Goal: Participate in discussion

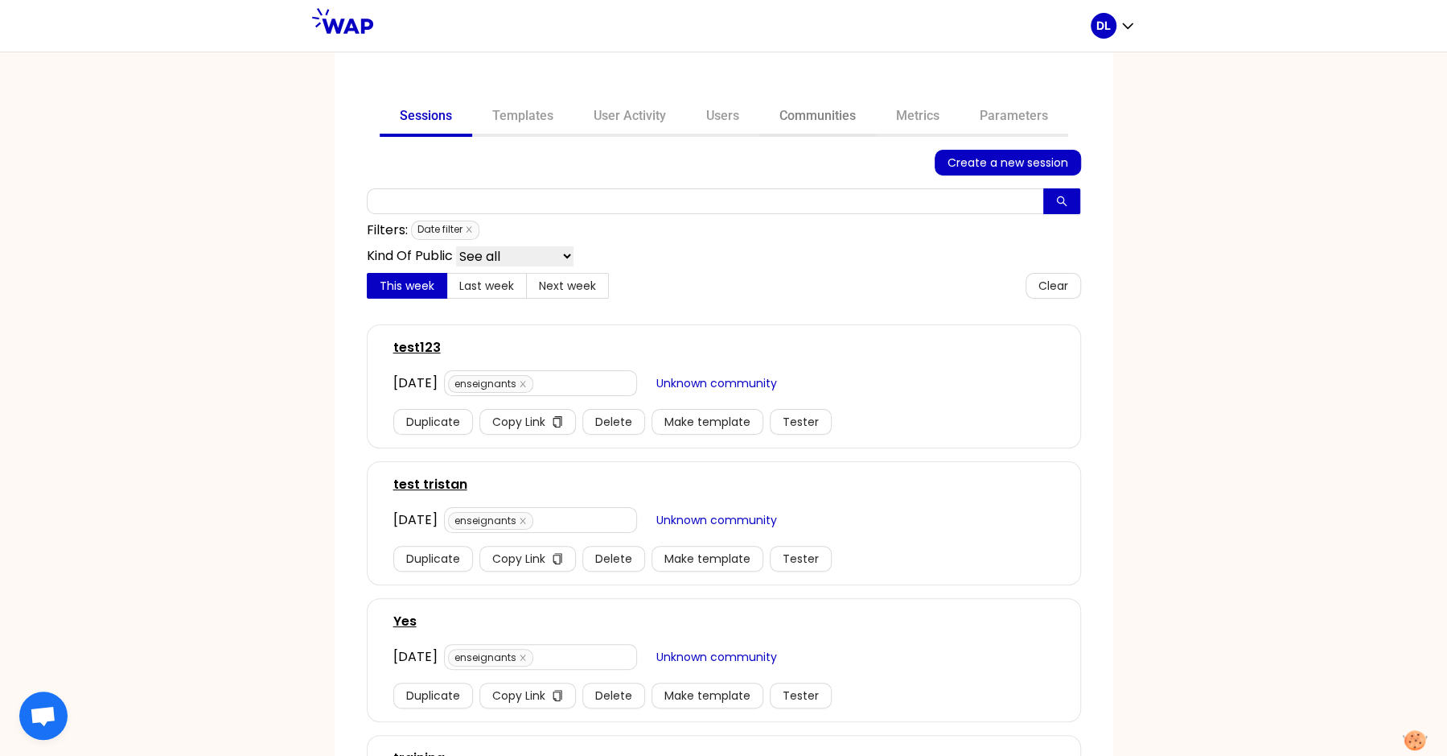
click at [824, 117] on link "Communities" at bounding box center [818, 117] width 117 height 39
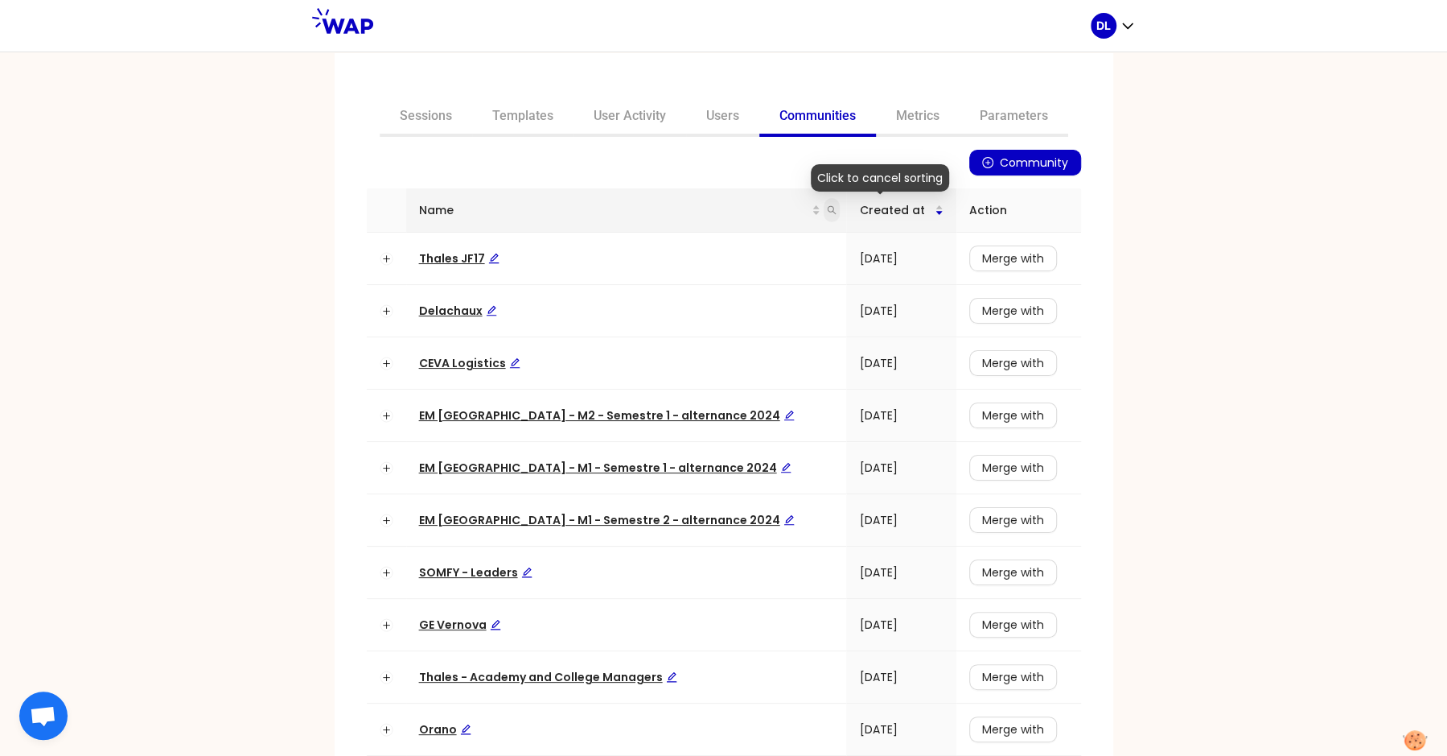
click at [827, 208] on icon "search" at bounding box center [832, 210] width 10 height 10
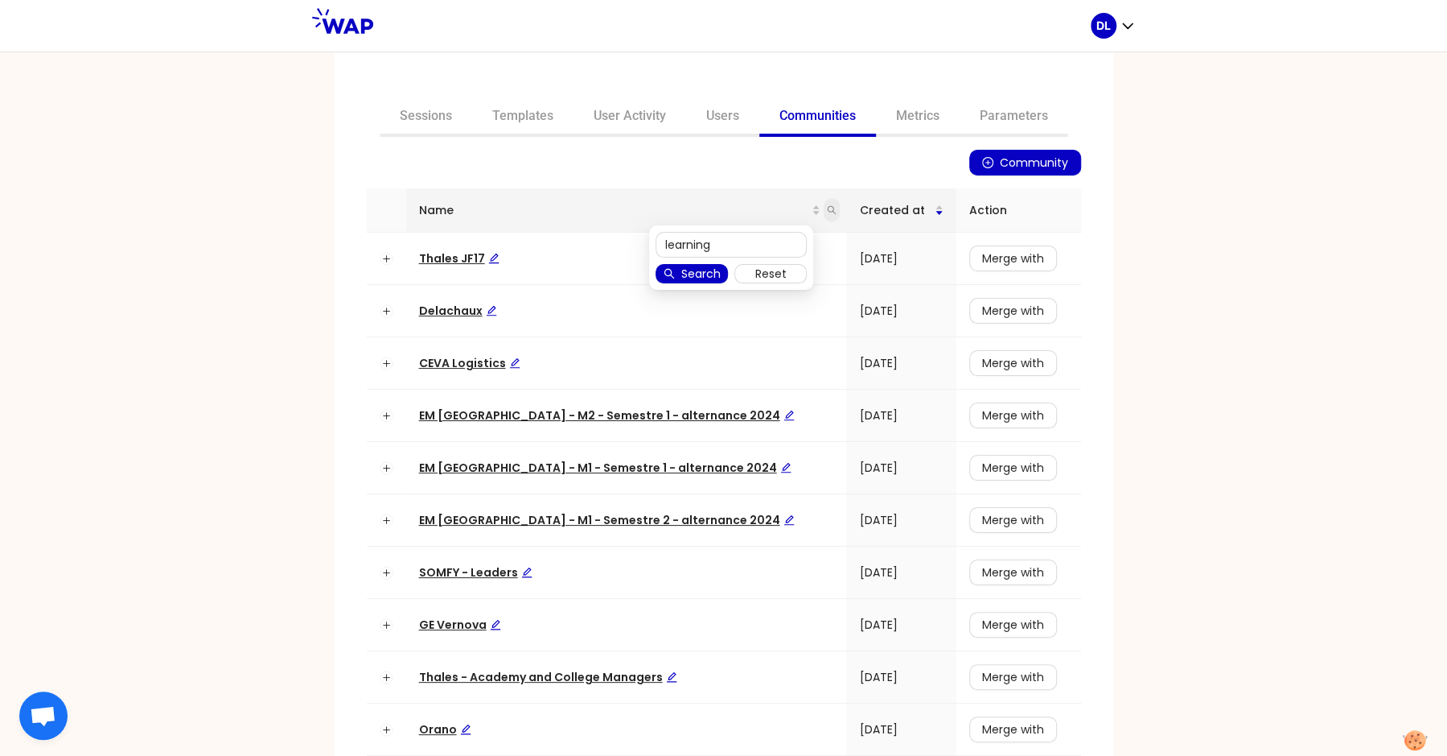
type input "learning"
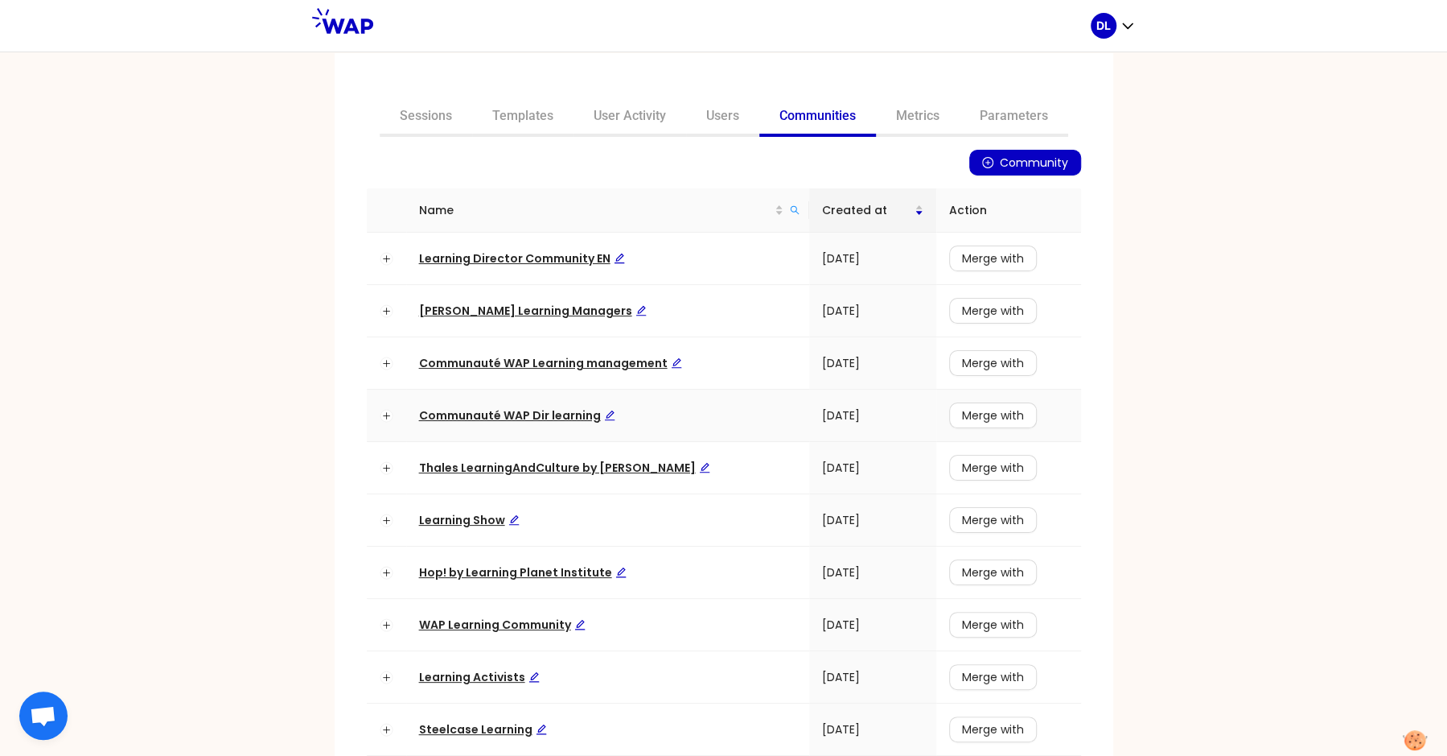
click at [546, 413] on span "Communauté WAP Dir learning" at bounding box center [517, 415] width 196 height 16
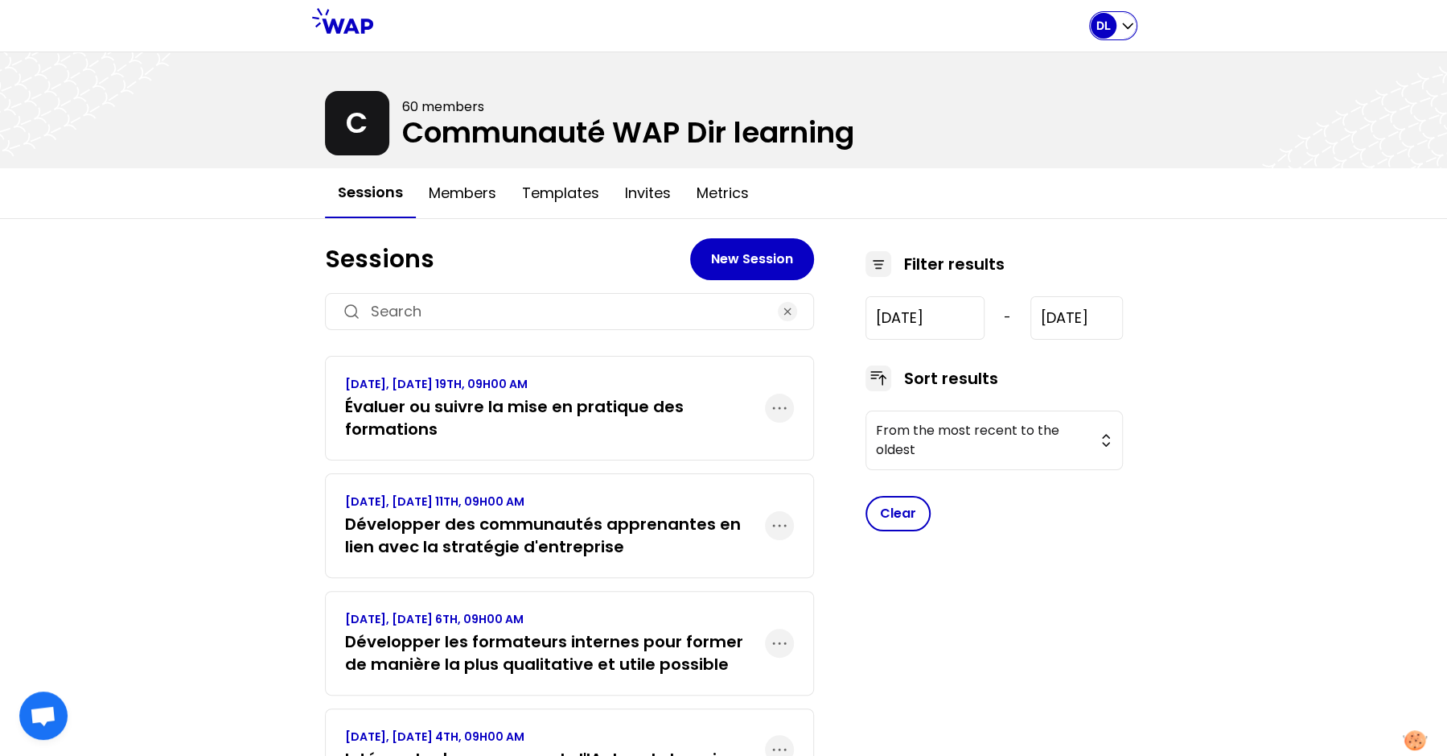
click at [1121, 19] on icon "button" at bounding box center [1128, 26] width 16 height 16
click at [1096, 57] on span "All sessions" at bounding box center [1079, 67] width 83 height 23
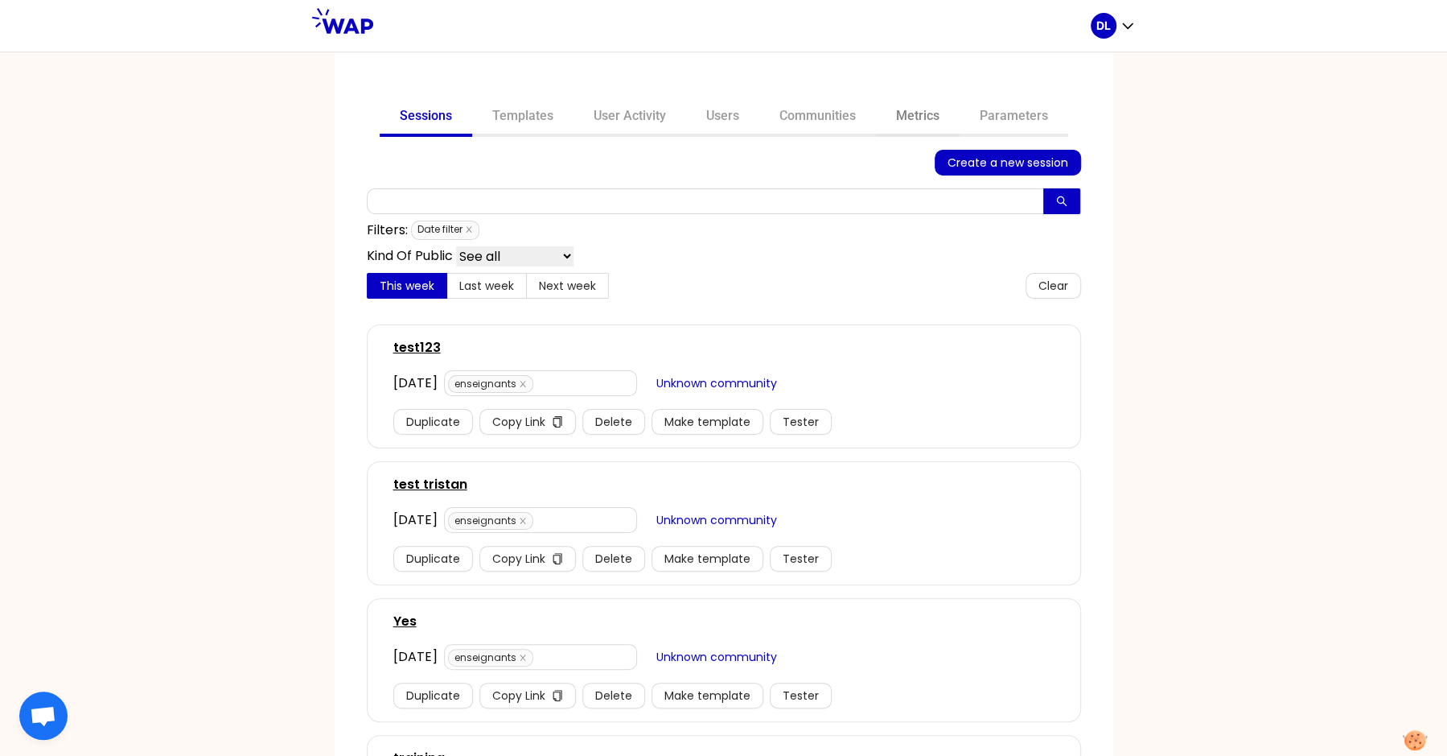
click at [920, 106] on link "Metrics" at bounding box center [918, 117] width 84 height 39
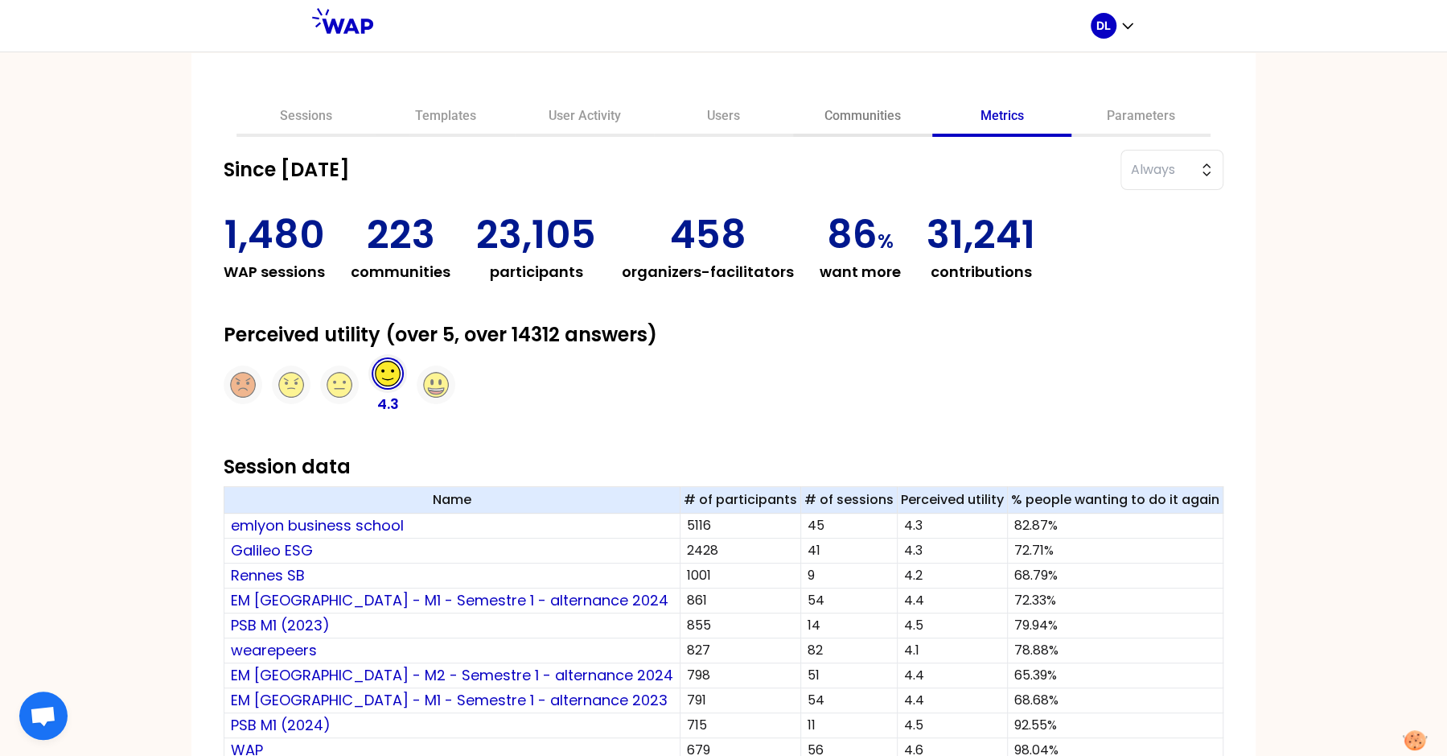
click at [812, 117] on link "Communities" at bounding box center [862, 117] width 139 height 39
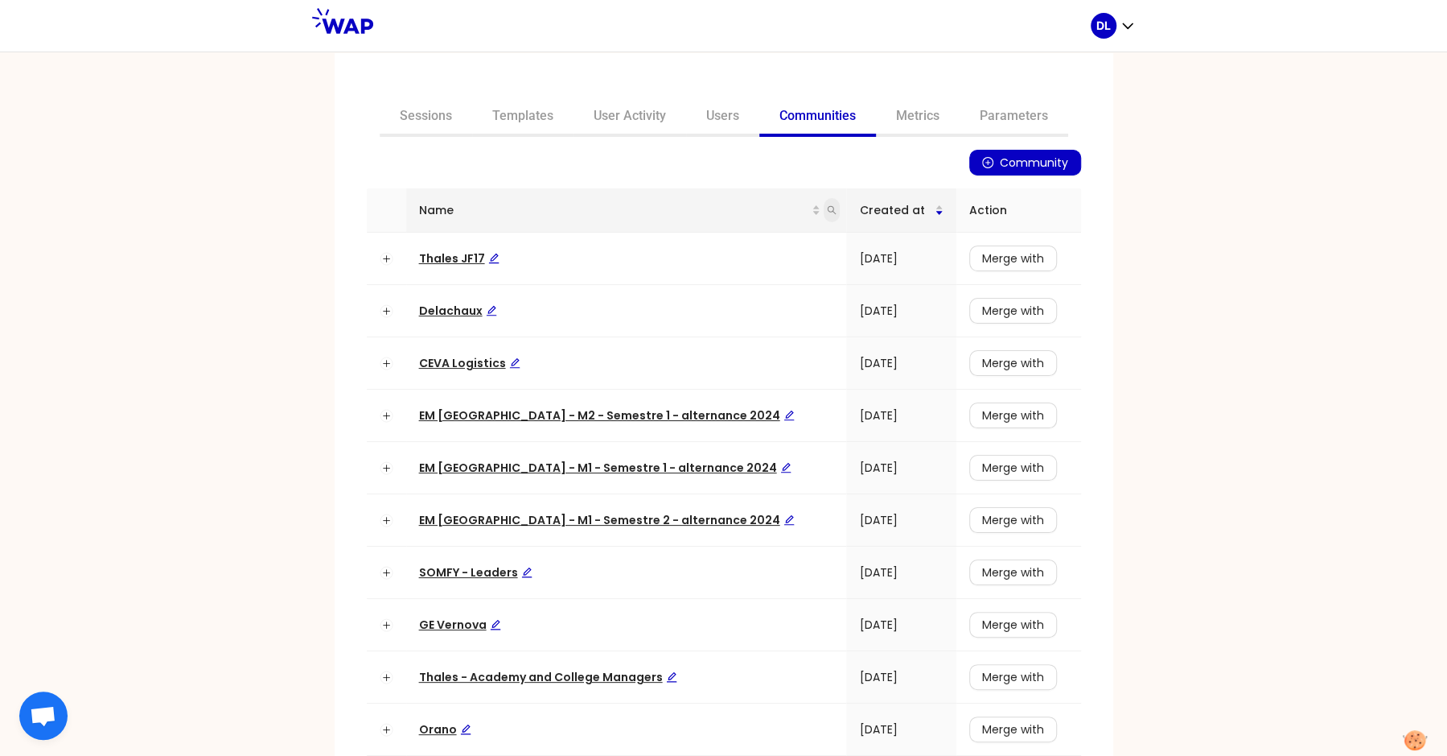
click at [824, 204] on span at bounding box center [832, 210] width 16 height 24
type input "h"
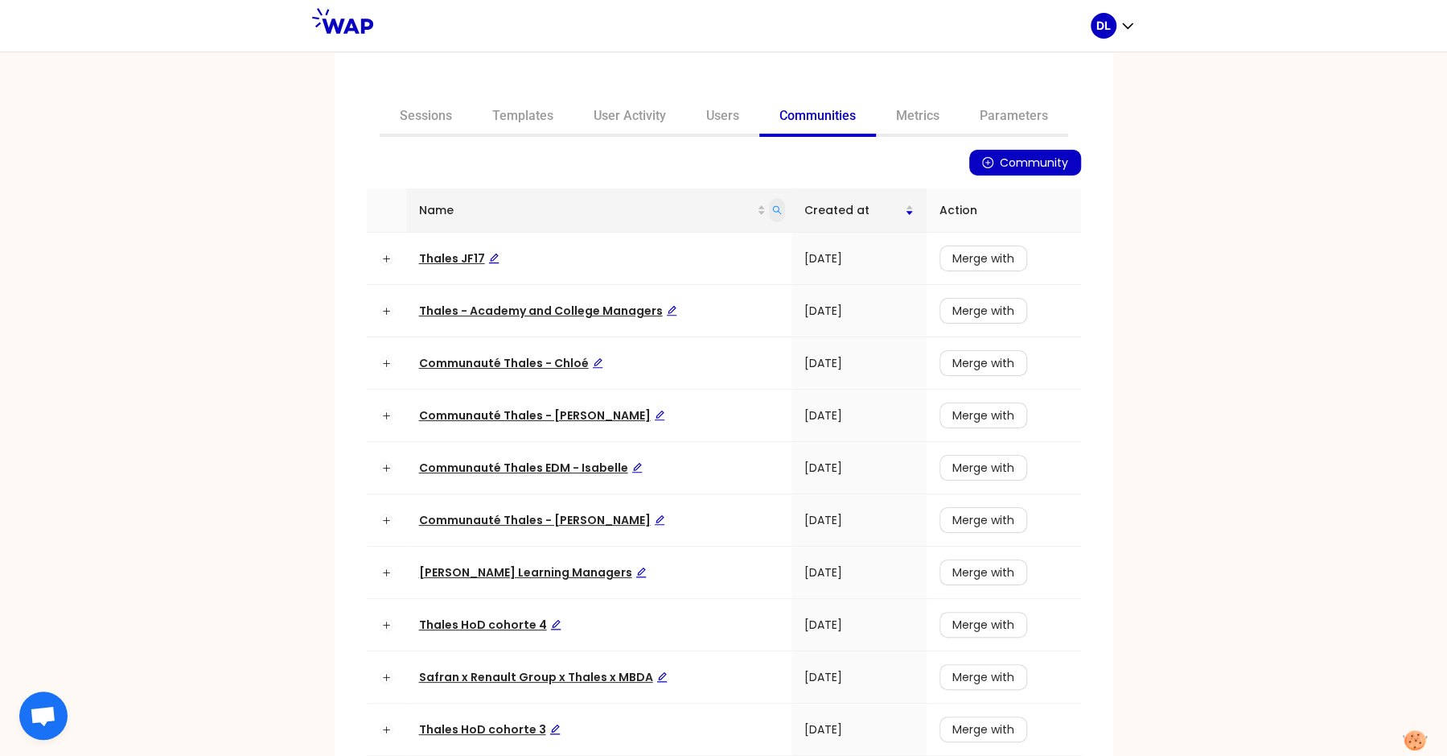
click at [777, 212] on icon "search" at bounding box center [777, 210] width 10 height 10
click at [698, 253] on input "thales" at bounding box center [703, 245] width 151 height 26
click at [229, 451] on div "Sessions Templates User Activity Users Communities Metrics Parameters Community…" at bounding box center [723, 403] width 1447 height 704
click at [776, 212] on icon "search" at bounding box center [777, 210] width 10 height 10
click at [723, 243] on input "thales" at bounding box center [703, 245] width 151 height 26
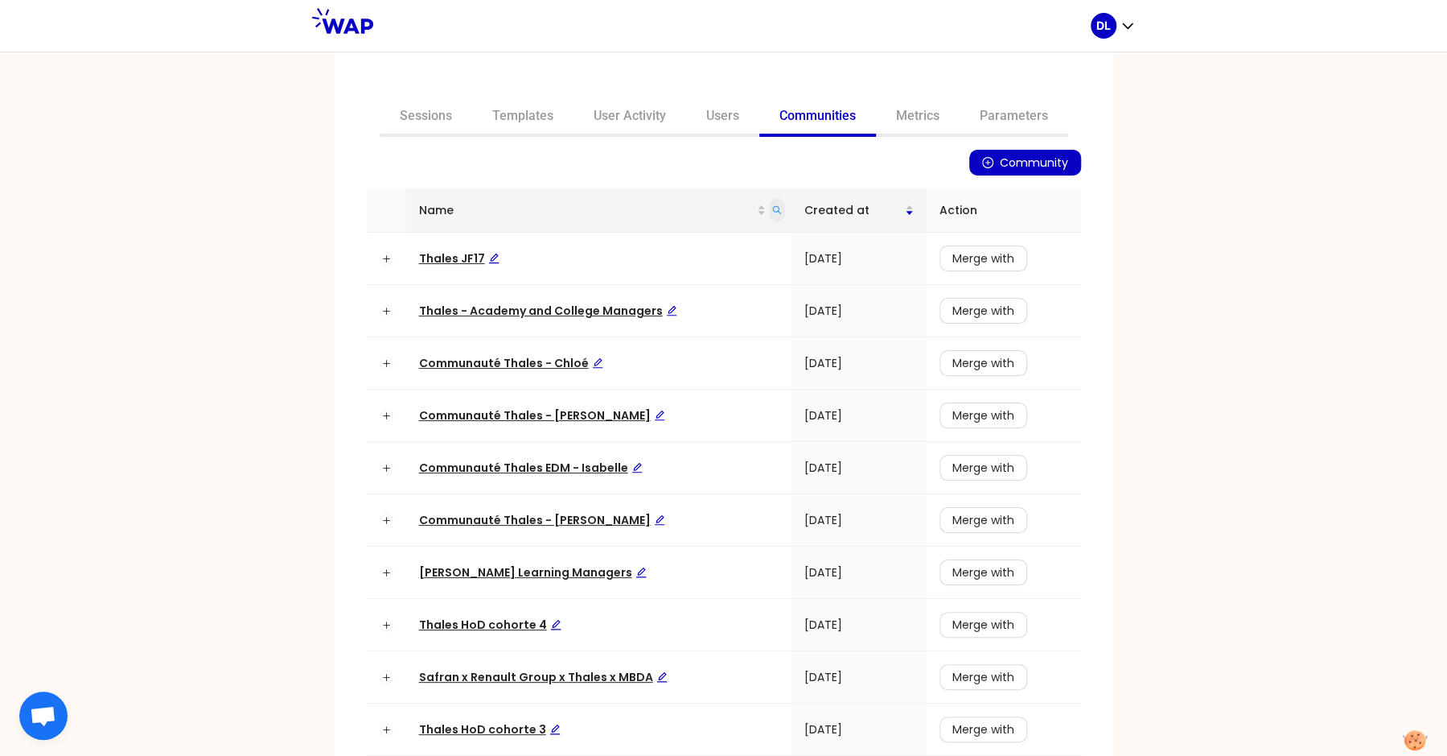
click at [784, 210] on span at bounding box center [777, 210] width 16 height 24
click at [706, 246] on input "thales" at bounding box center [703, 245] width 151 height 26
type input "t"
type input "learning"
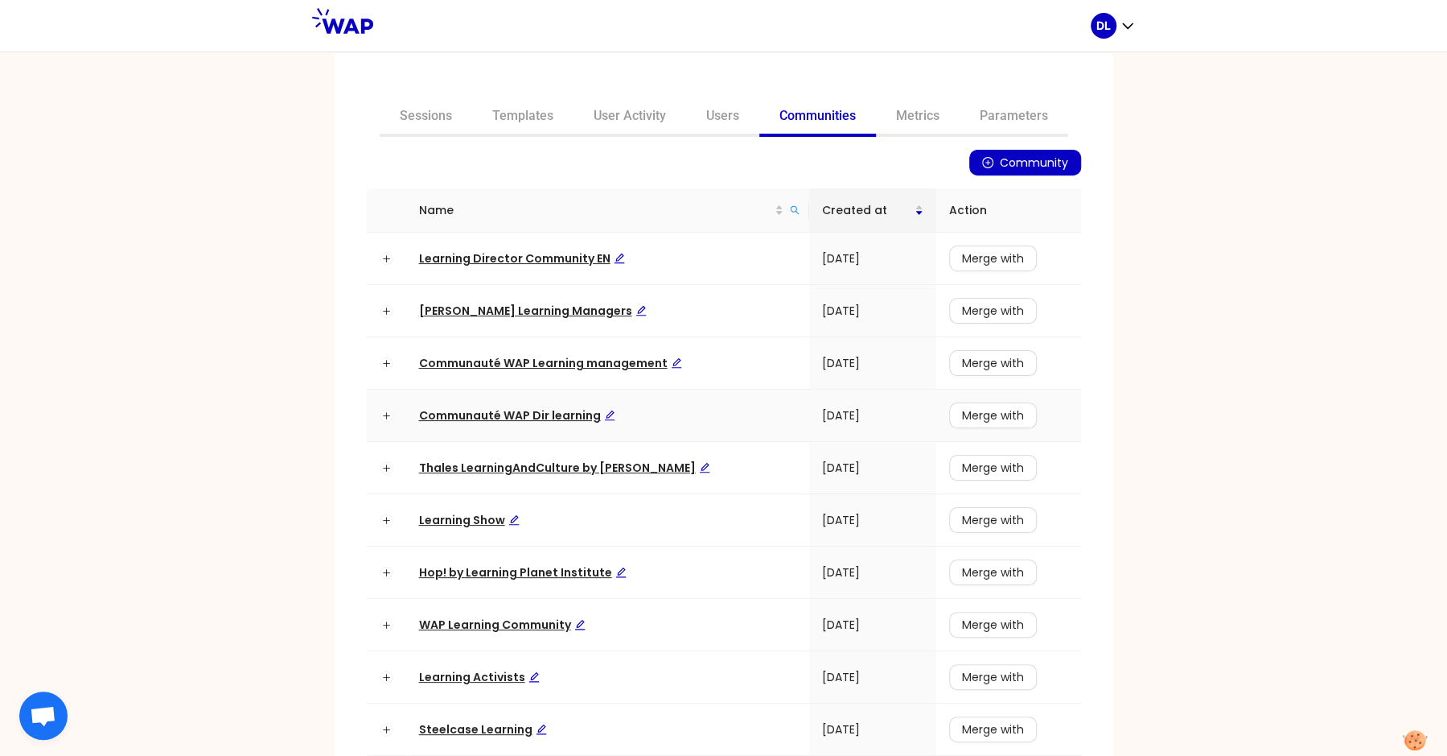
click at [502, 418] on span "Communauté WAP Dir learning" at bounding box center [517, 415] width 196 height 16
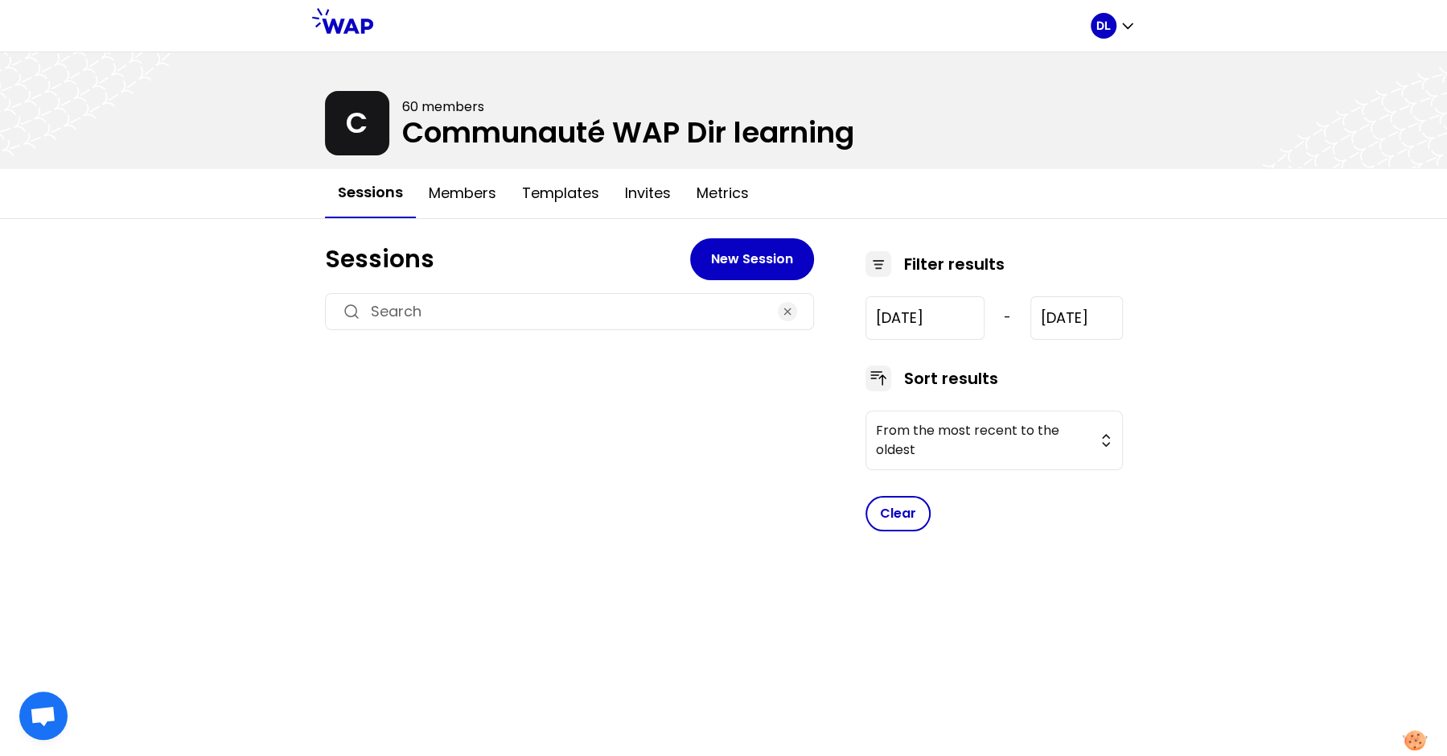
type input "[DATE]"
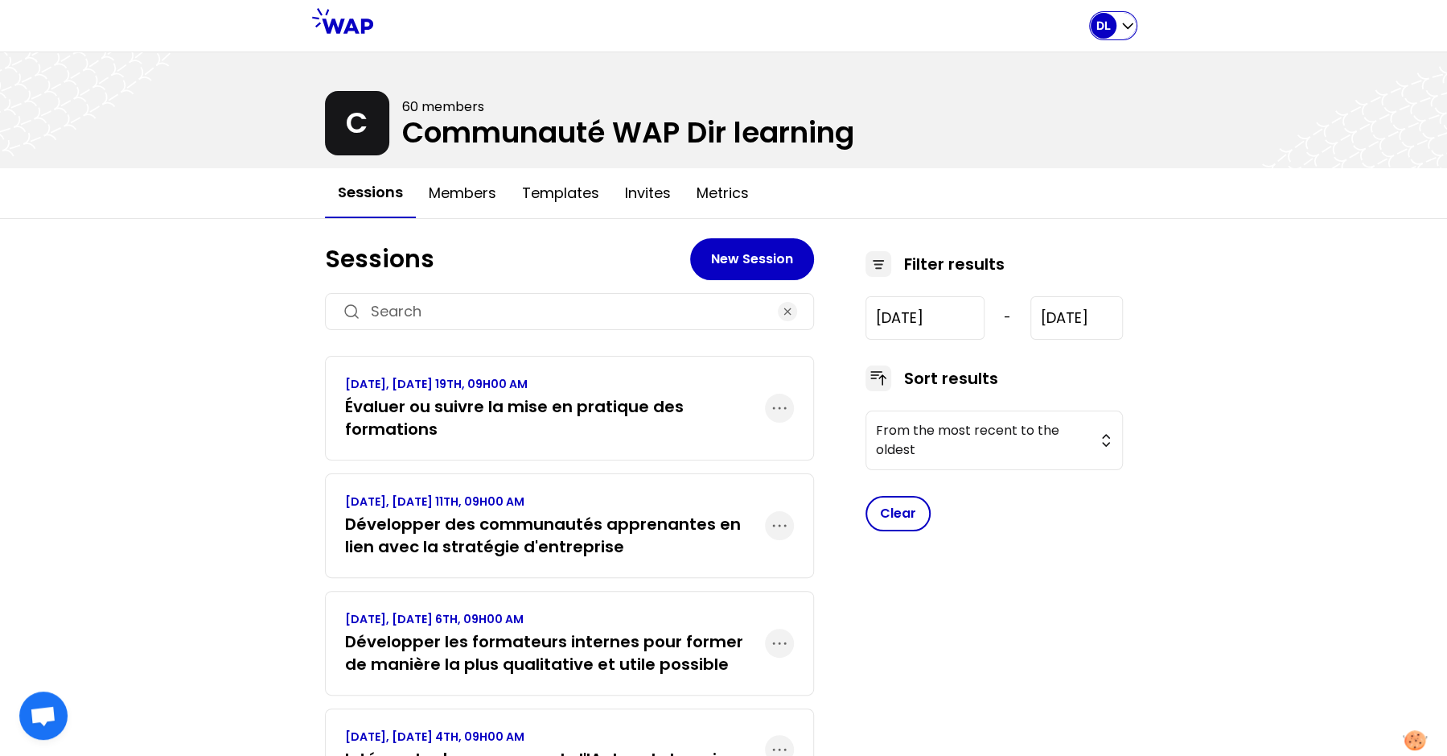
click at [1125, 21] on icon "button" at bounding box center [1128, 26] width 16 height 16
click at [1082, 51] on div "All sessions Home page" at bounding box center [1064, 81] width 142 height 71
click at [1077, 66] on span "All sessions" at bounding box center [1079, 67] width 83 height 23
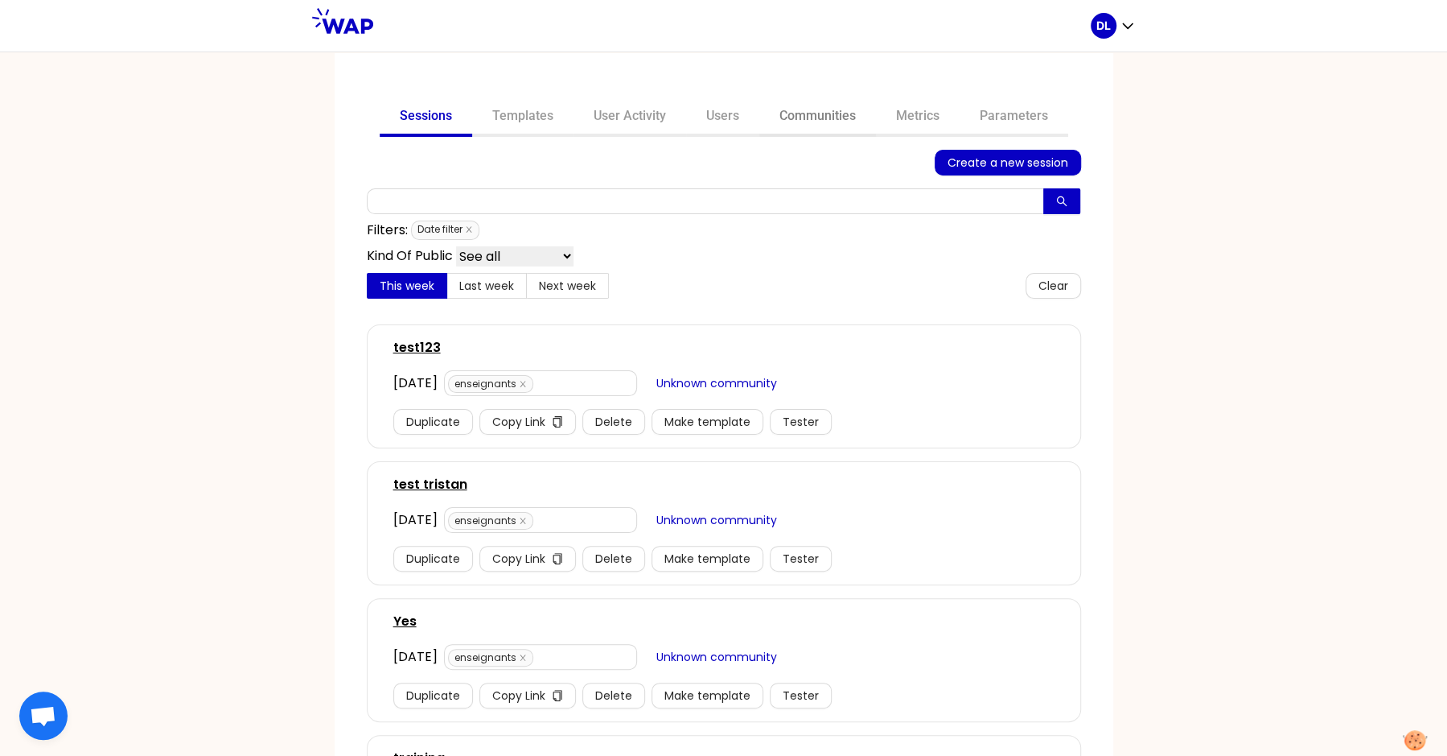
click at [835, 117] on link "Communities" at bounding box center [818, 117] width 117 height 39
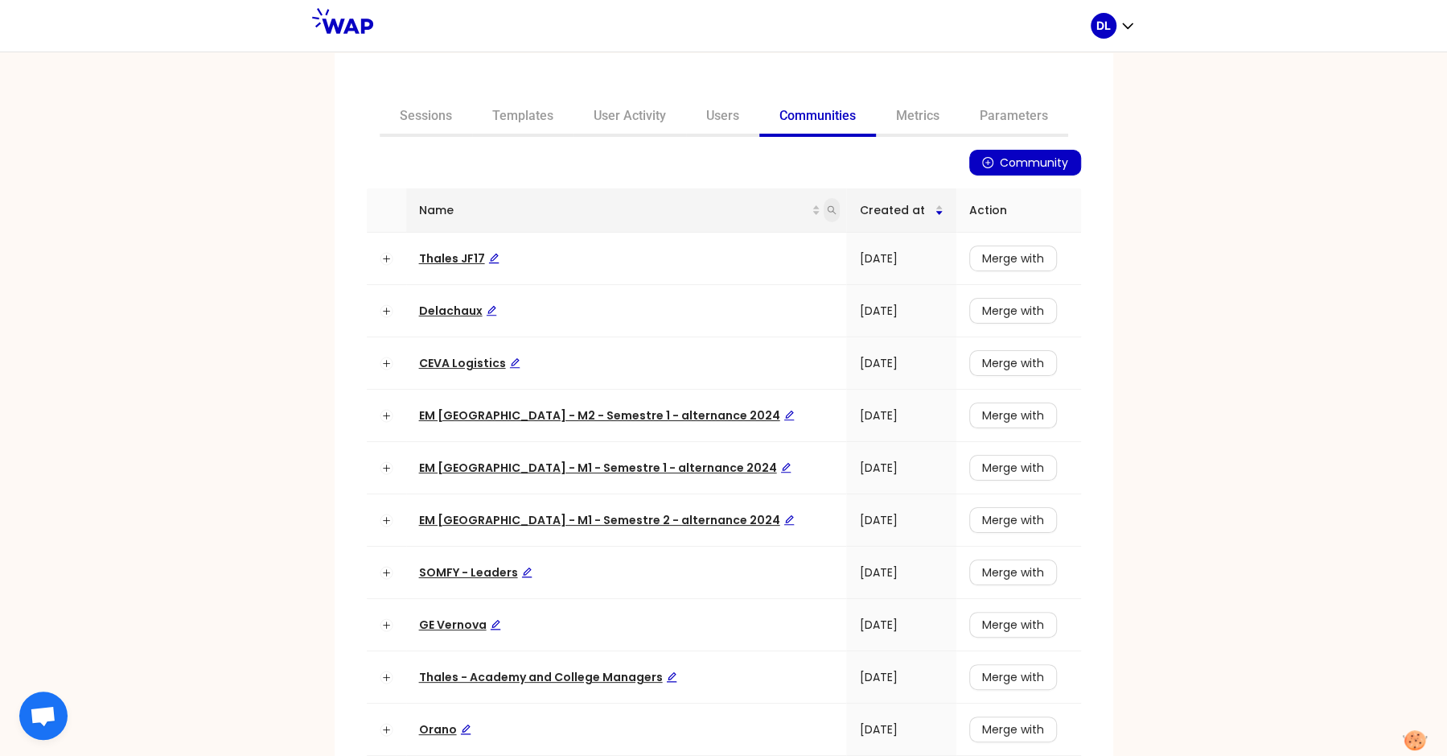
click at [827, 212] on icon "search" at bounding box center [832, 210] width 10 height 10
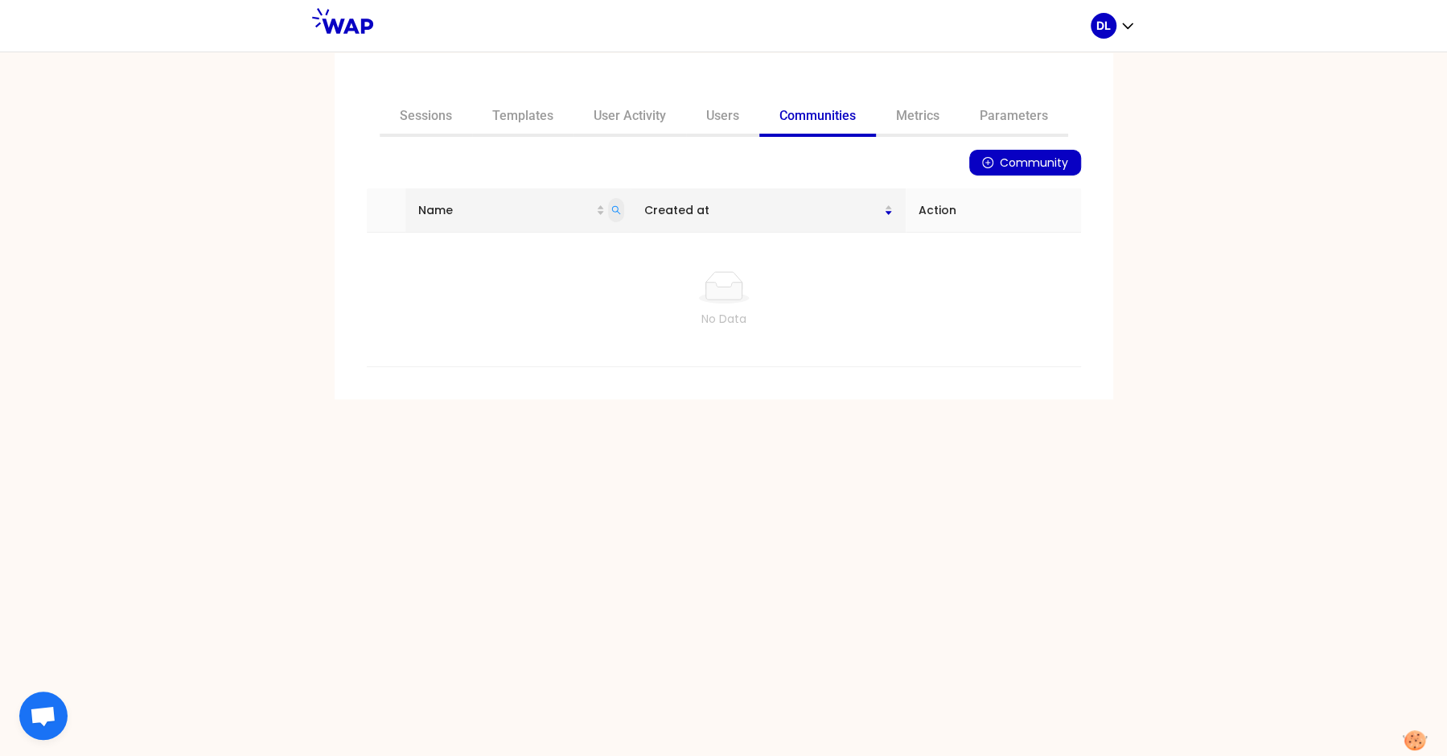
click at [621, 206] on icon "search" at bounding box center [616, 210] width 10 height 10
type input "cohorte"
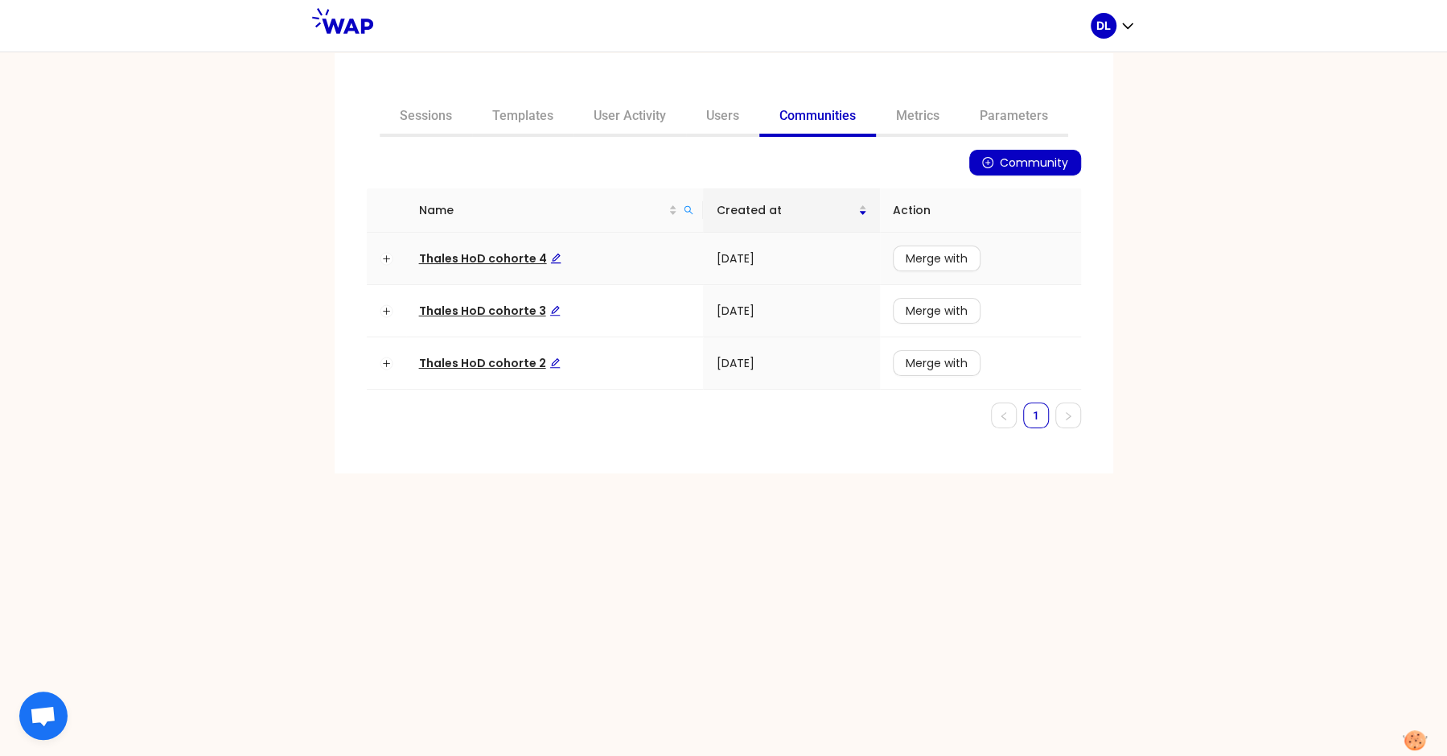
click at [501, 257] on span "Thales HoD cohorte 4" at bounding box center [490, 258] width 142 height 16
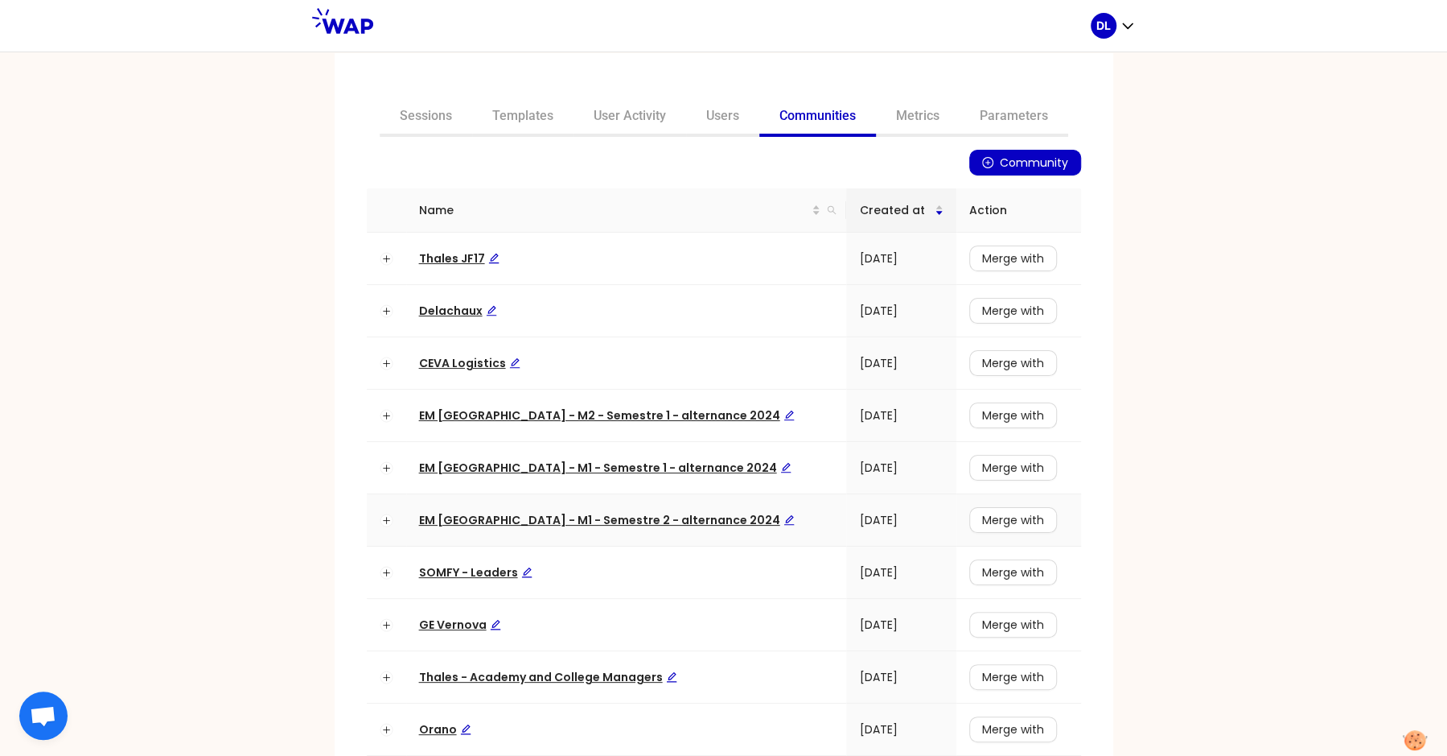
scroll to position [34, 0]
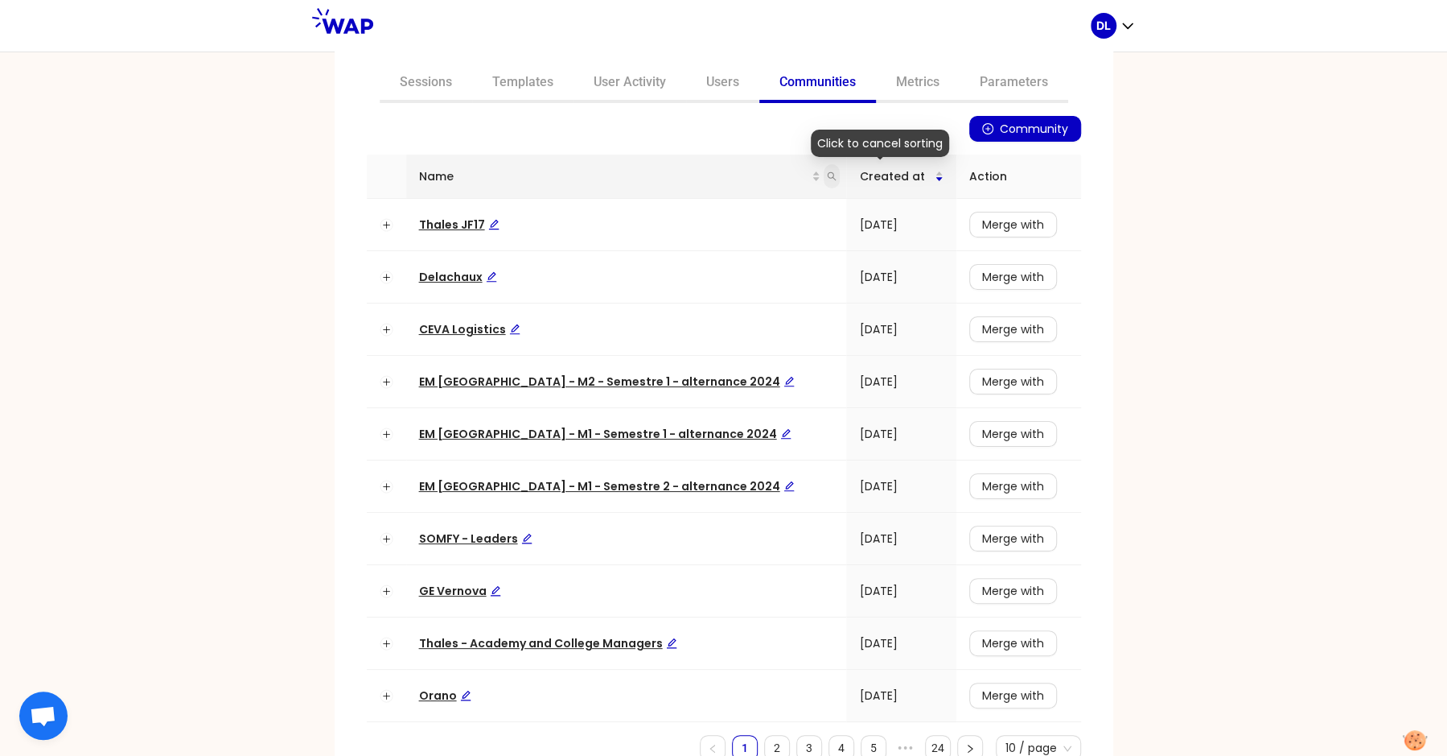
click at [827, 174] on icon "search" at bounding box center [832, 176] width 10 height 10
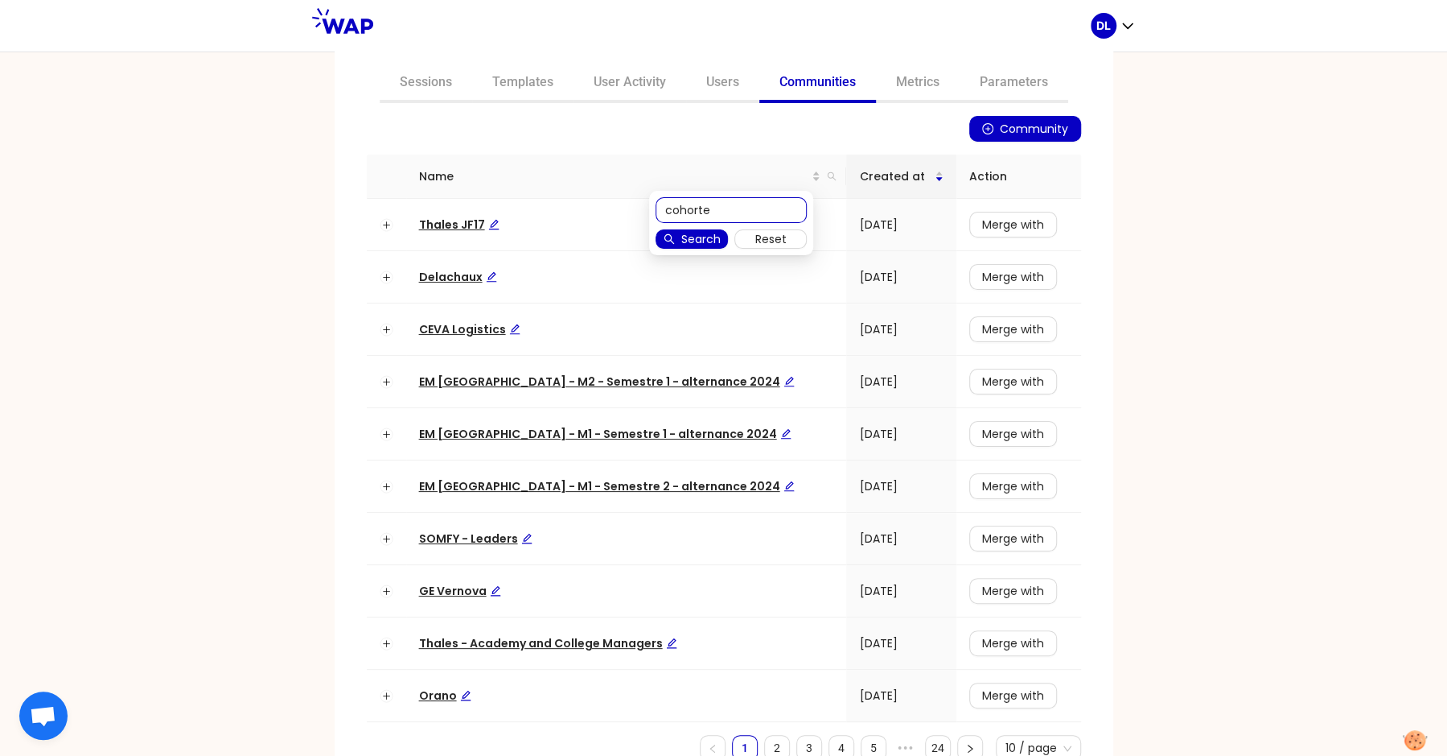
type input "cohorte"
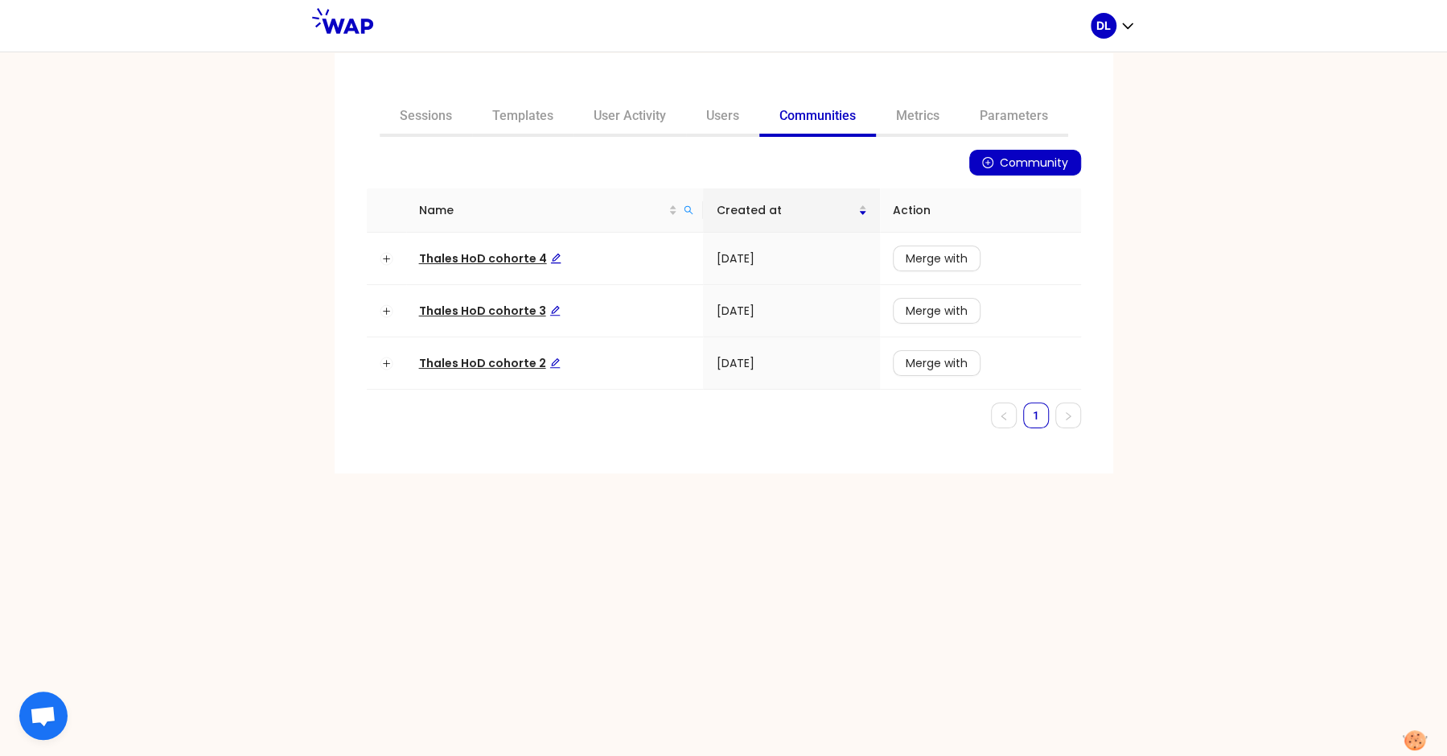
scroll to position [0, 0]
click at [480, 314] on span "Thales HoD cohorte 3" at bounding box center [490, 311] width 142 height 16
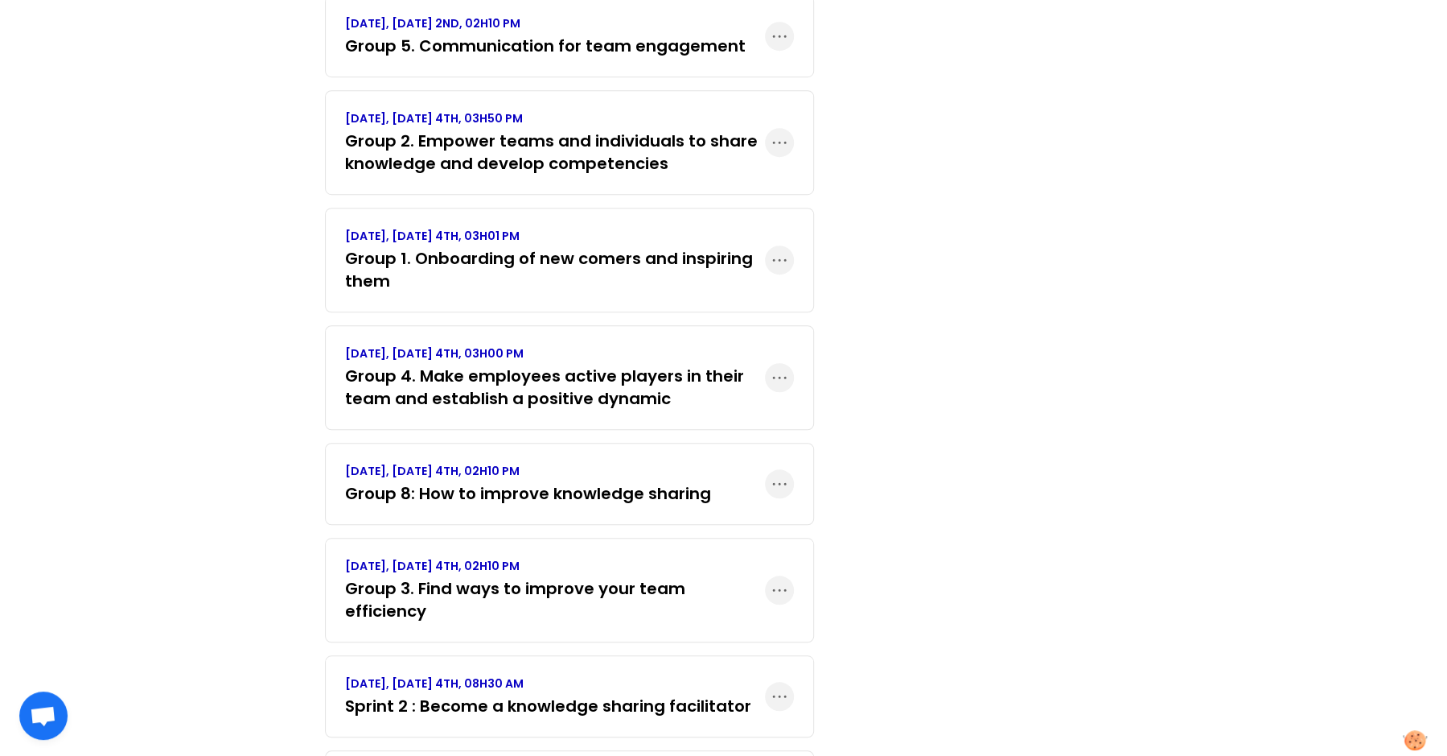
scroll to position [1023, 0]
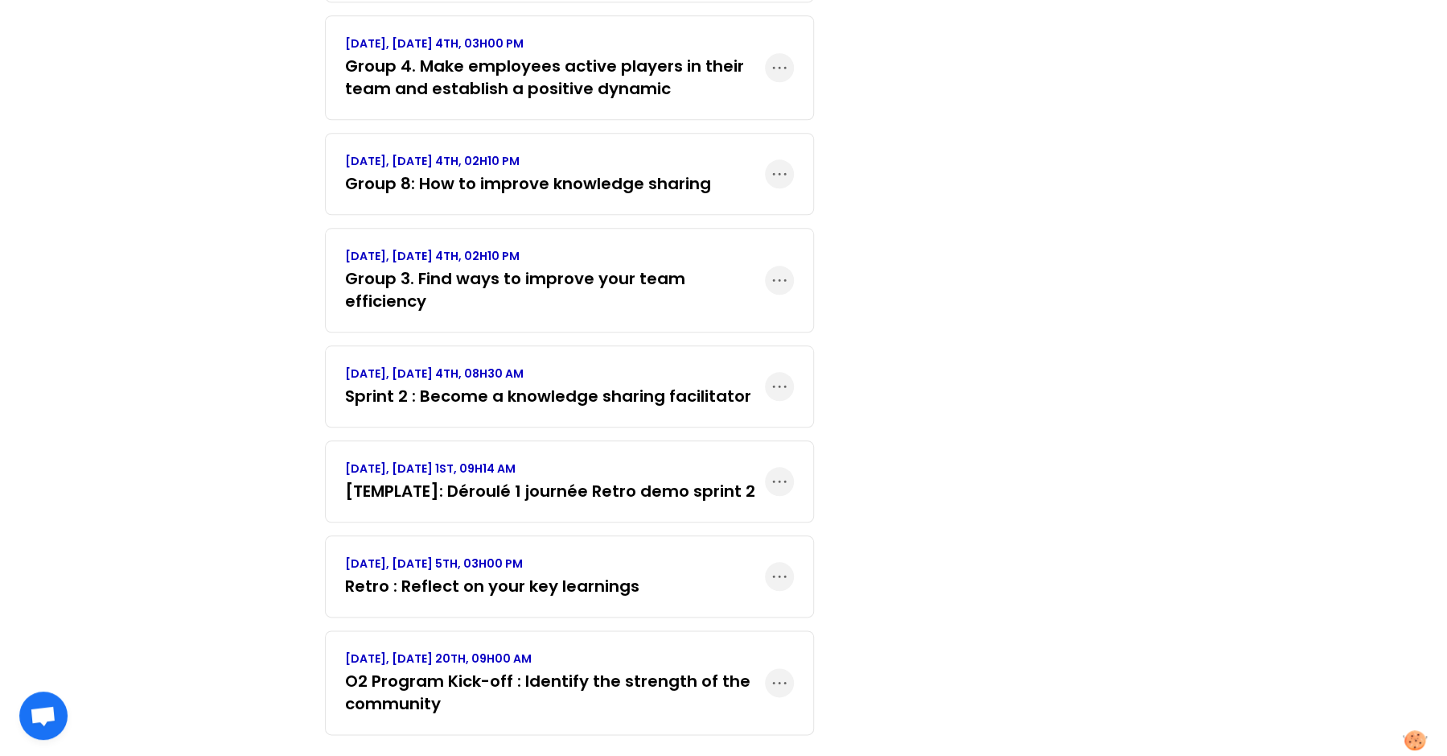
click at [447, 669] on h3 "O2 Program Kick-off : Identify the strength of the community" at bounding box center [555, 691] width 420 height 45
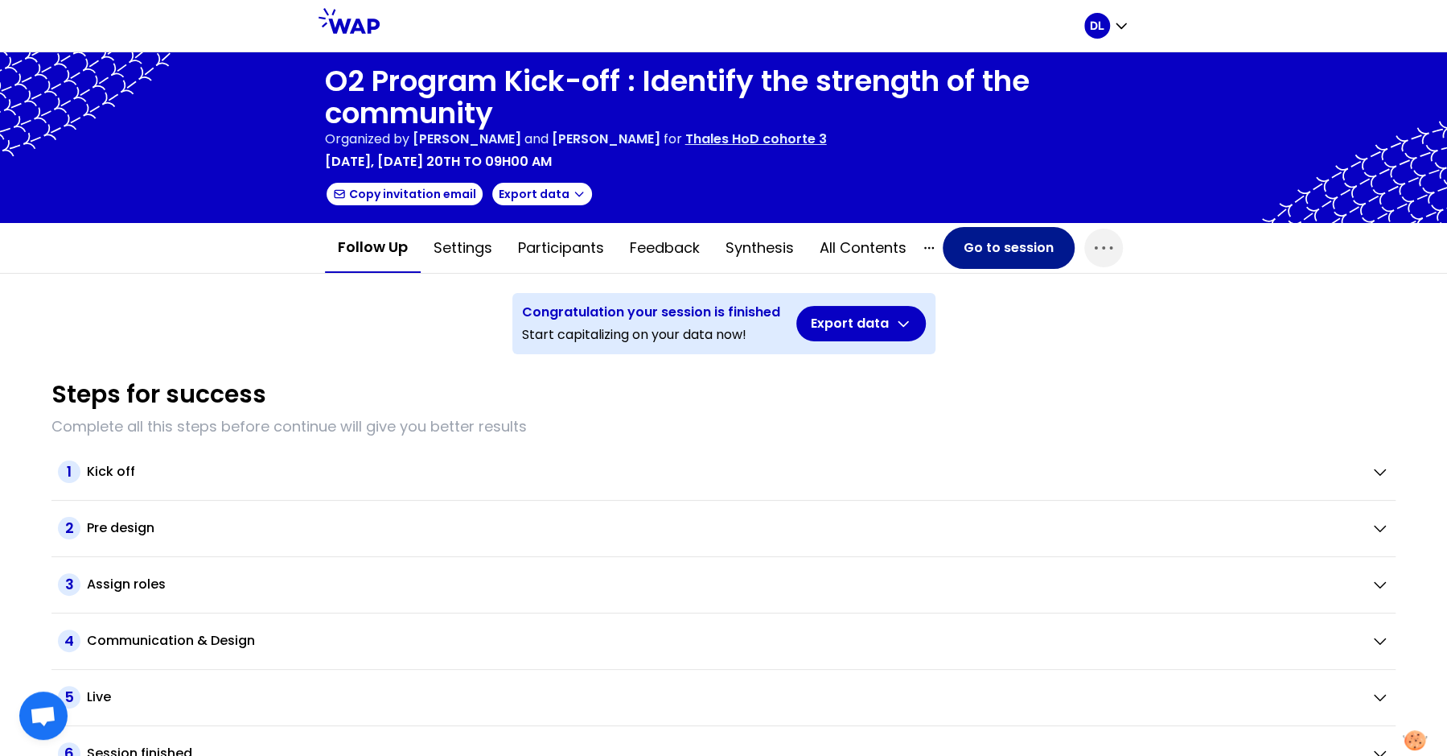
click at [994, 260] on button "Go to session" at bounding box center [1009, 248] width 132 height 42
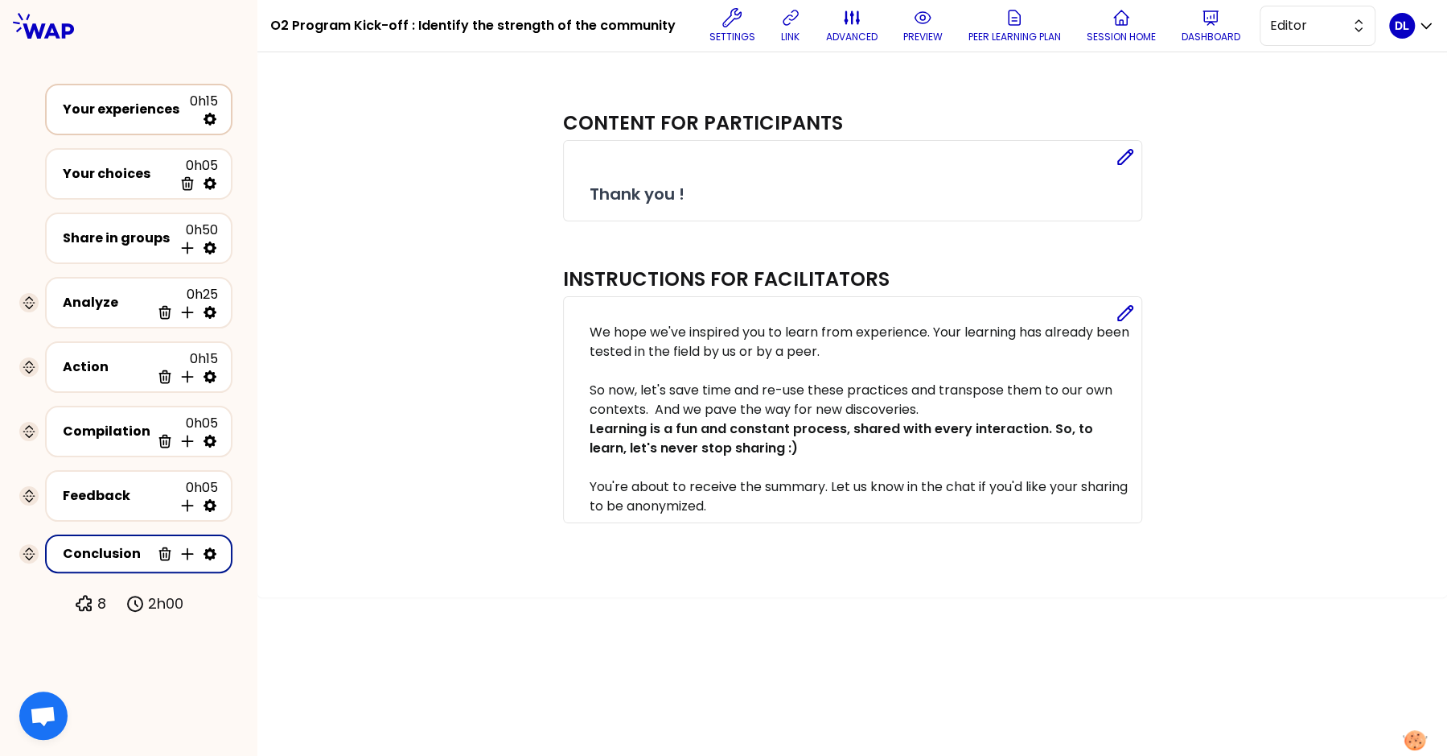
click at [123, 118] on div "Your experiences" at bounding box center [126, 109] width 127 height 19
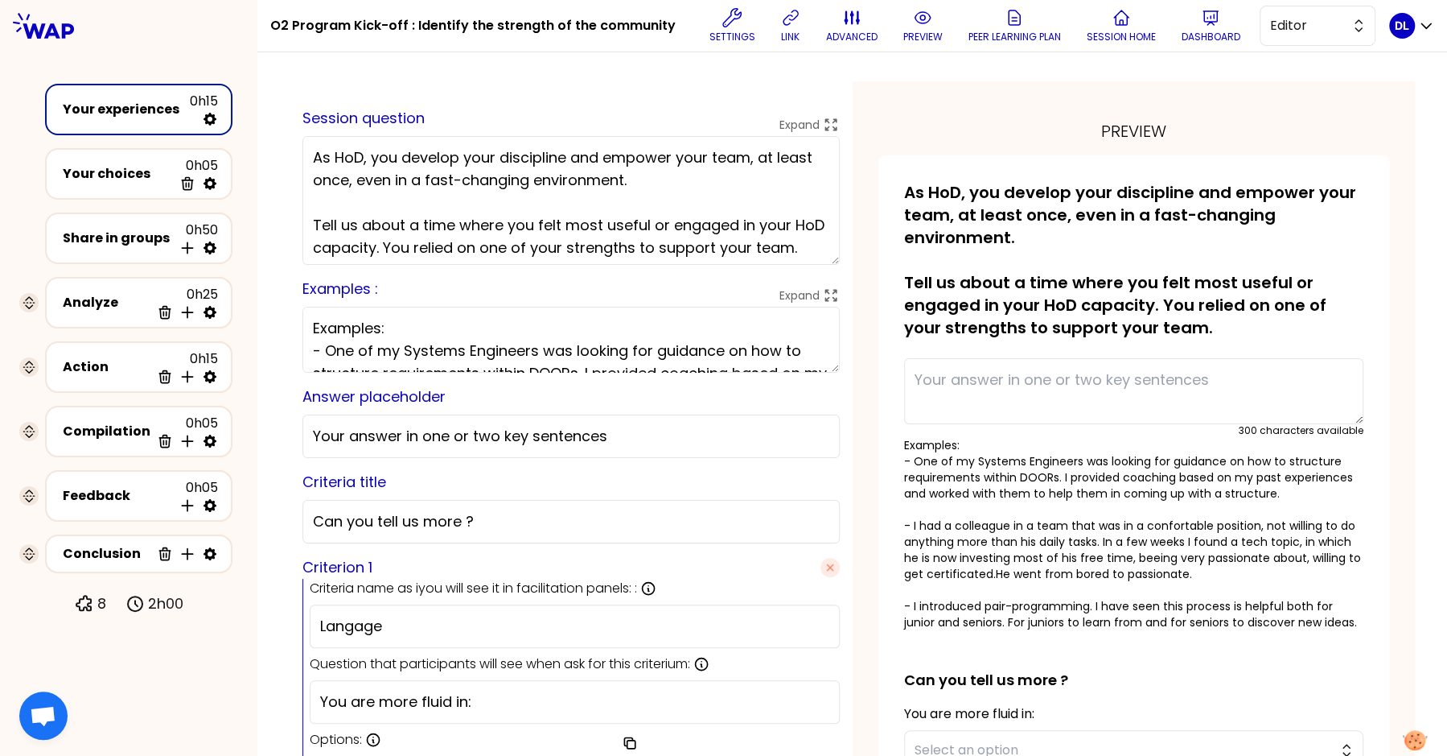
scroll to position [4, 0]
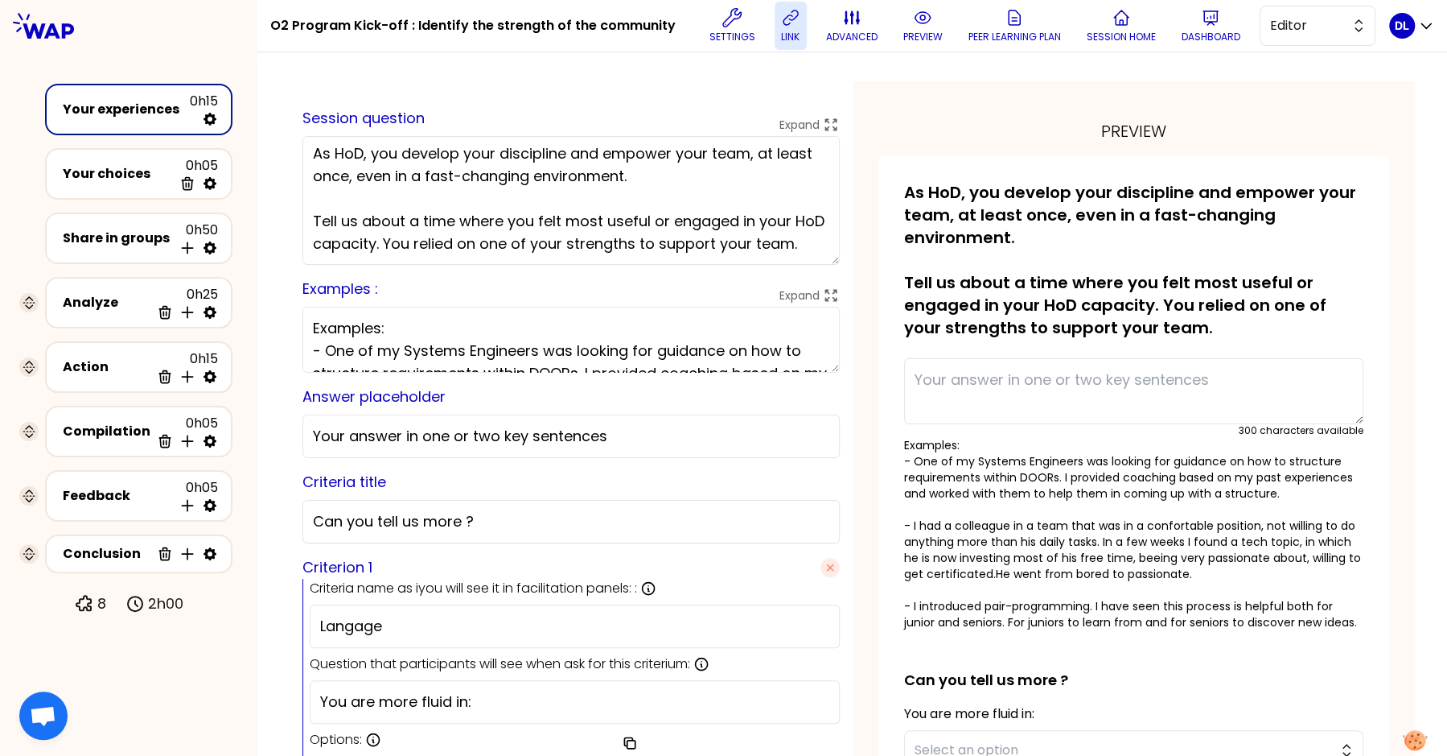
click at [781, 31] on p "link" at bounding box center [790, 37] width 19 height 13
click at [209, 315] on icon at bounding box center [210, 312] width 13 height 13
select select "same_as"
select select "false"
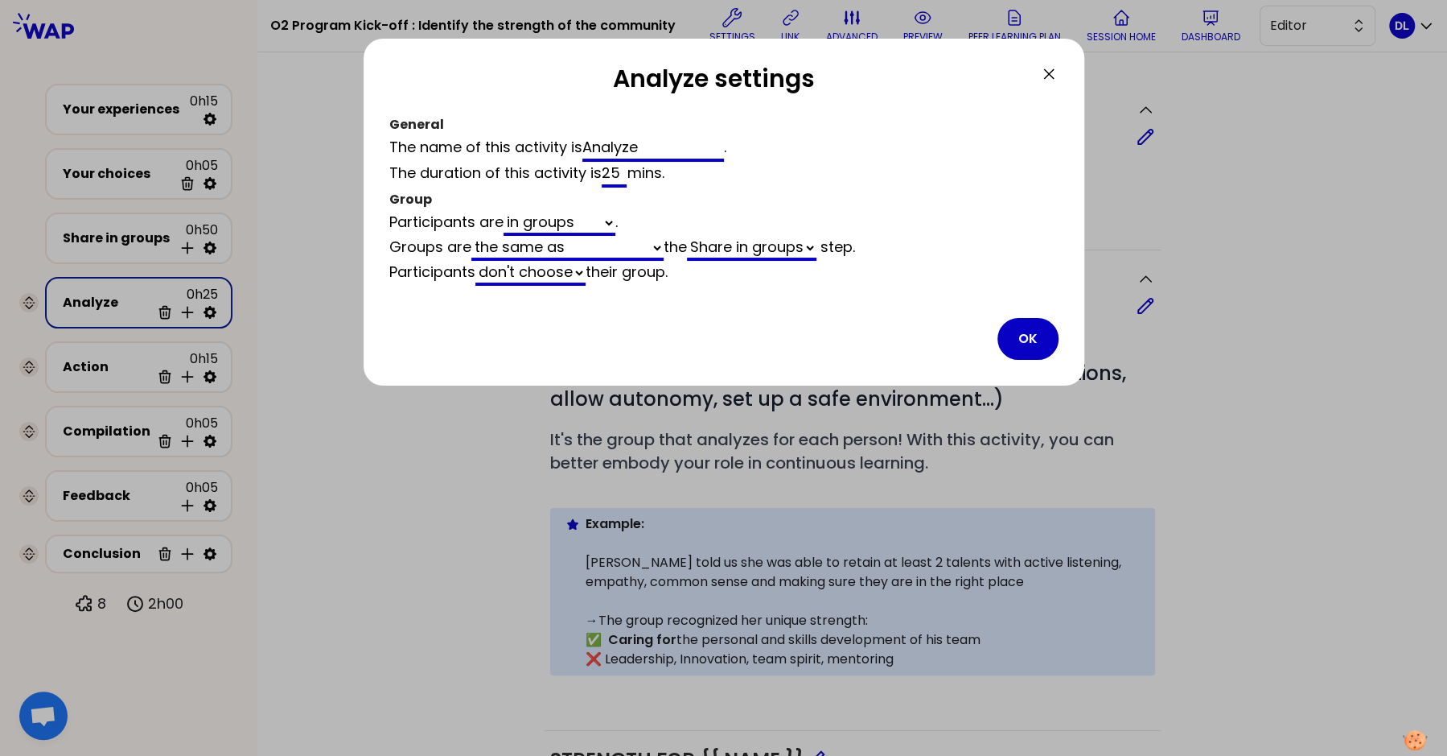
click at [152, 237] on div at bounding box center [723, 378] width 1447 height 756
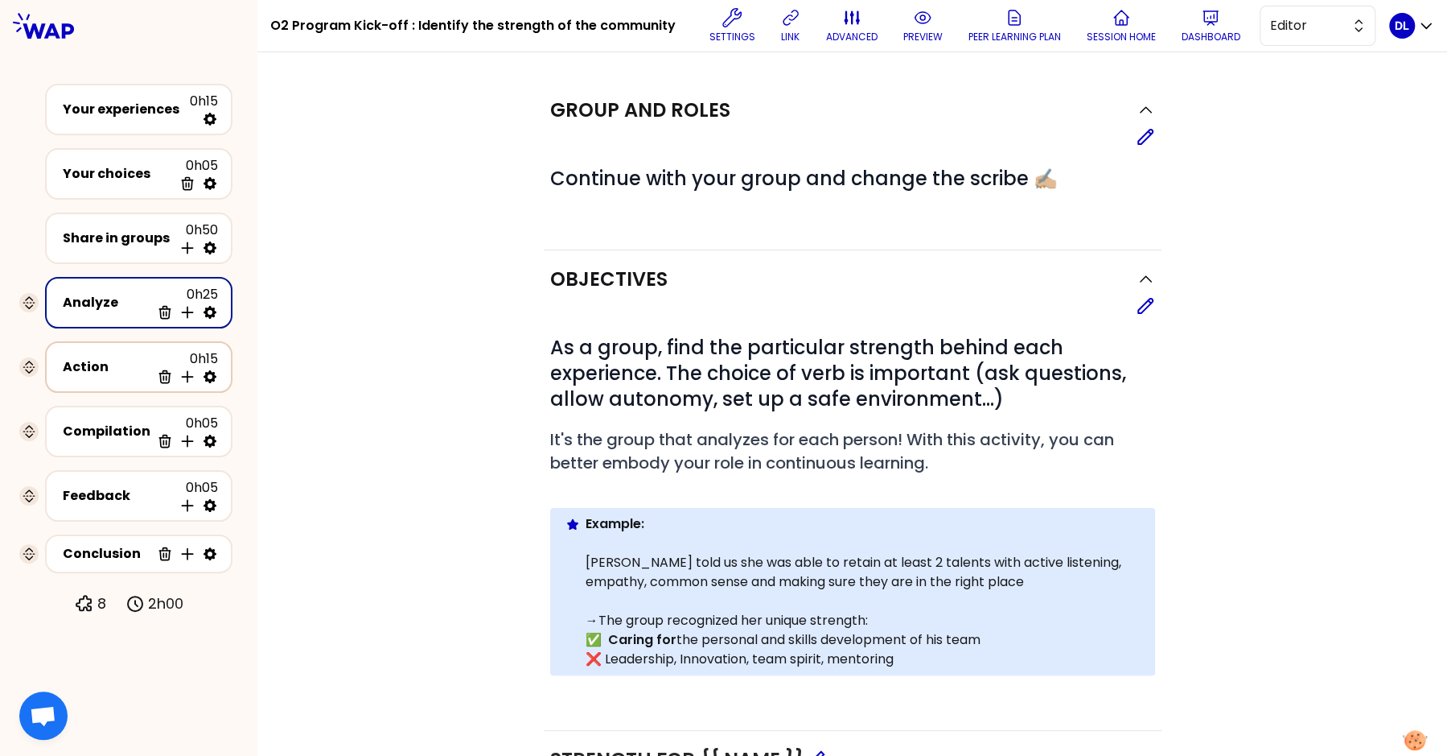
click at [206, 377] on icon at bounding box center [210, 376] width 16 height 16
select select "same_as"
select select "share"
select select "false"
select select "Each"
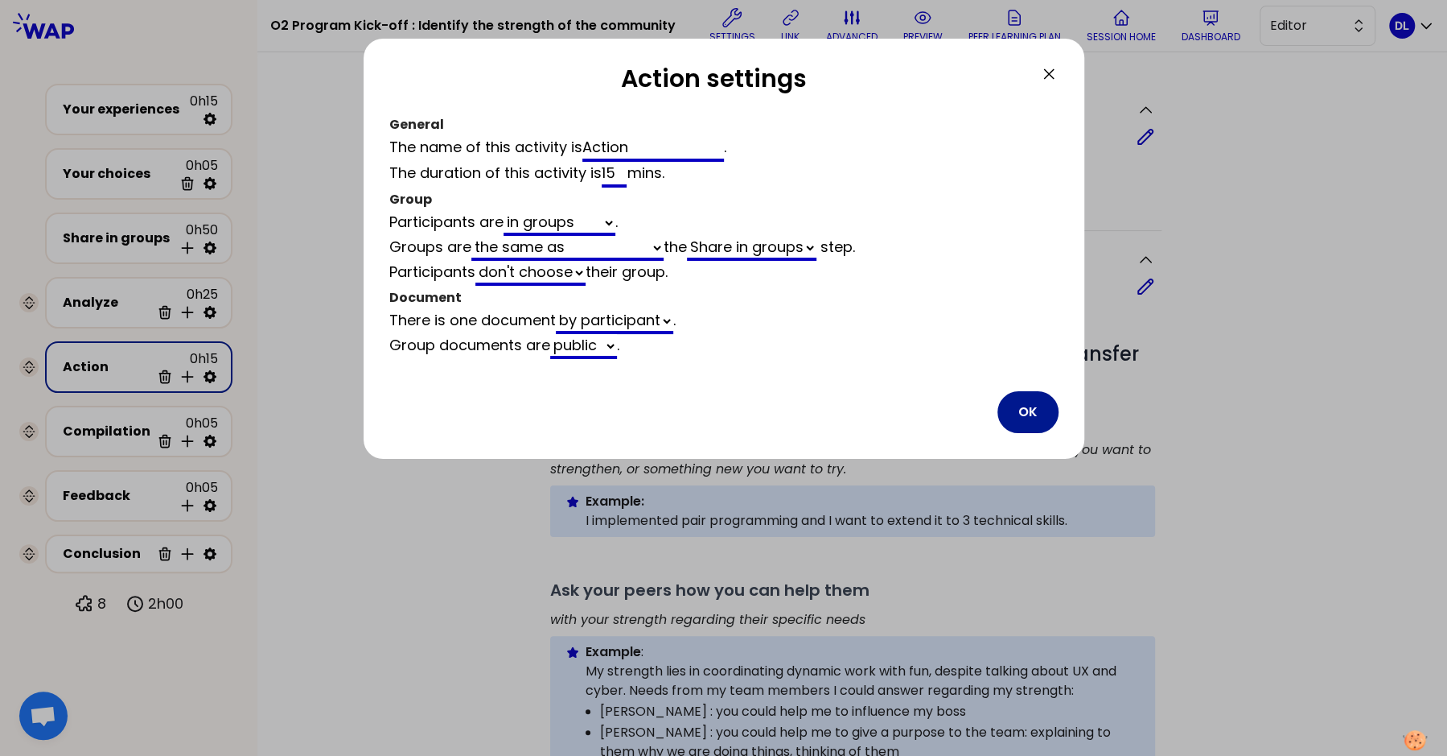
click at [1007, 422] on button "OK" at bounding box center [1028, 412] width 61 height 42
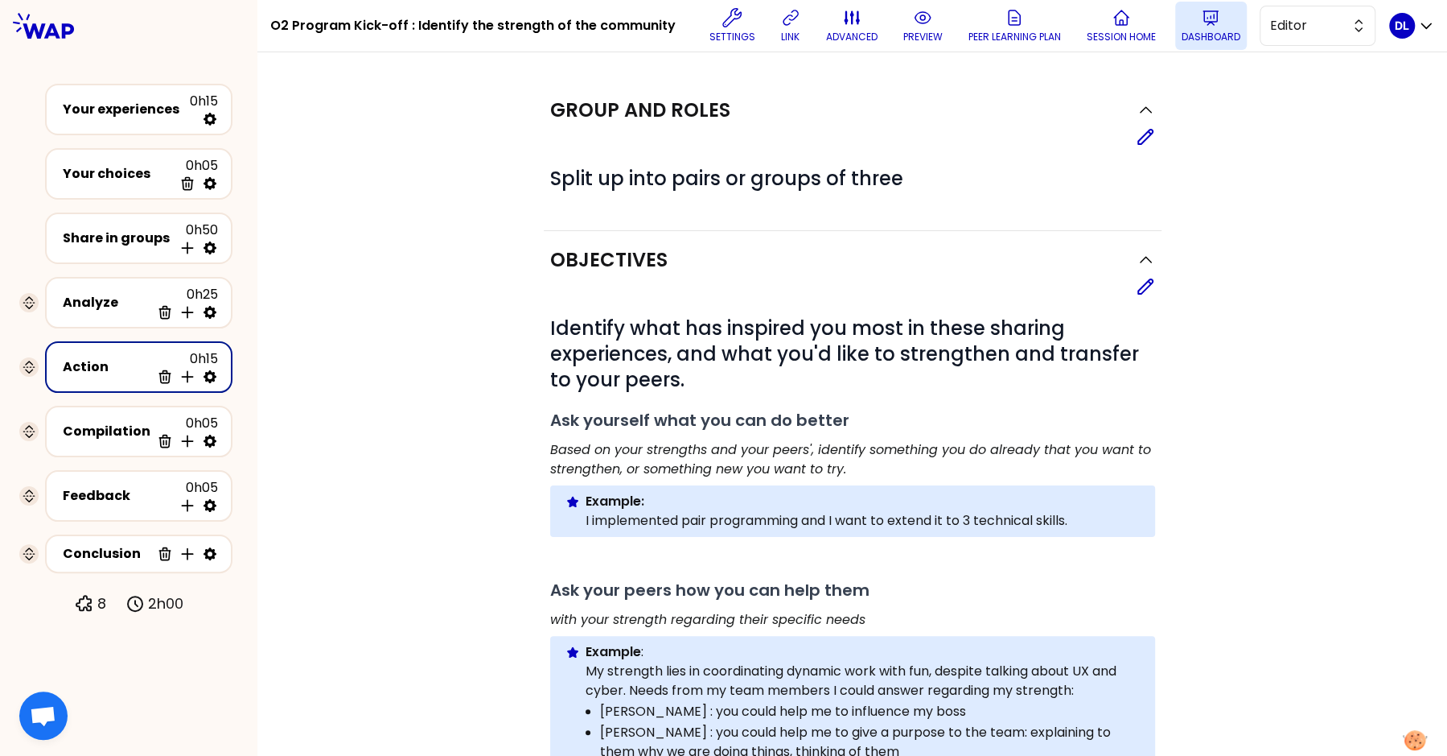
click at [1207, 23] on icon at bounding box center [1211, 18] width 14 height 14
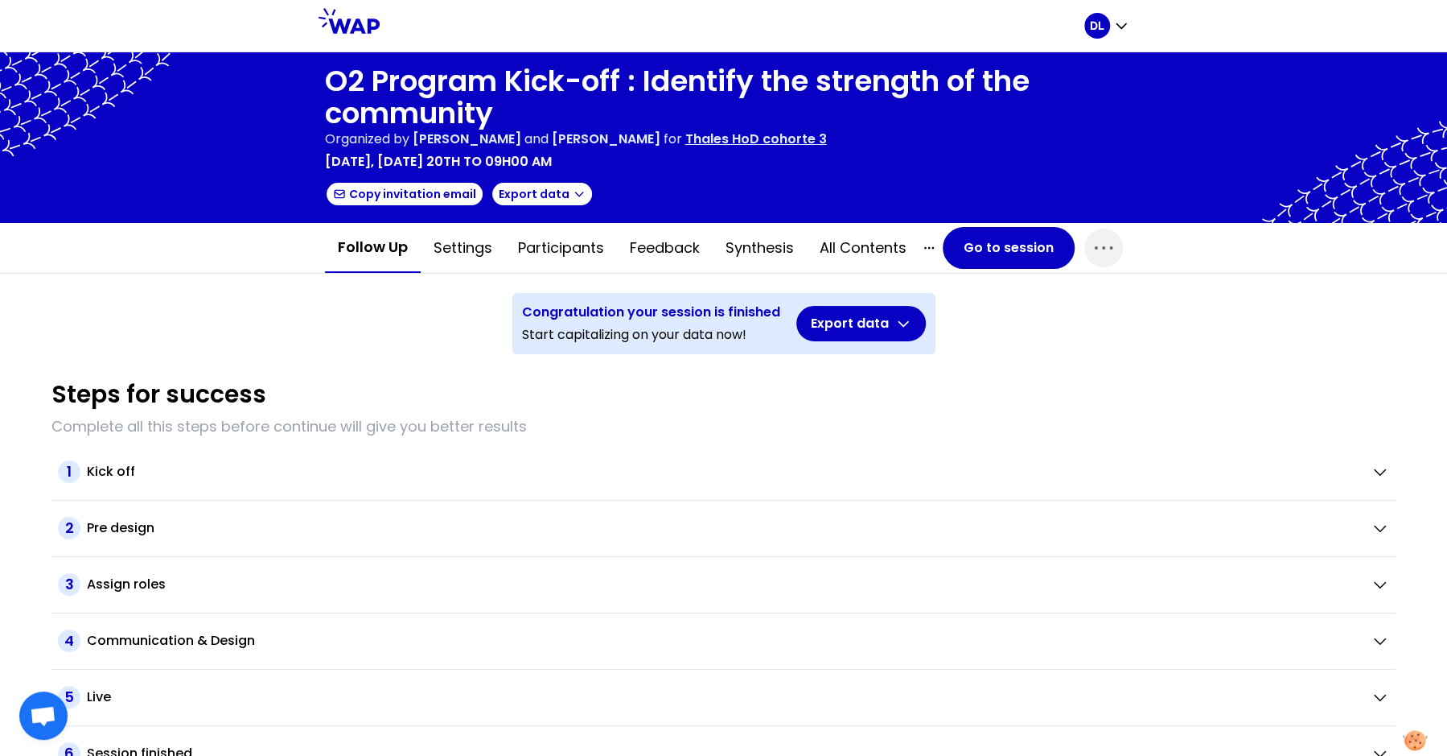
click at [827, 140] on p "Thales HoD cohorte 3" at bounding box center [757, 139] width 142 height 19
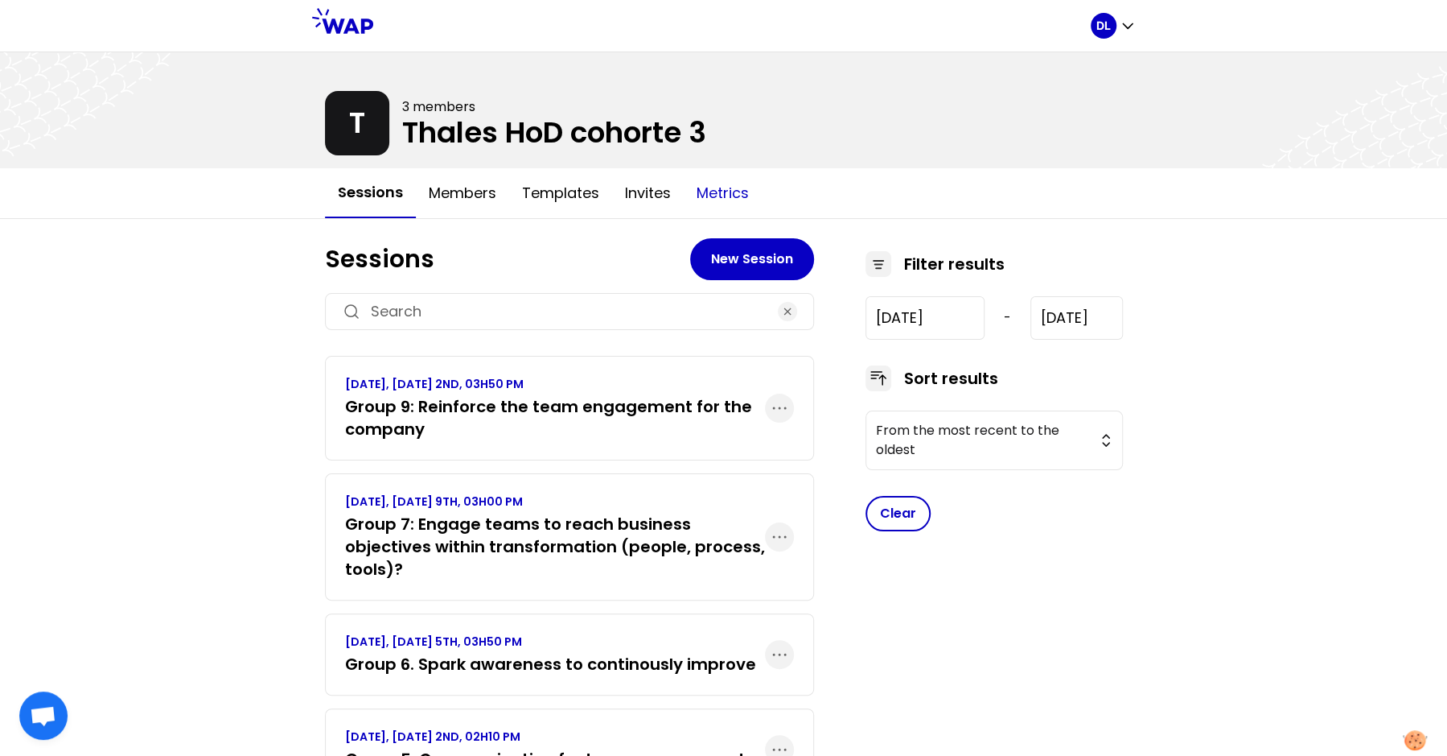
click at [714, 193] on button "Metrics" at bounding box center [723, 193] width 78 height 48
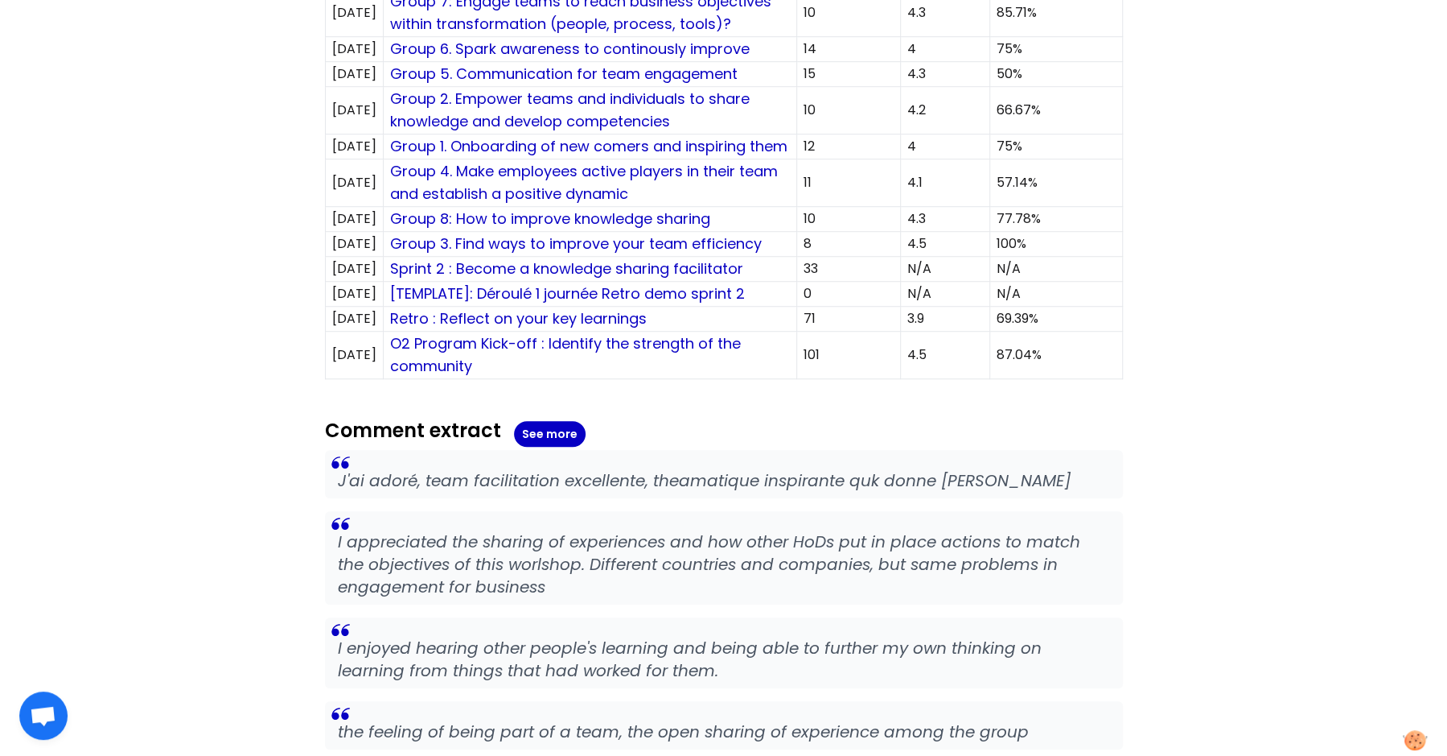
scroll to position [587, 0]
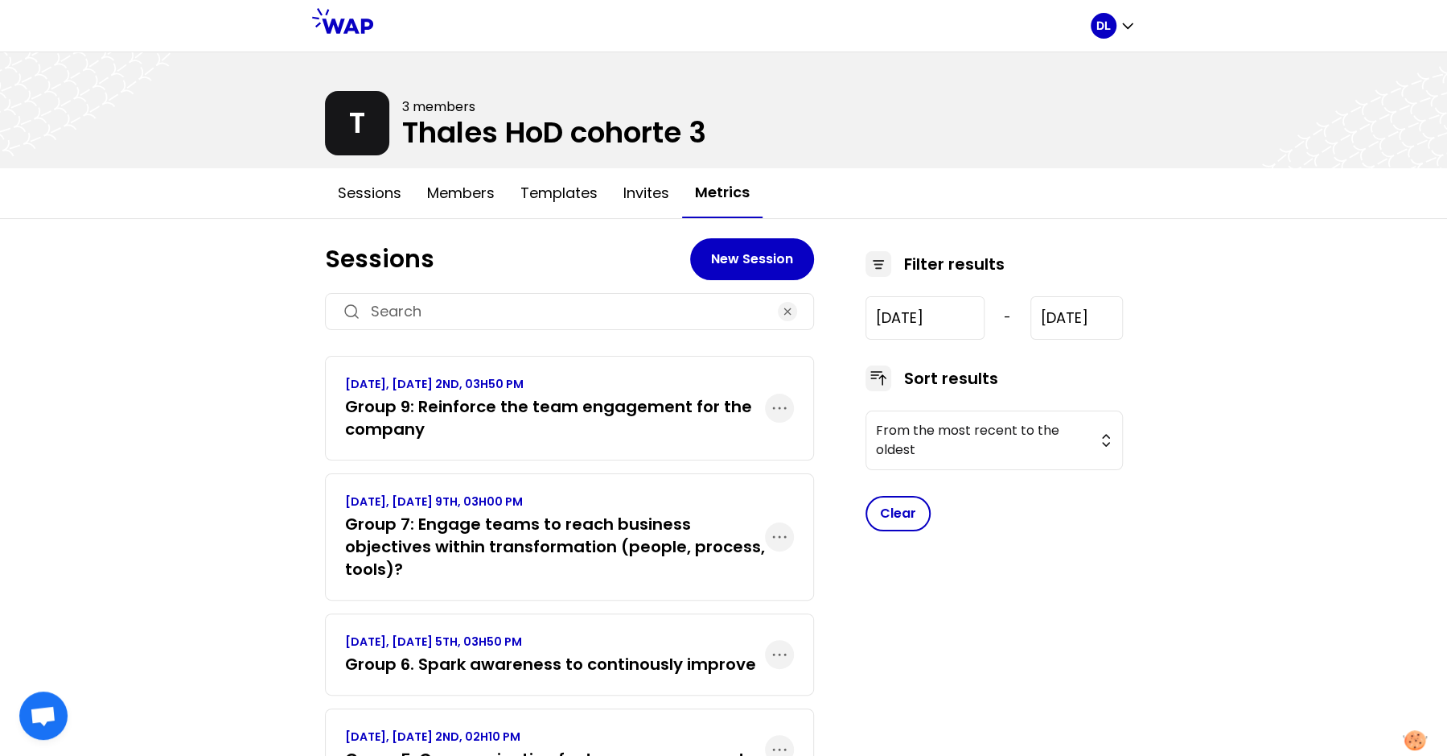
scroll to position [1023, 0]
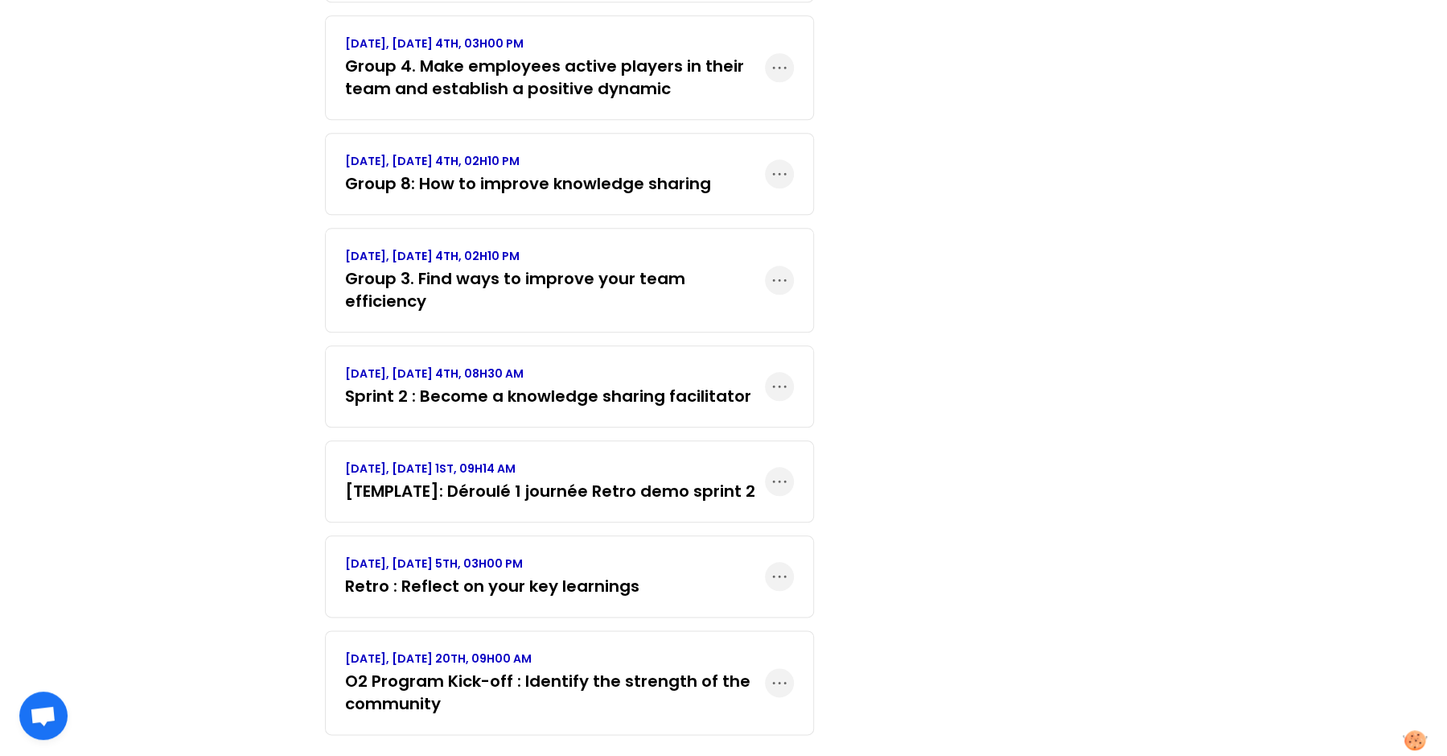
click at [579, 669] on h3 "O2 Program Kick-off : Identify the strength of the community" at bounding box center [555, 691] width 420 height 45
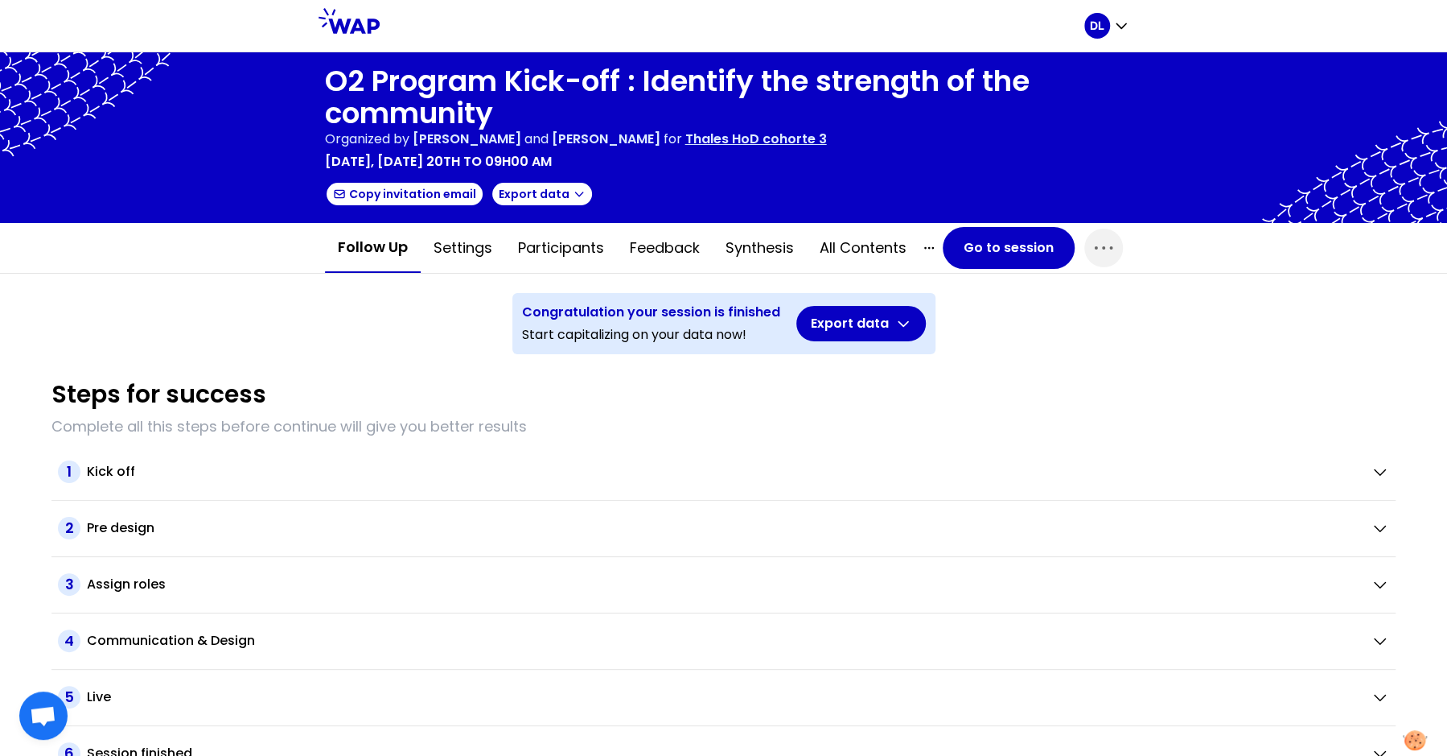
click at [812, 130] on p "Thales HoD cohorte 3" at bounding box center [757, 139] width 142 height 19
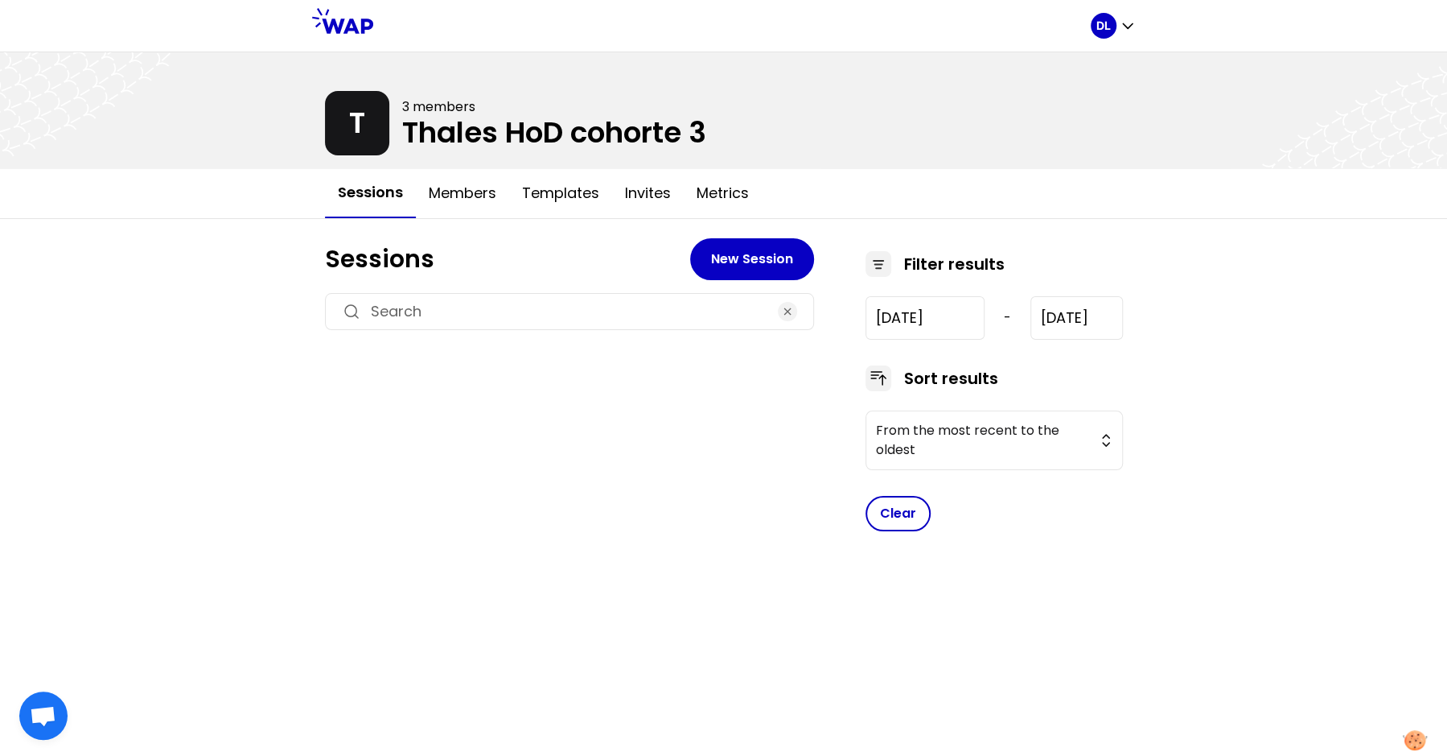
type input "[DATE]"
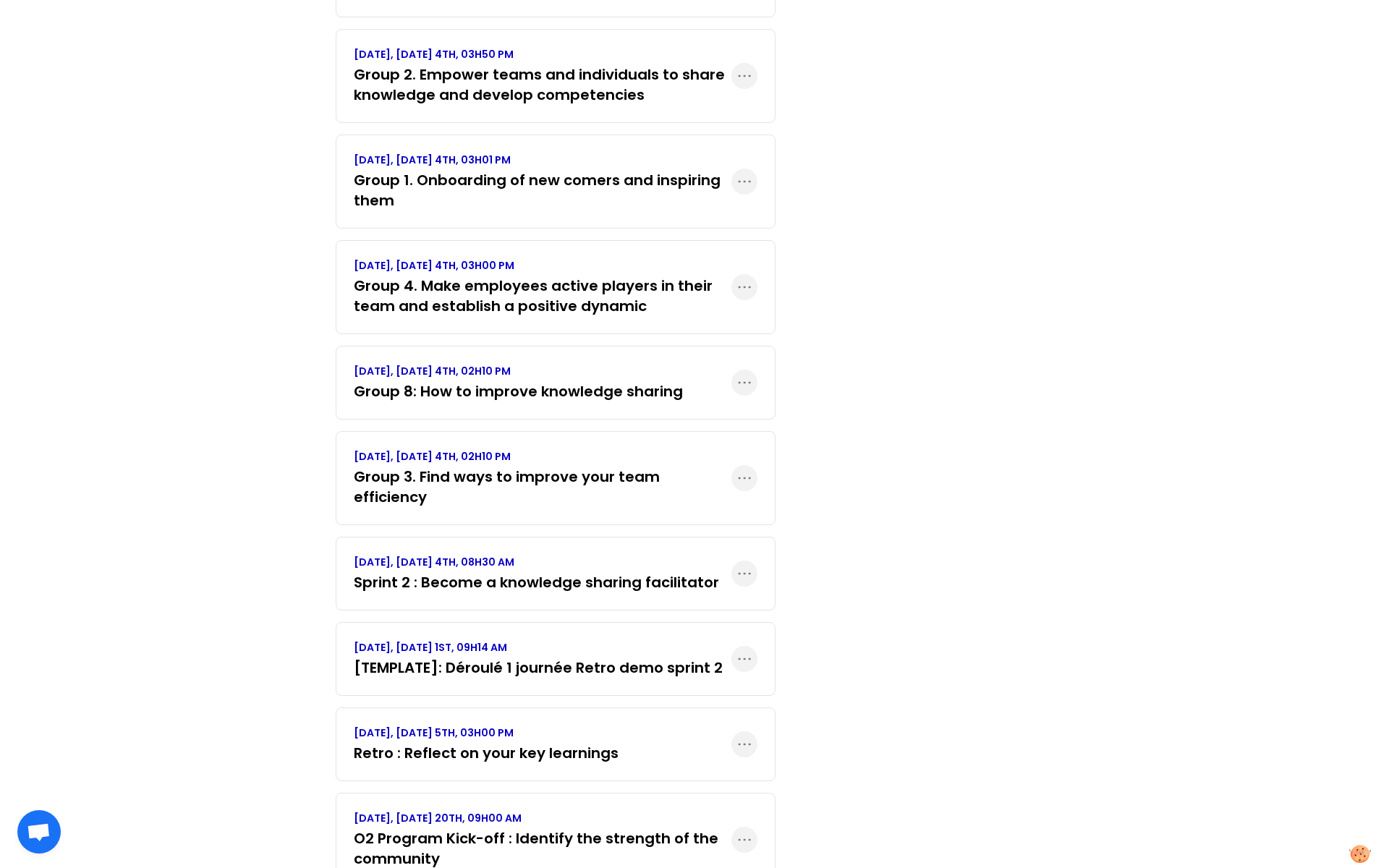
scroll to position [731, 0]
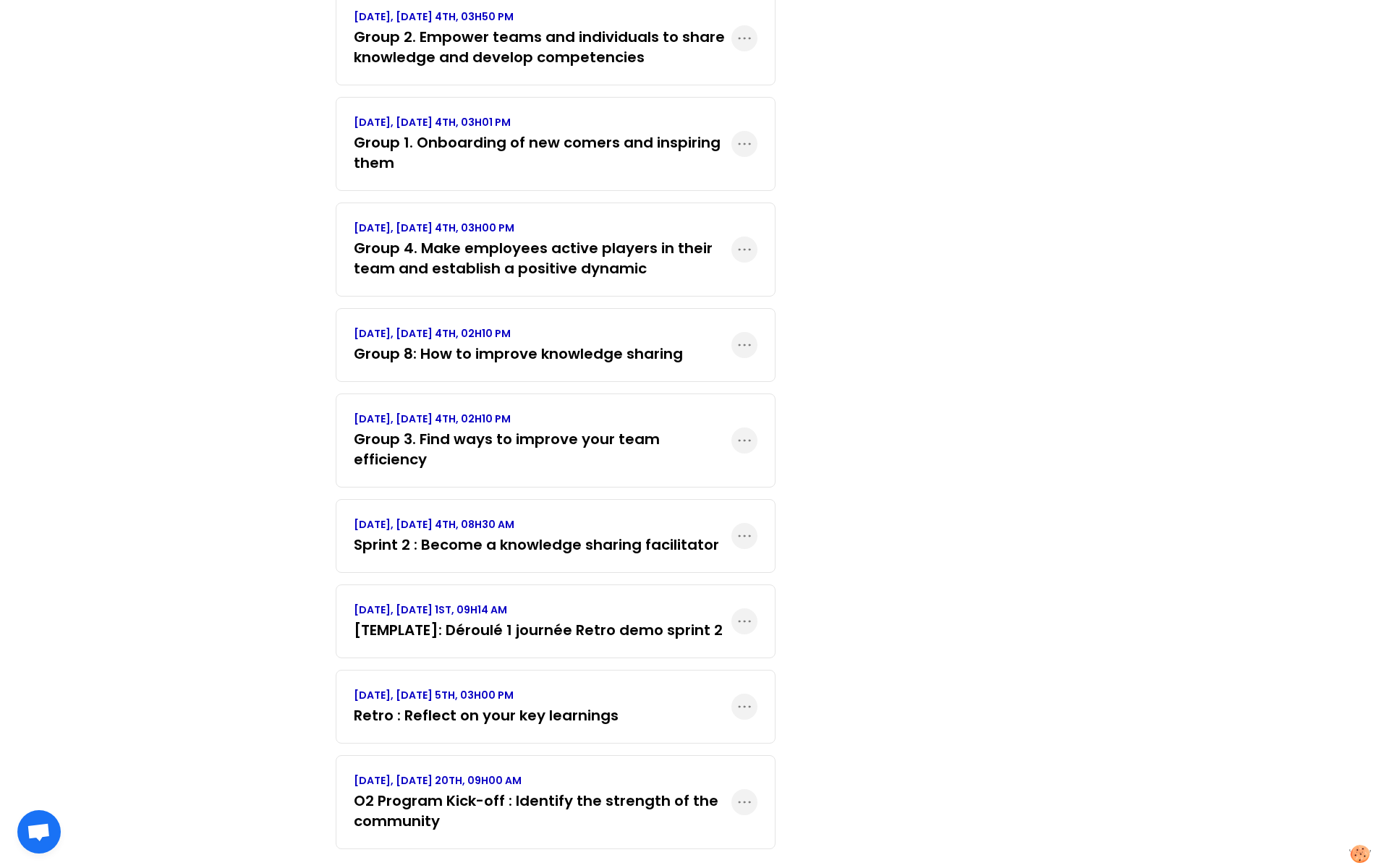
click at [552, 678] on h3 "O2 Program Kick-off : Identify the strength of the community" at bounding box center [542, 810] width 378 height 40
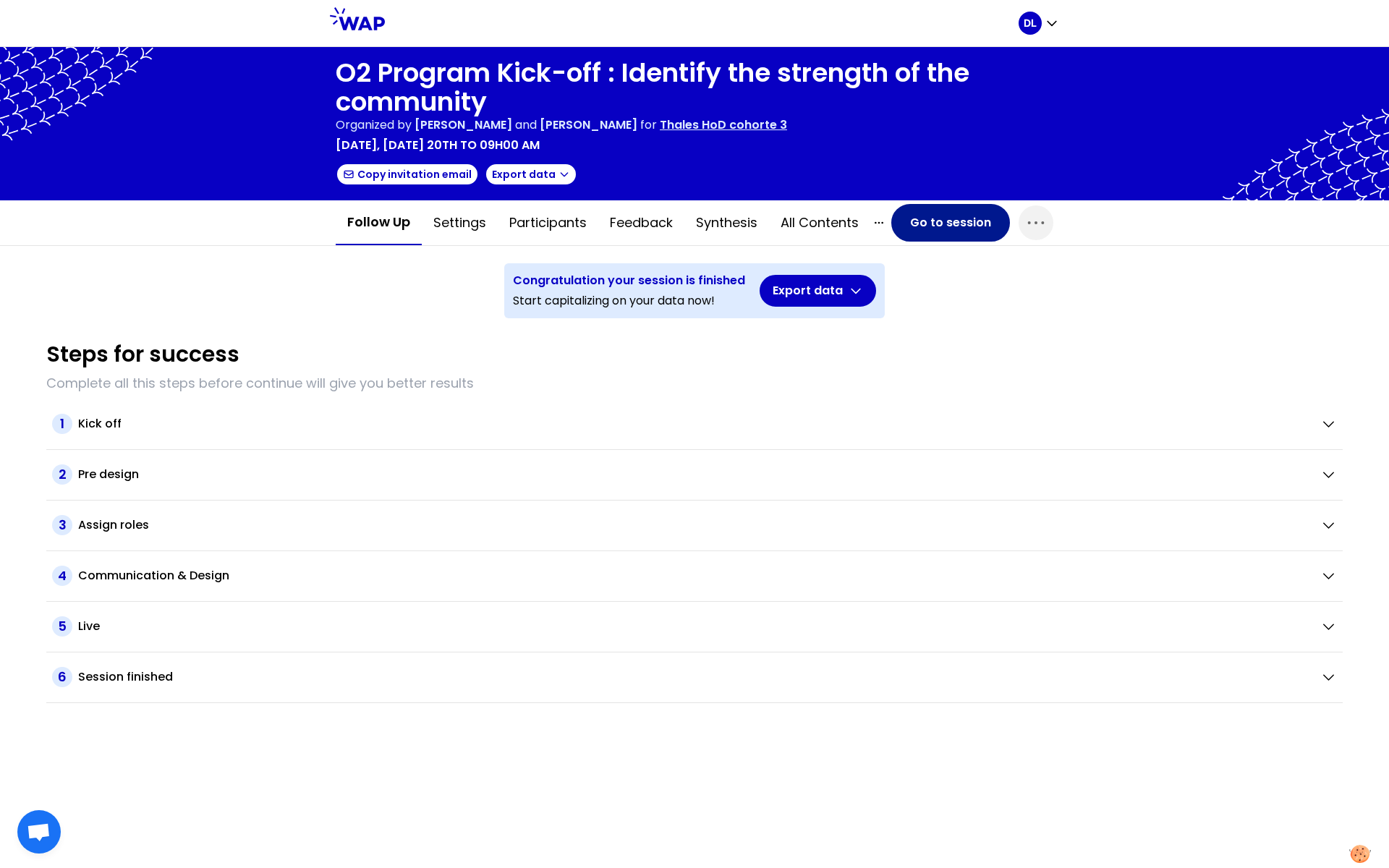
click at [942, 230] on button "Go to session" at bounding box center [950, 223] width 119 height 38
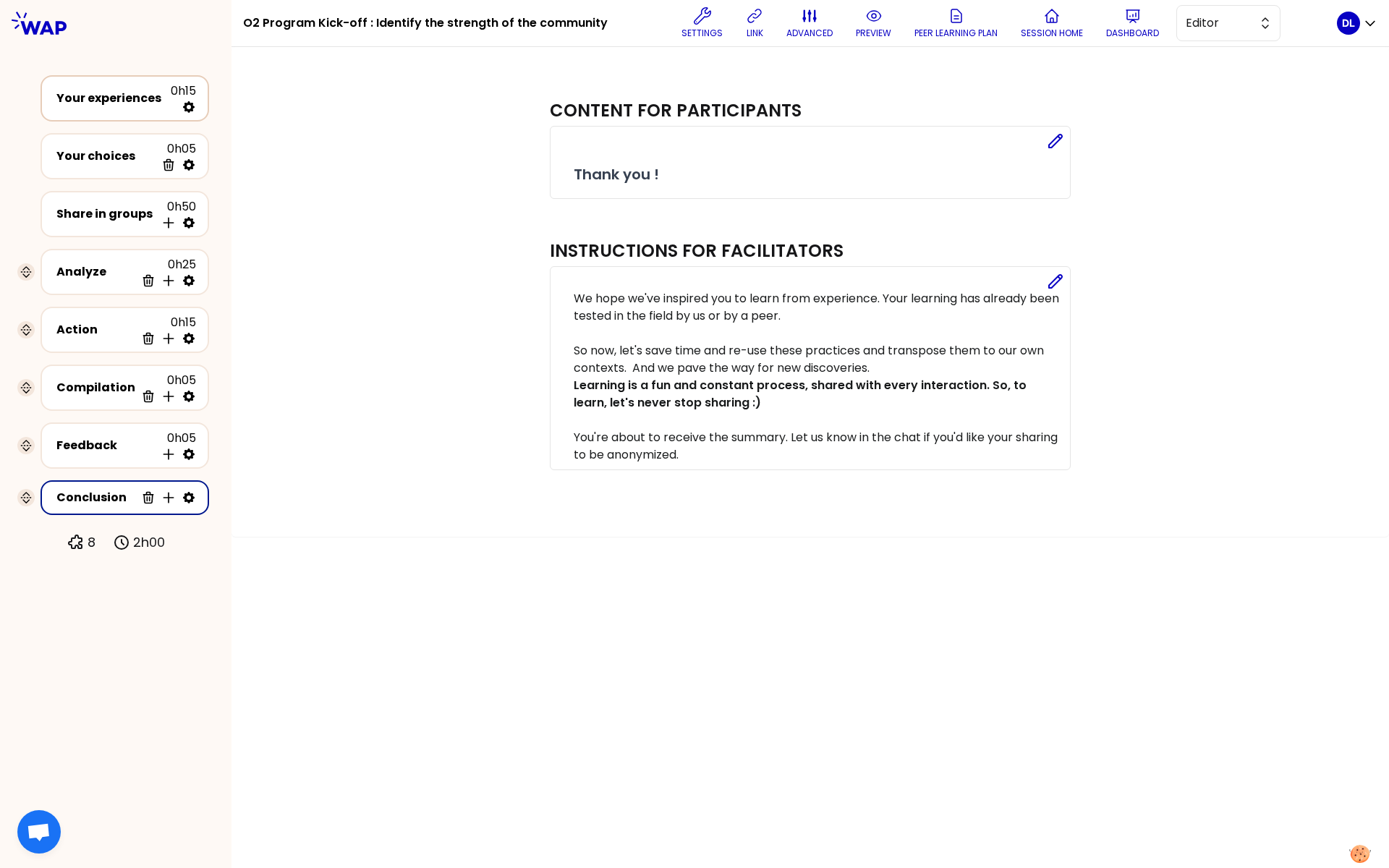
click at [112, 100] on div "Your experiences" at bounding box center [113, 98] width 114 height 17
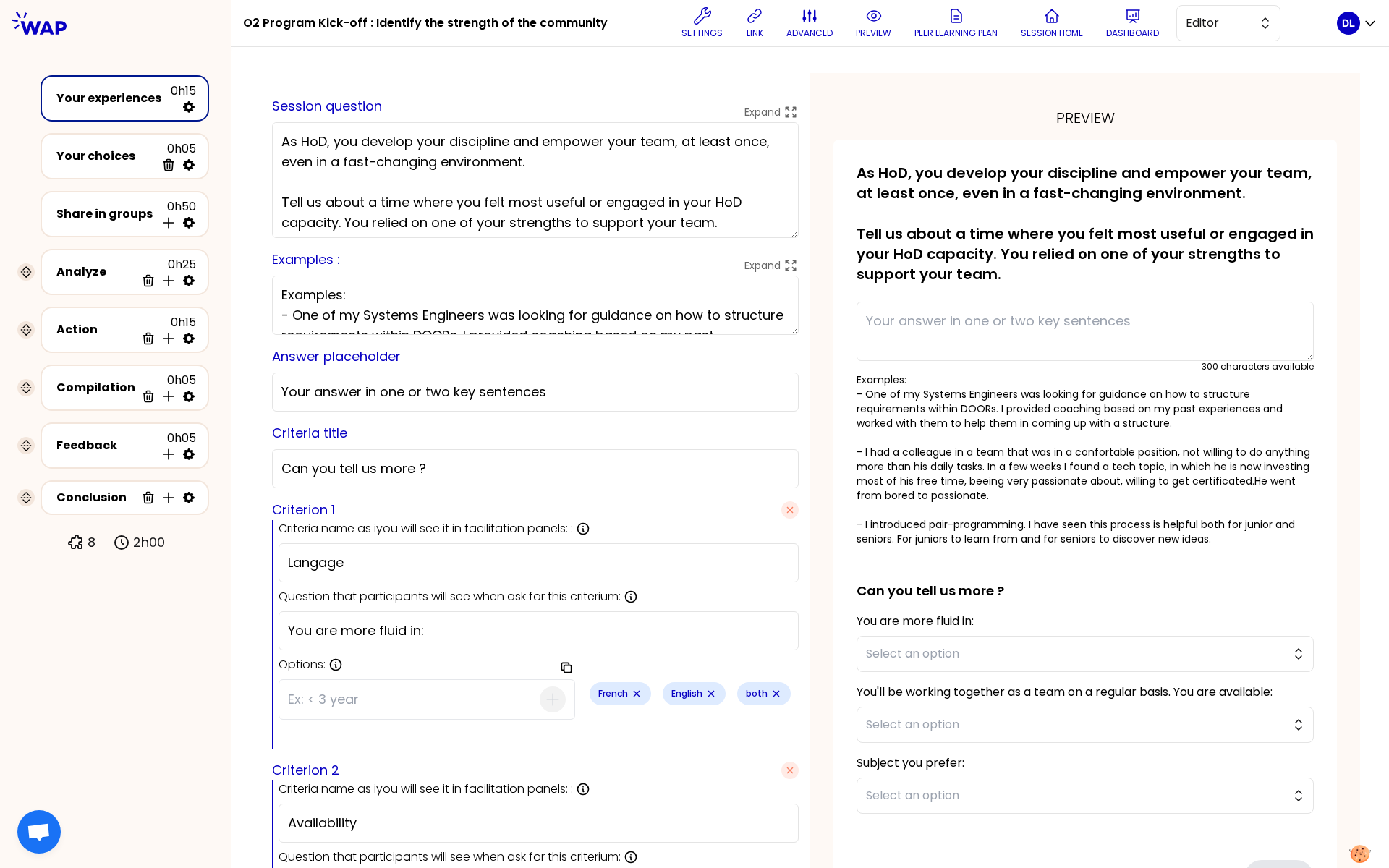
drag, startPoint x: 862, startPoint y: 19, endPoint x: 862, endPoint y: 759, distance: 740.0
click at [867, 19] on icon at bounding box center [873, 15] width 13 height 10
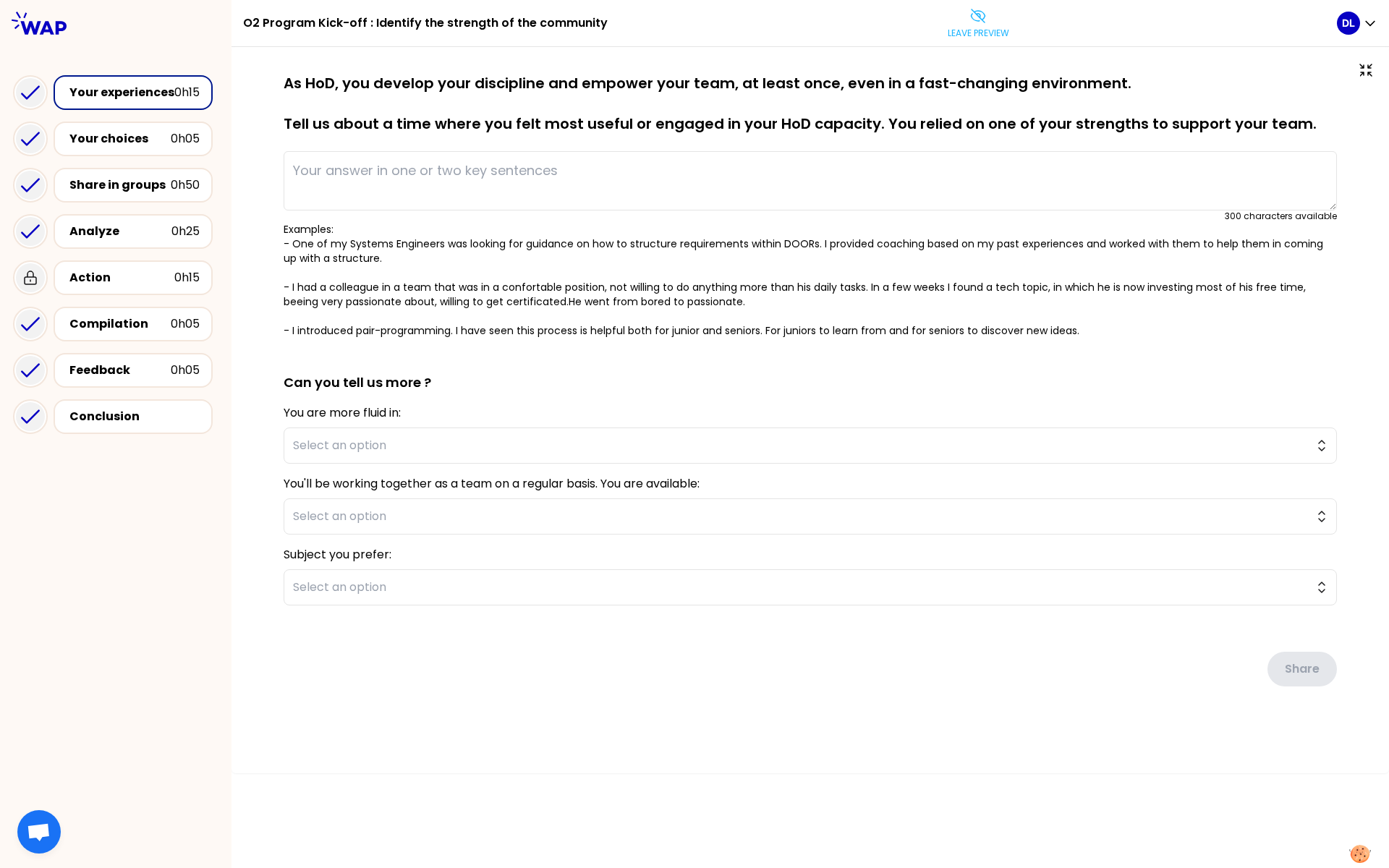
type textarea "In the context of a tight schedule on a program where we had two equipment to d…"
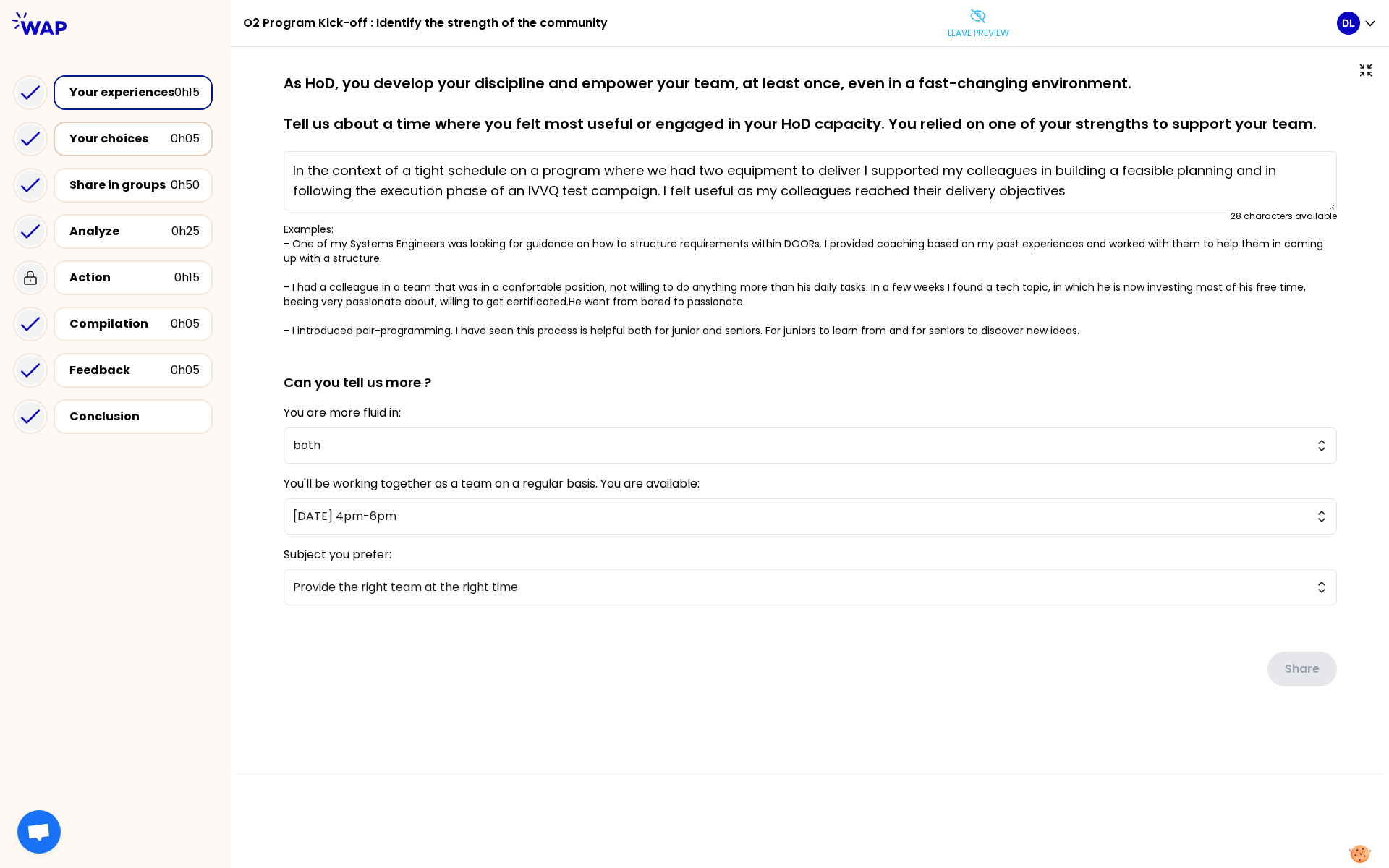
click at [121, 144] on div "Your choices" at bounding box center [120, 138] width 102 height 17
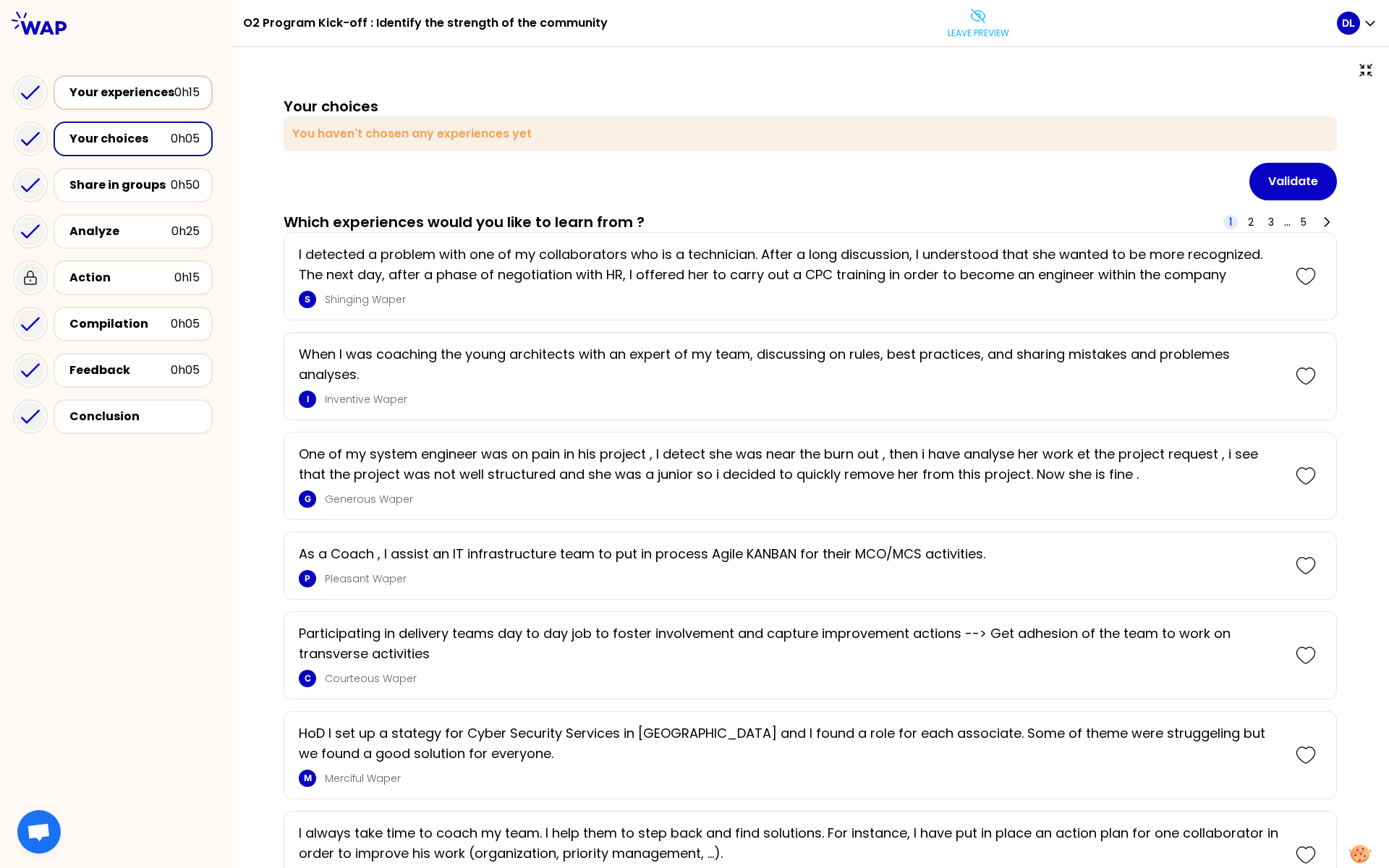
click at [108, 92] on div "Your experiences" at bounding box center [121, 92] width 105 height 17
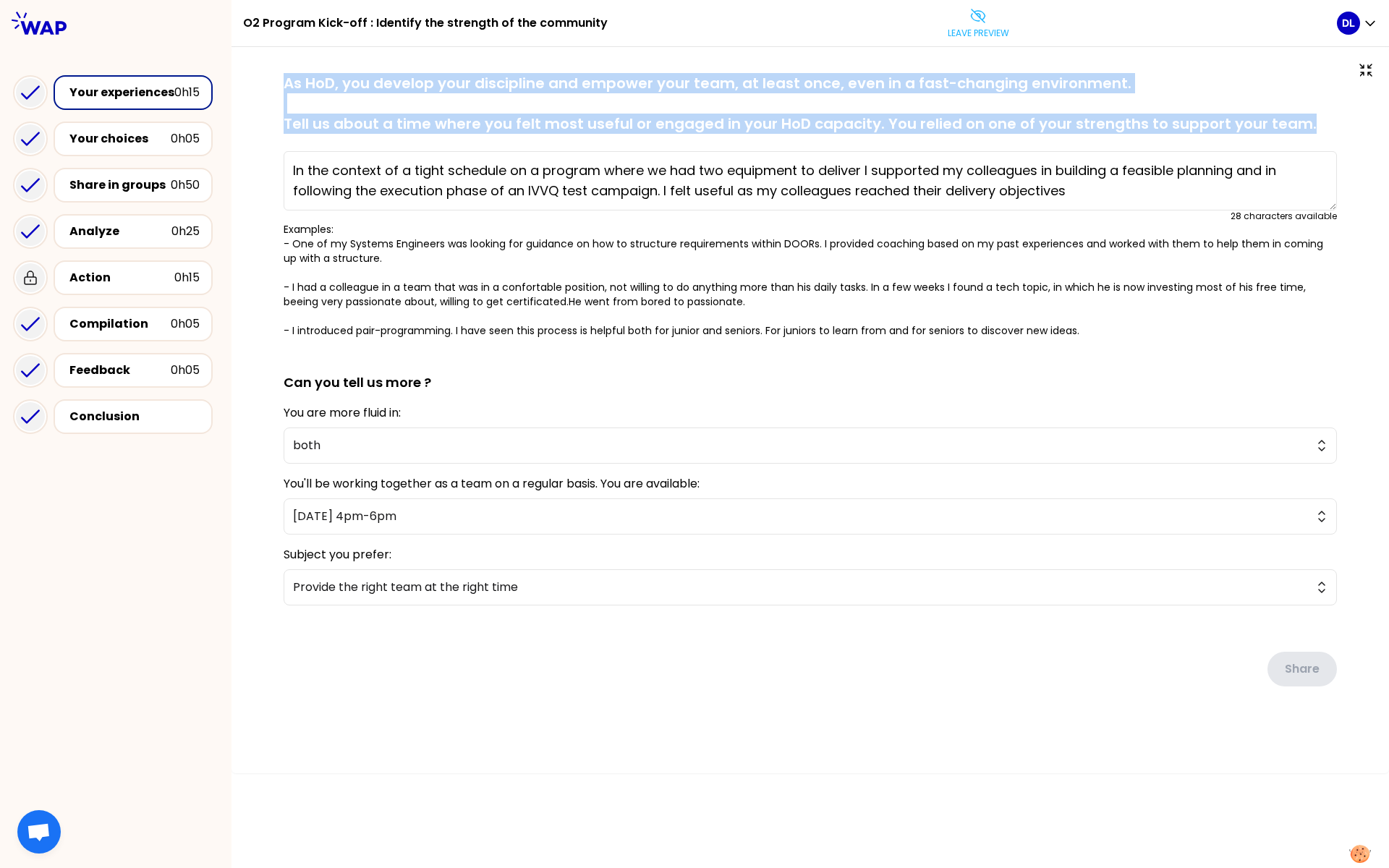
drag, startPoint x: 283, startPoint y: 82, endPoint x: 1304, endPoint y: 116, distance: 1021.6
click at [1301, 116] on p "As HoD, you develop your discipline and empower your team, at least once, even …" at bounding box center [809, 103] width 1053 height 61
click at [343, 128] on p "As HoD, you develop your discipline and empower your team, at least once, even …" at bounding box center [809, 103] width 1053 height 61
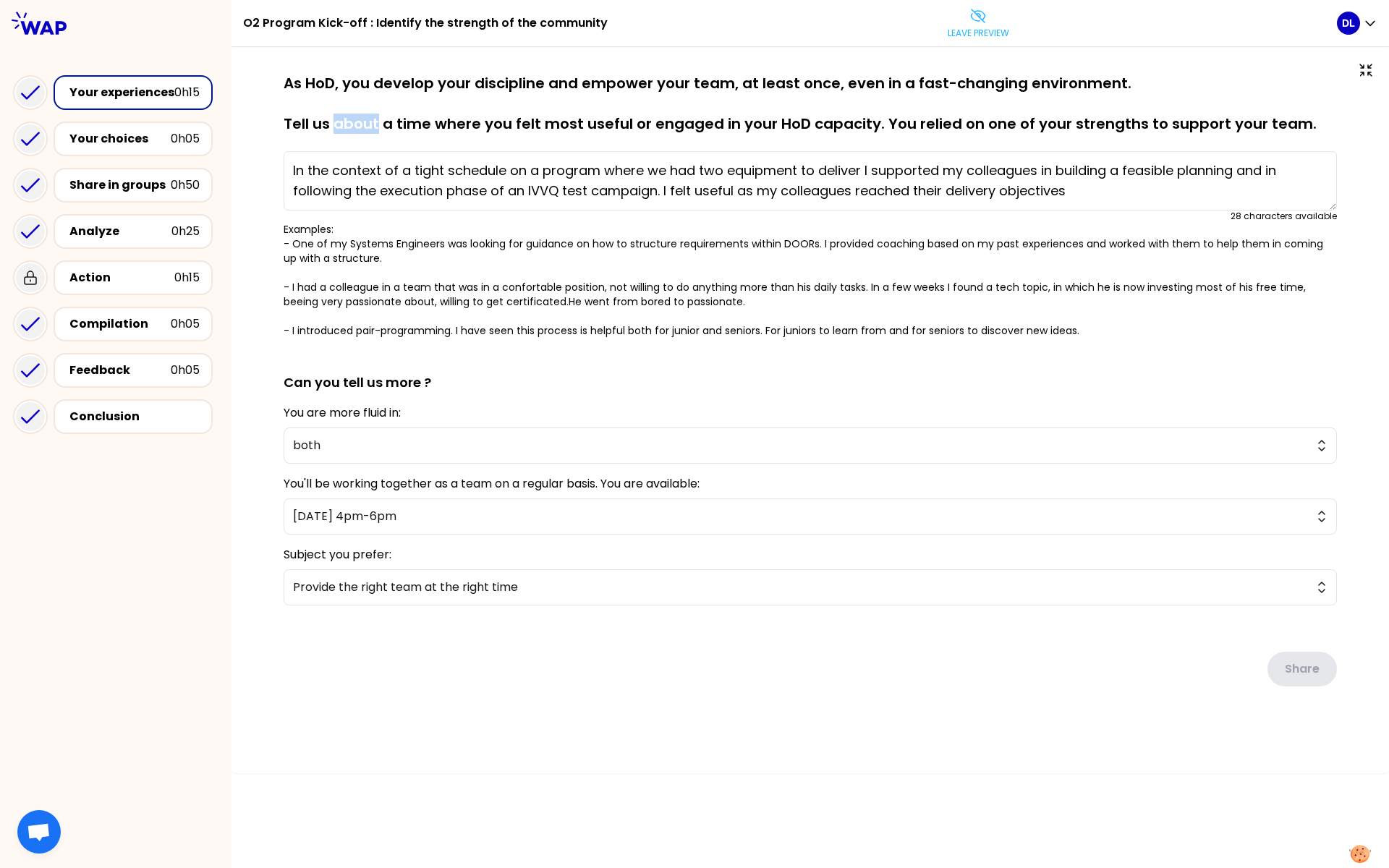
click at [343, 128] on p "As HoD, you develop your discipline and empower your team, at least once, even …" at bounding box center [809, 103] width 1053 height 61
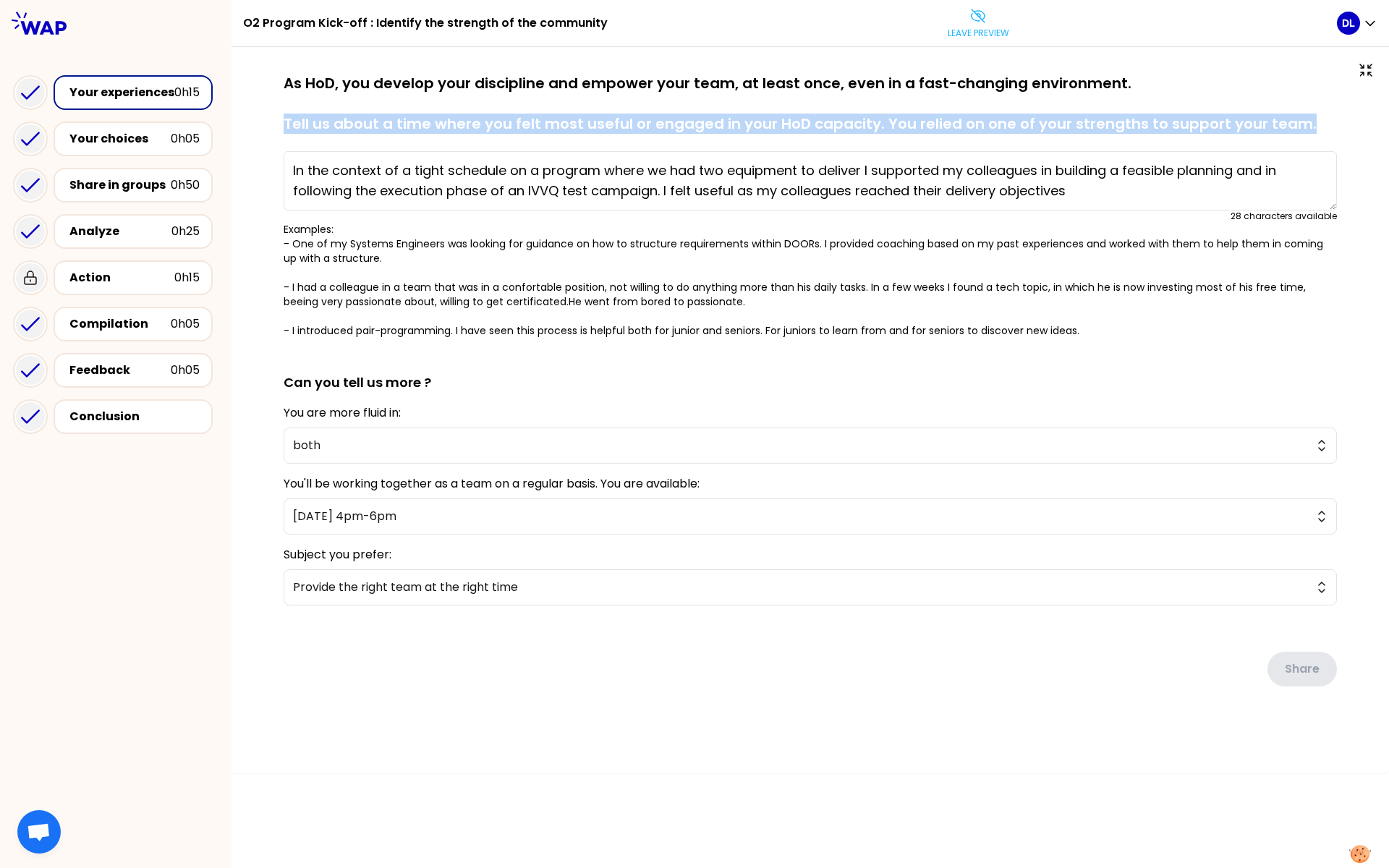
click at [343, 128] on p "As HoD, you develop your discipline and empower your team, at least once, even …" at bounding box center [809, 103] width 1053 height 61
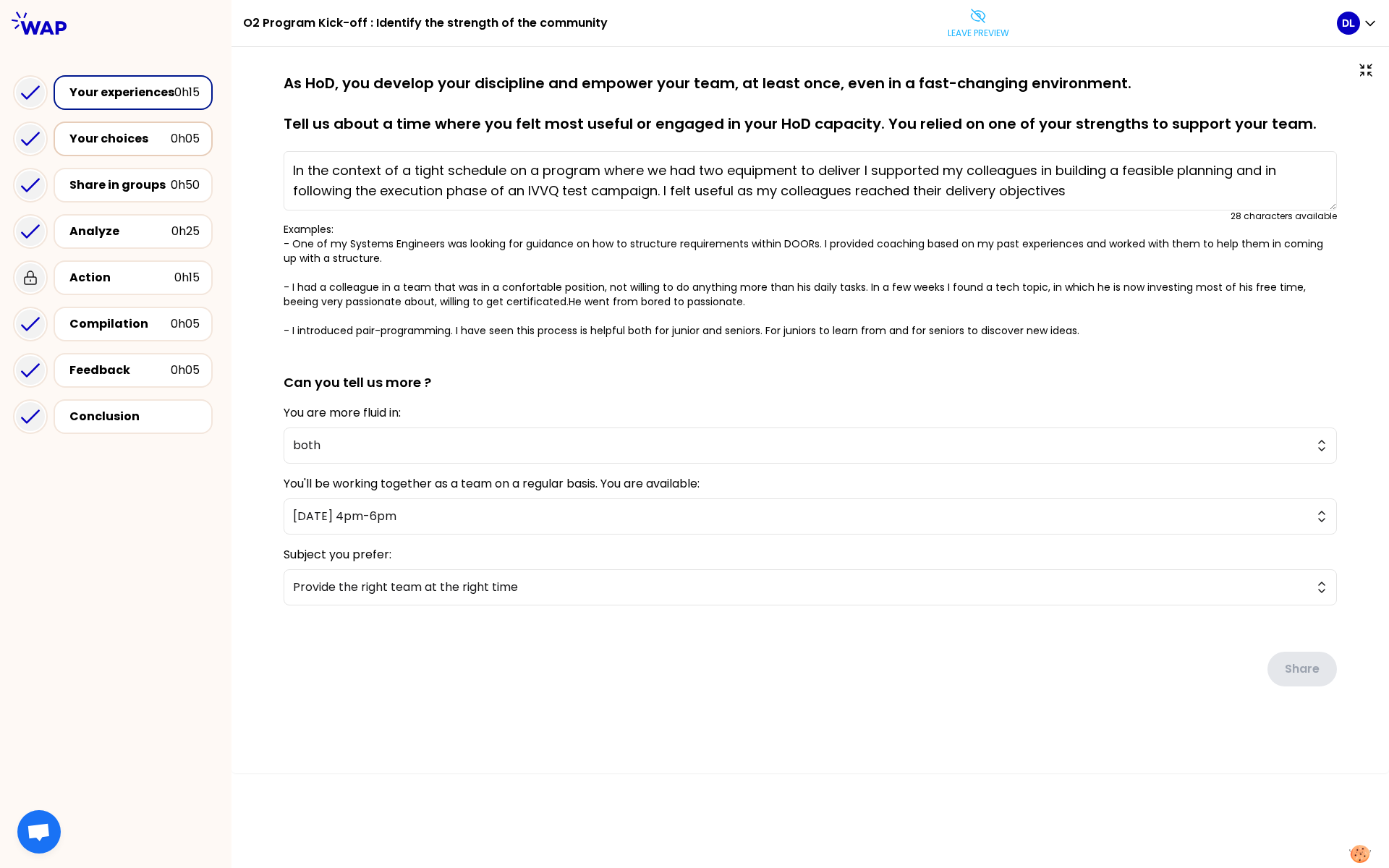
click at [102, 140] on div "Your choices" at bounding box center [120, 138] width 102 height 17
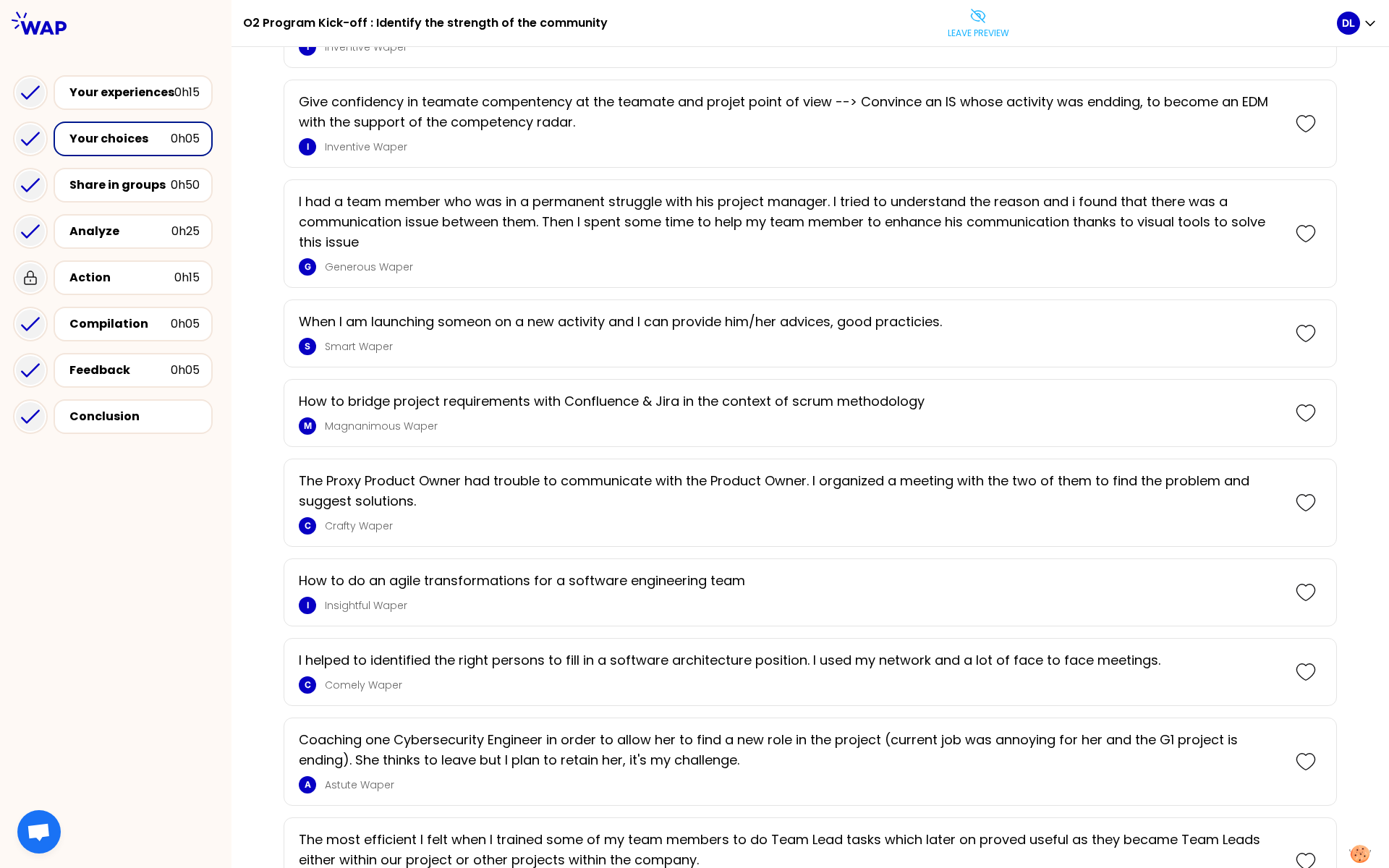
scroll to position [1153, 0]
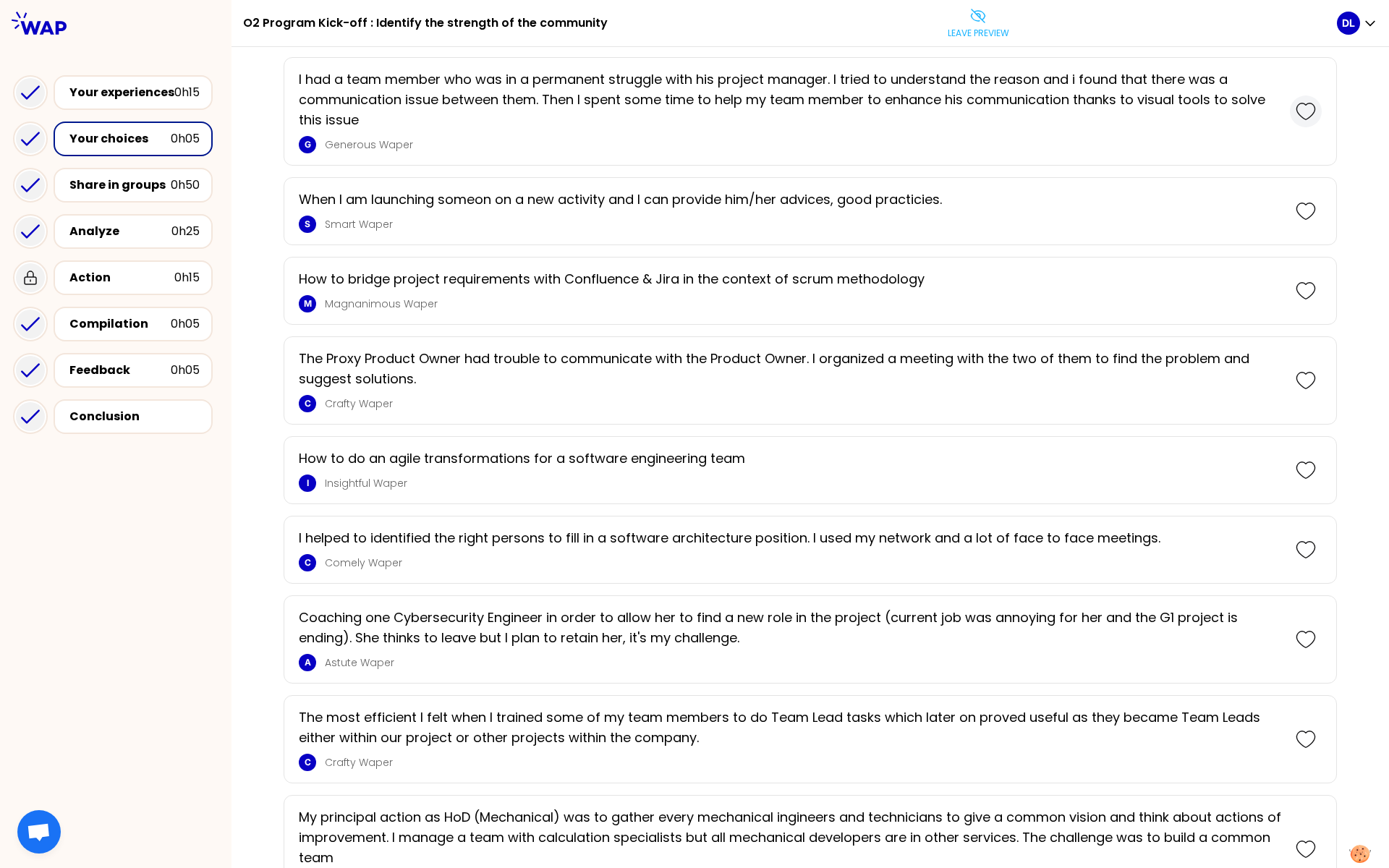
click at [1301, 102] on icon at bounding box center [1305, 111] width 21 height 21
click at [1301, 206] on icon at bounding box center [1305, 211] width 21 height 21
click at [1301, 289] on icon at bounding box center [1305, 291] width 21 height 21
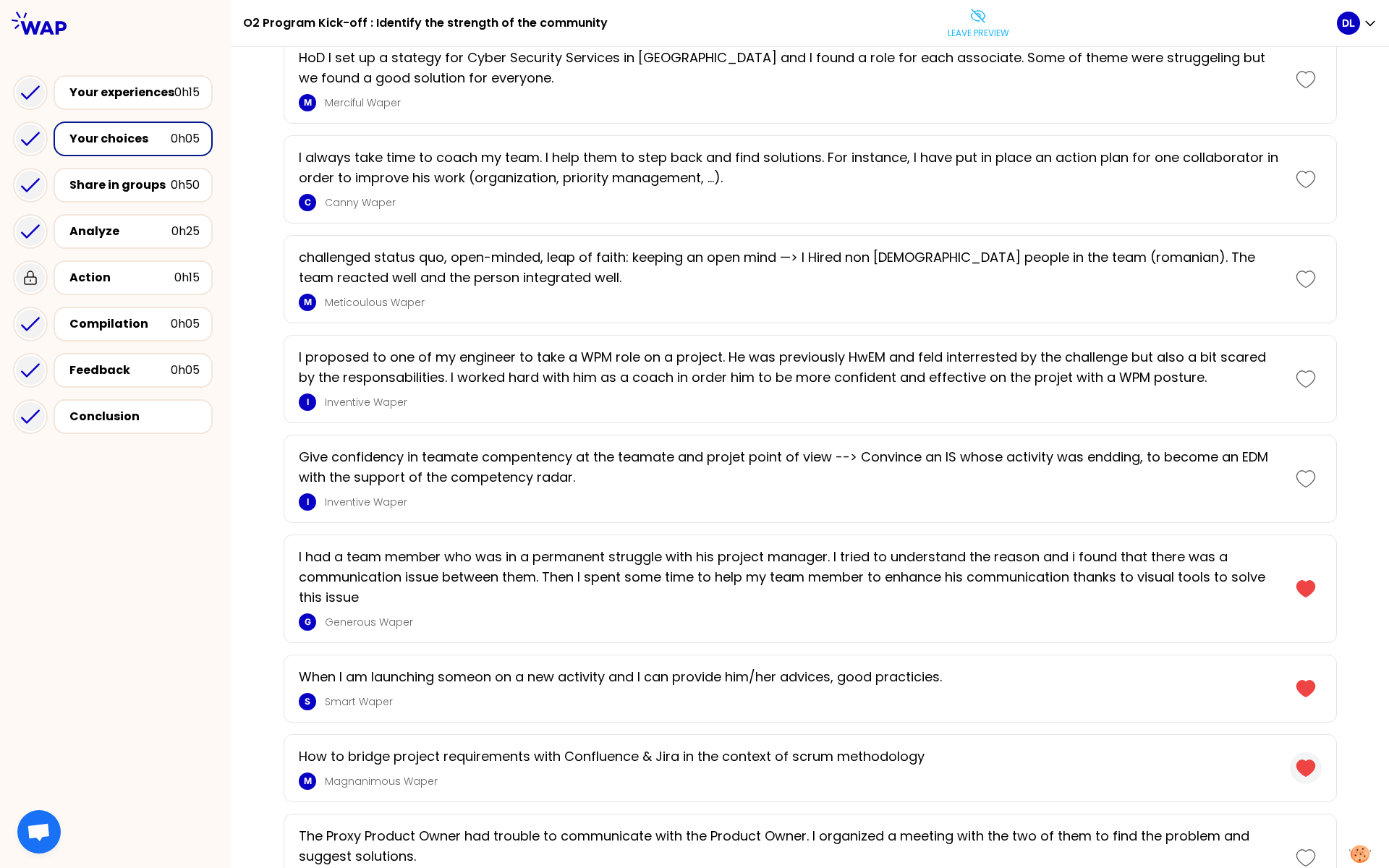
scroll to position [510, 0]
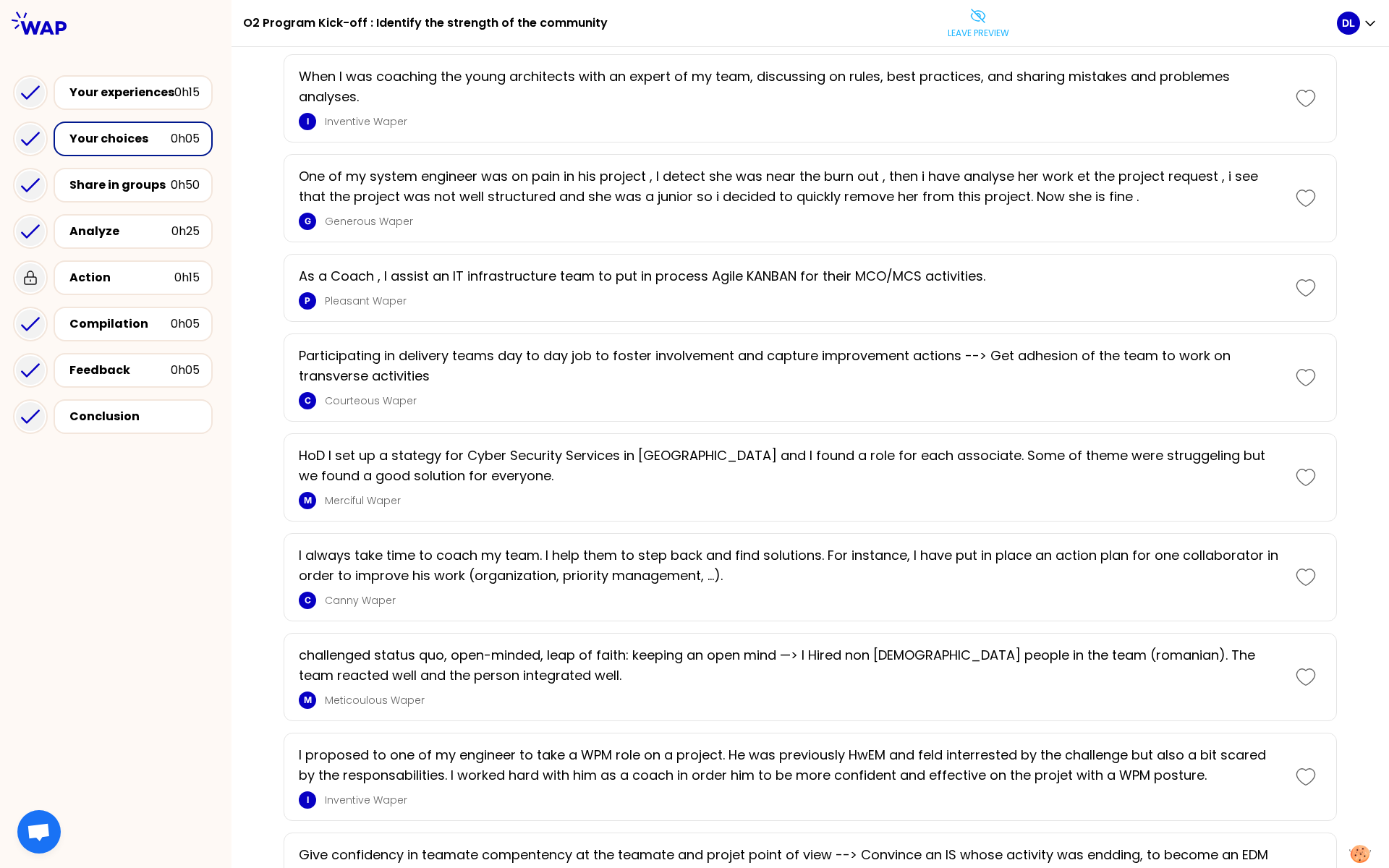
click at [1301, 289] on icon at bounding box center [1305, 288] width 21 height 21
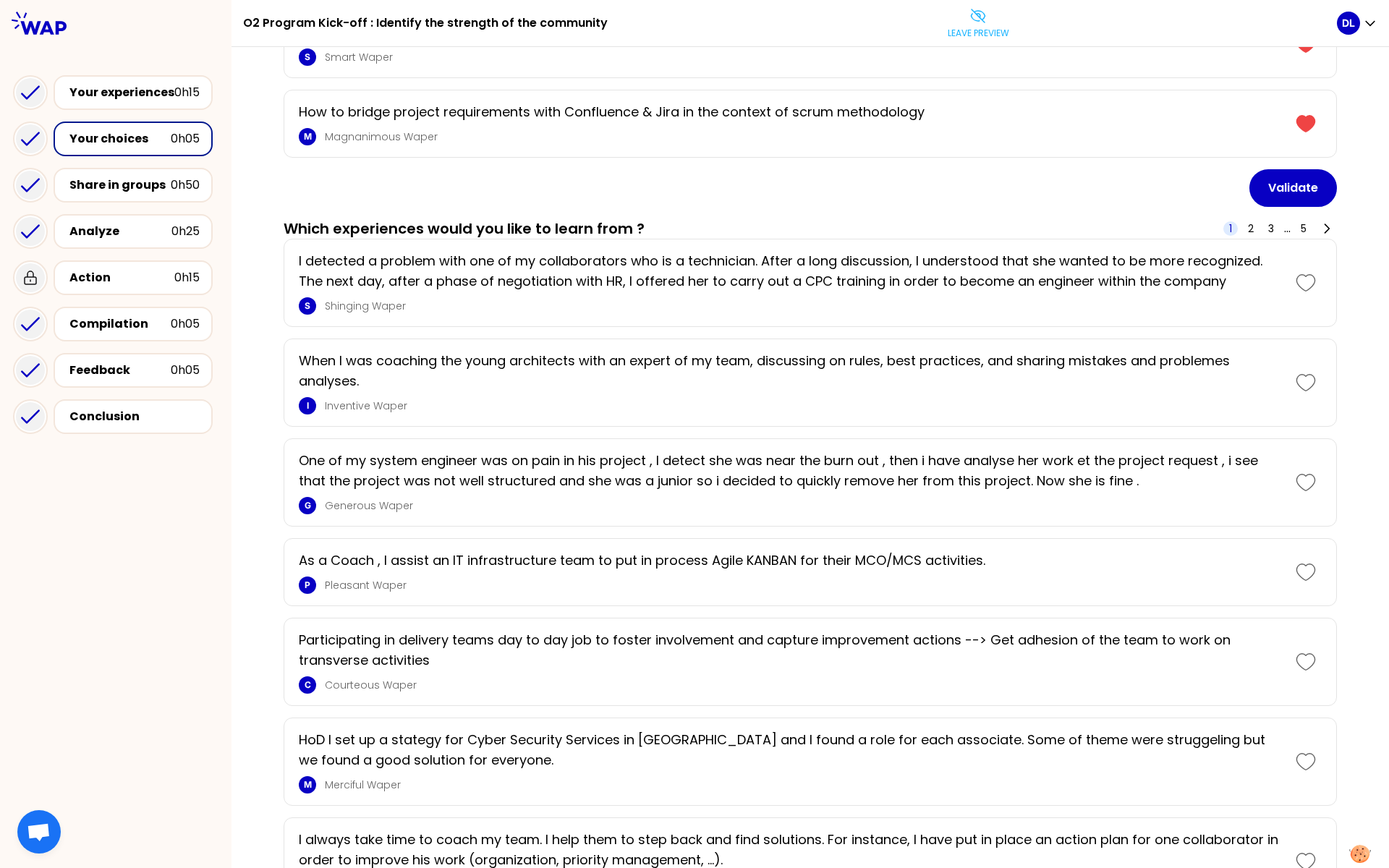
scroll to position [0, 0]
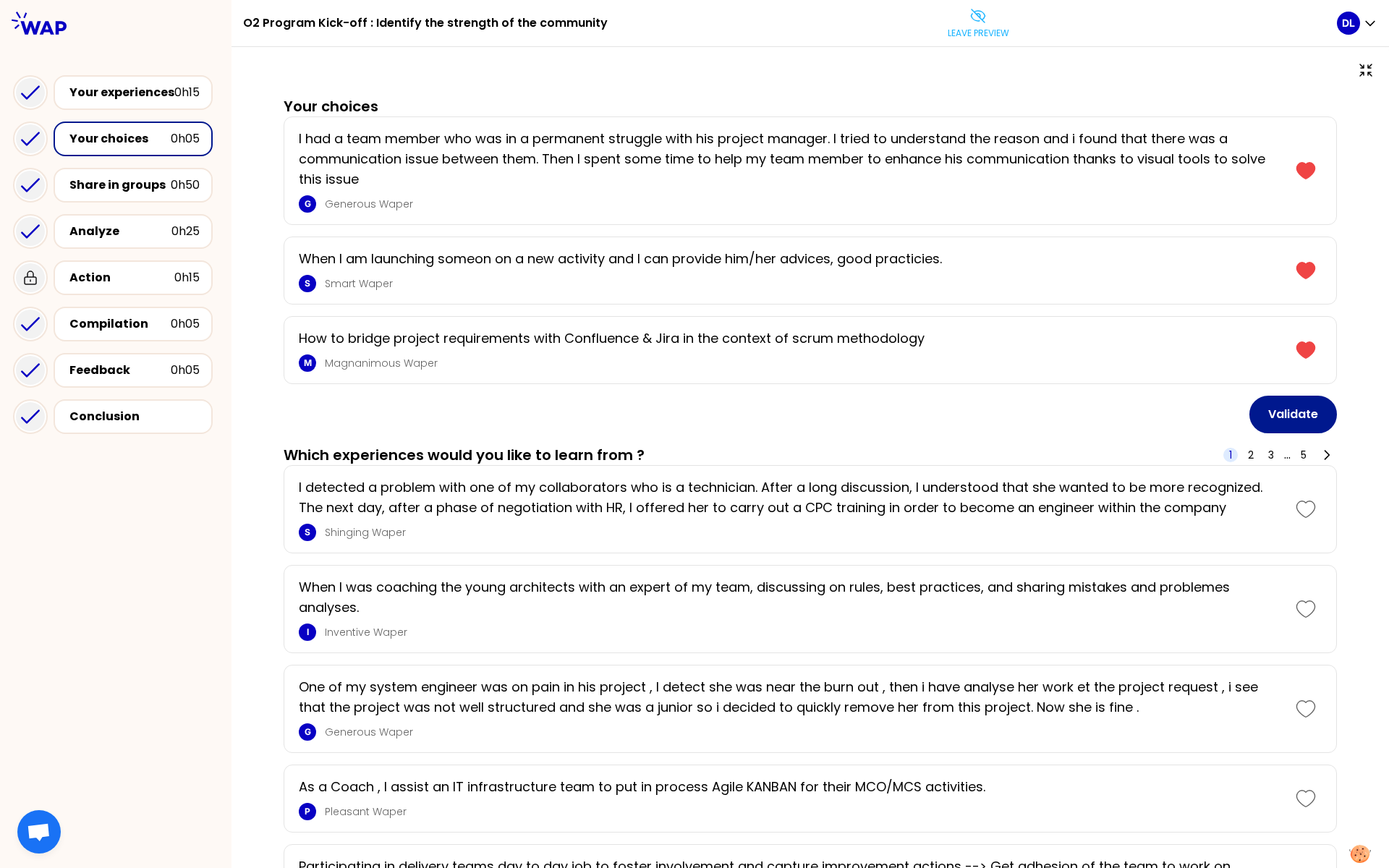
click at [1301, 412] on button "Validate" at bounding box center [1293, 414] width 87 height 38
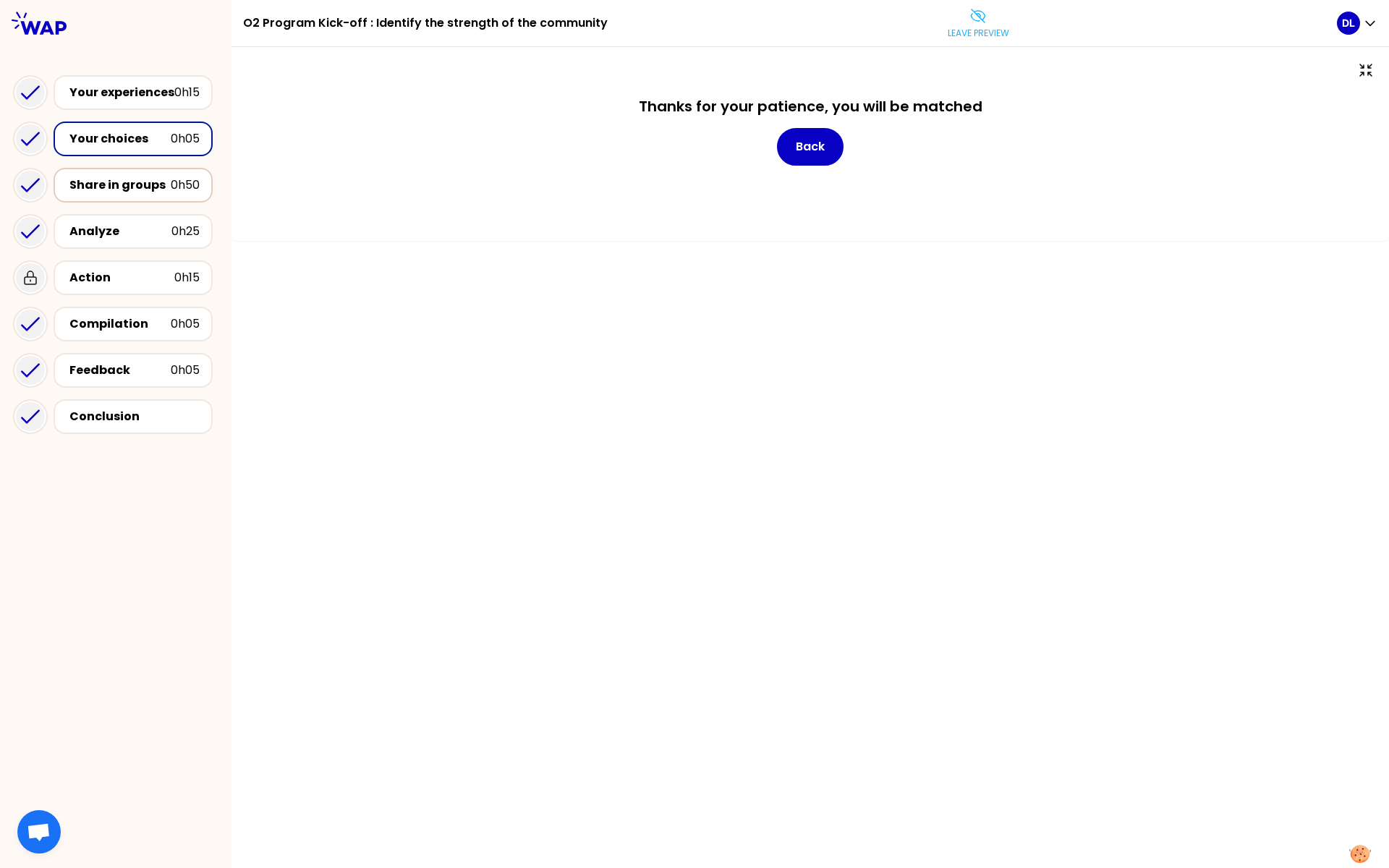
click at [109, 192] on div "Share in groups" at bounding box center [120, 184] width 102 height 17
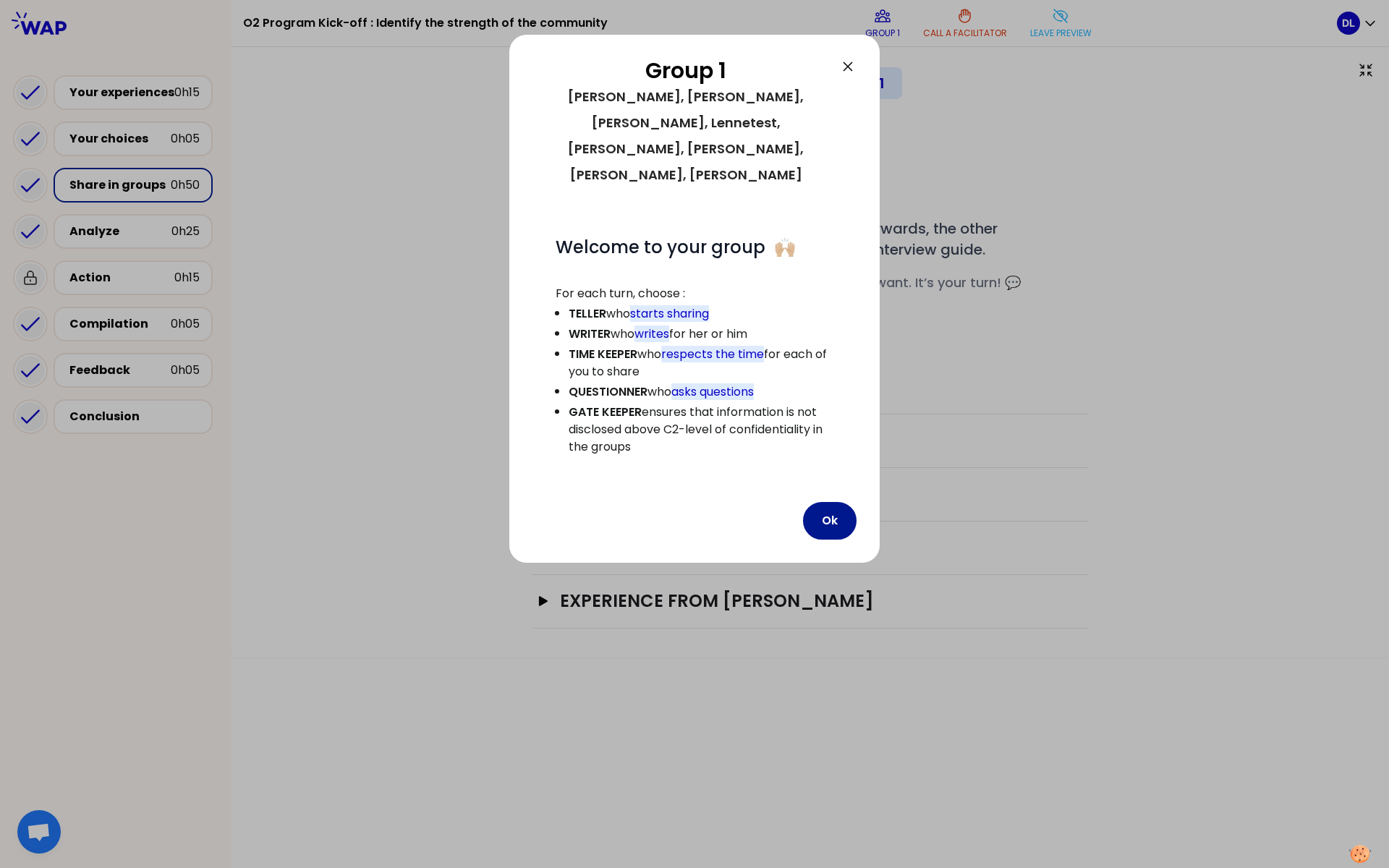
click at [838, 501] on button "Ok" at bounding box center [830, 520] width 54 height 38
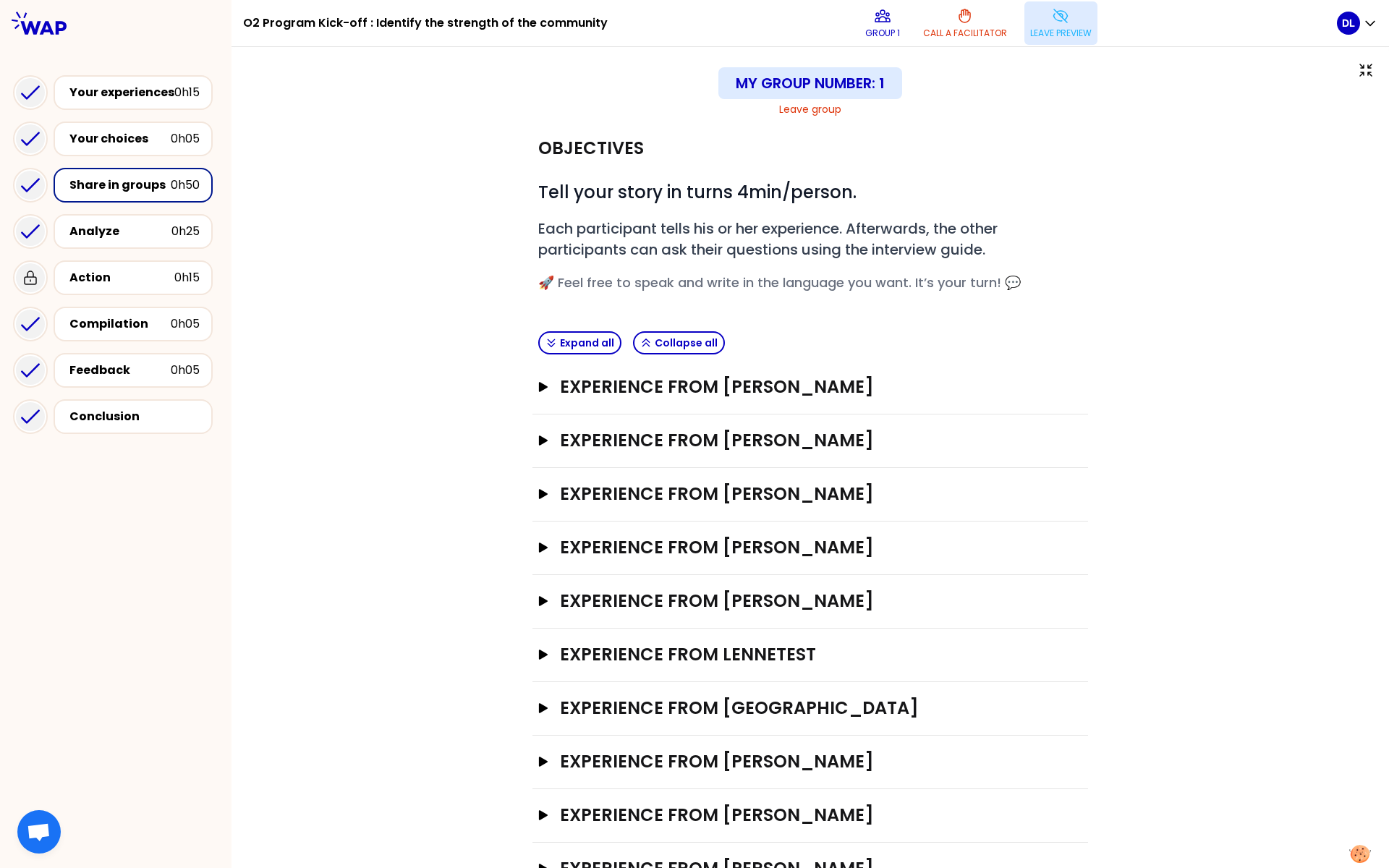
click at [1046, 24] on button "Leave preview" at bounding box center [1060, 23] width 73 height 43
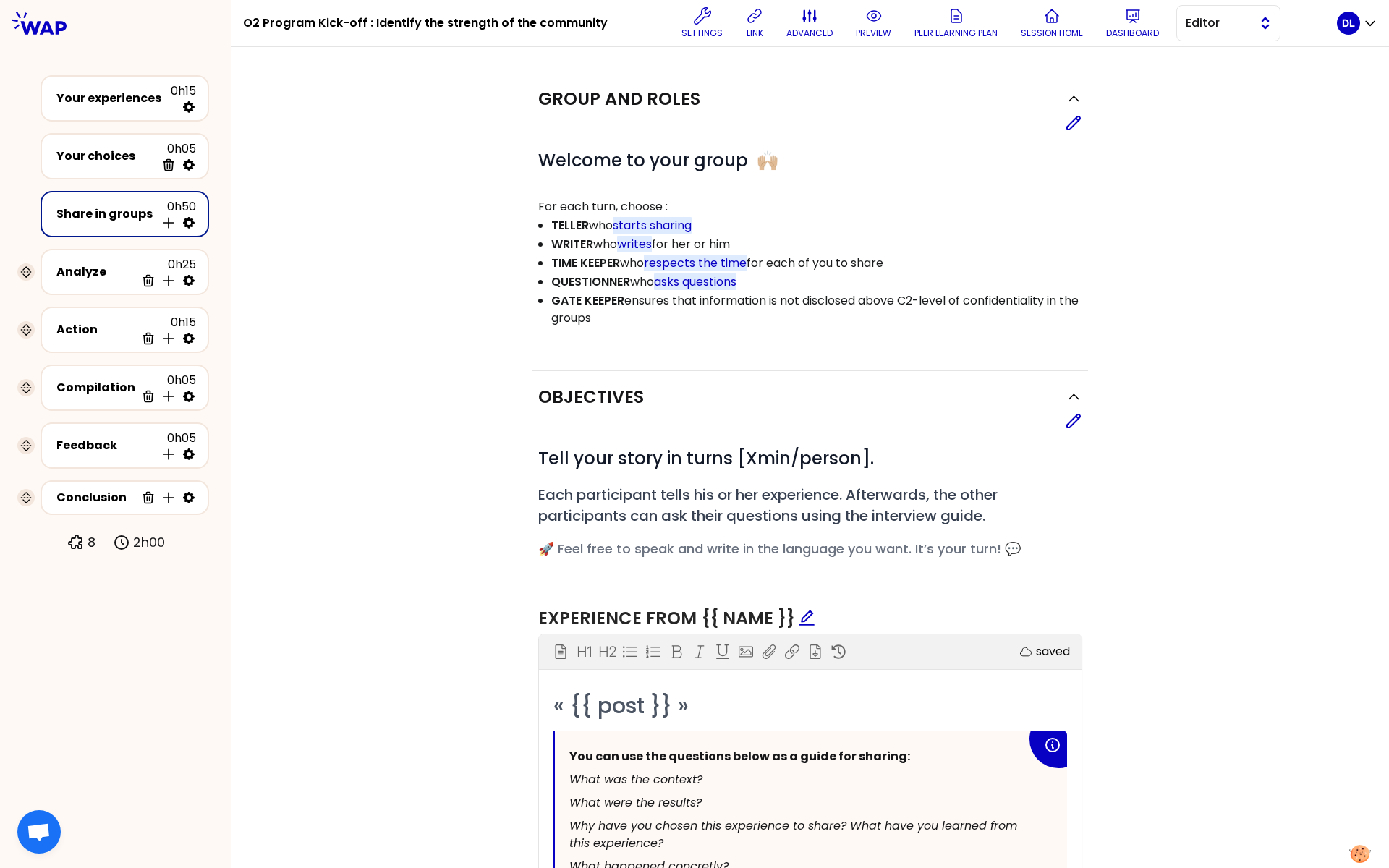
click at [1194, 29] on span "Editor" at bounding box center [1218, 22] width 65 height 17
click at [1206, 80] on span "Facilitator" at bounding box center [1236, 82] width 62 height 17
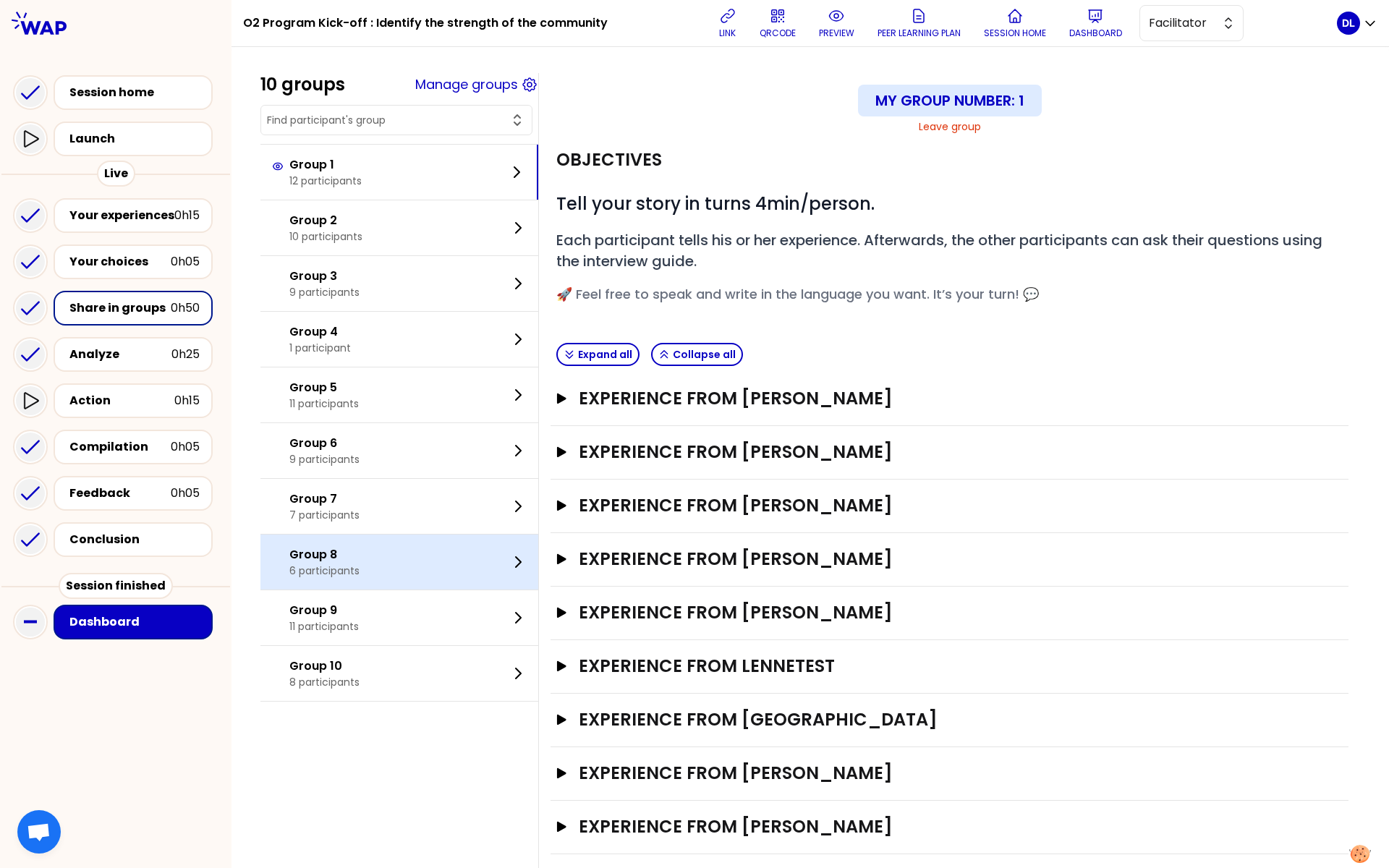
click at [387, 548] on div "Group 8 6 participants" at bounding box center [399, 562] width 278 height 55
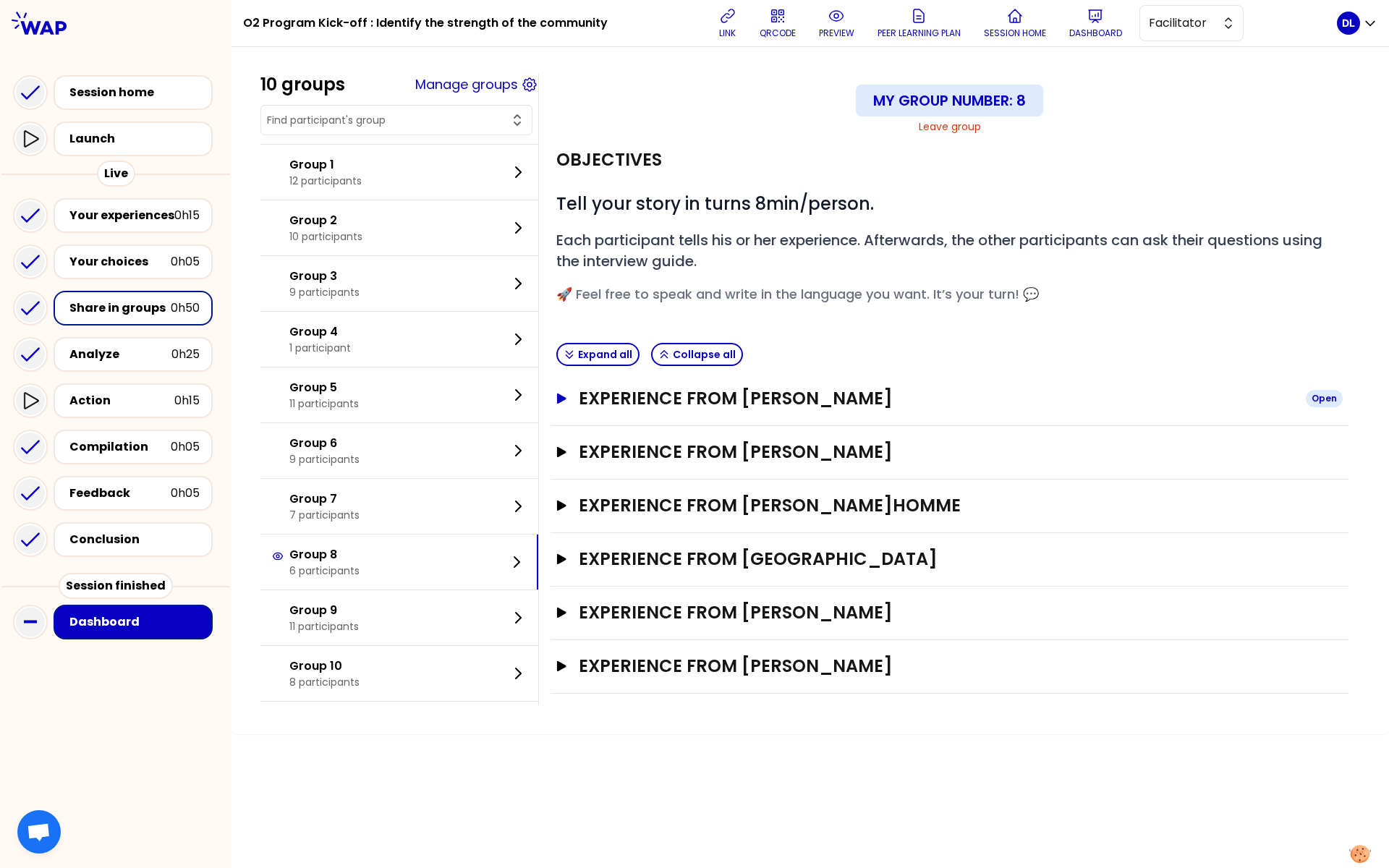
click at [637, 402] on h3 "Experience from [PERSON_NAME]" at bounding box center [937, 398] width 716 height 23
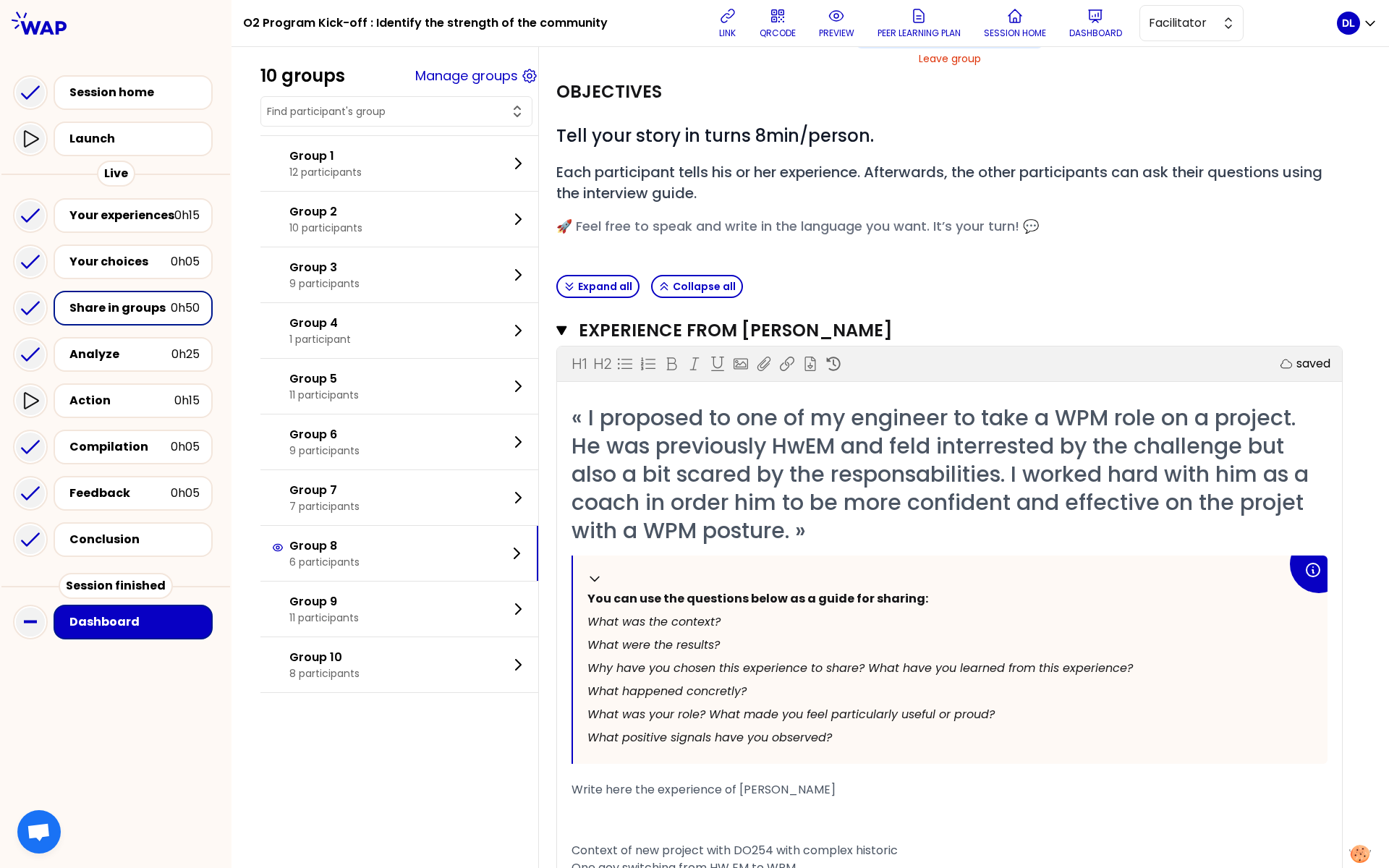
scroll to position [72, 0]
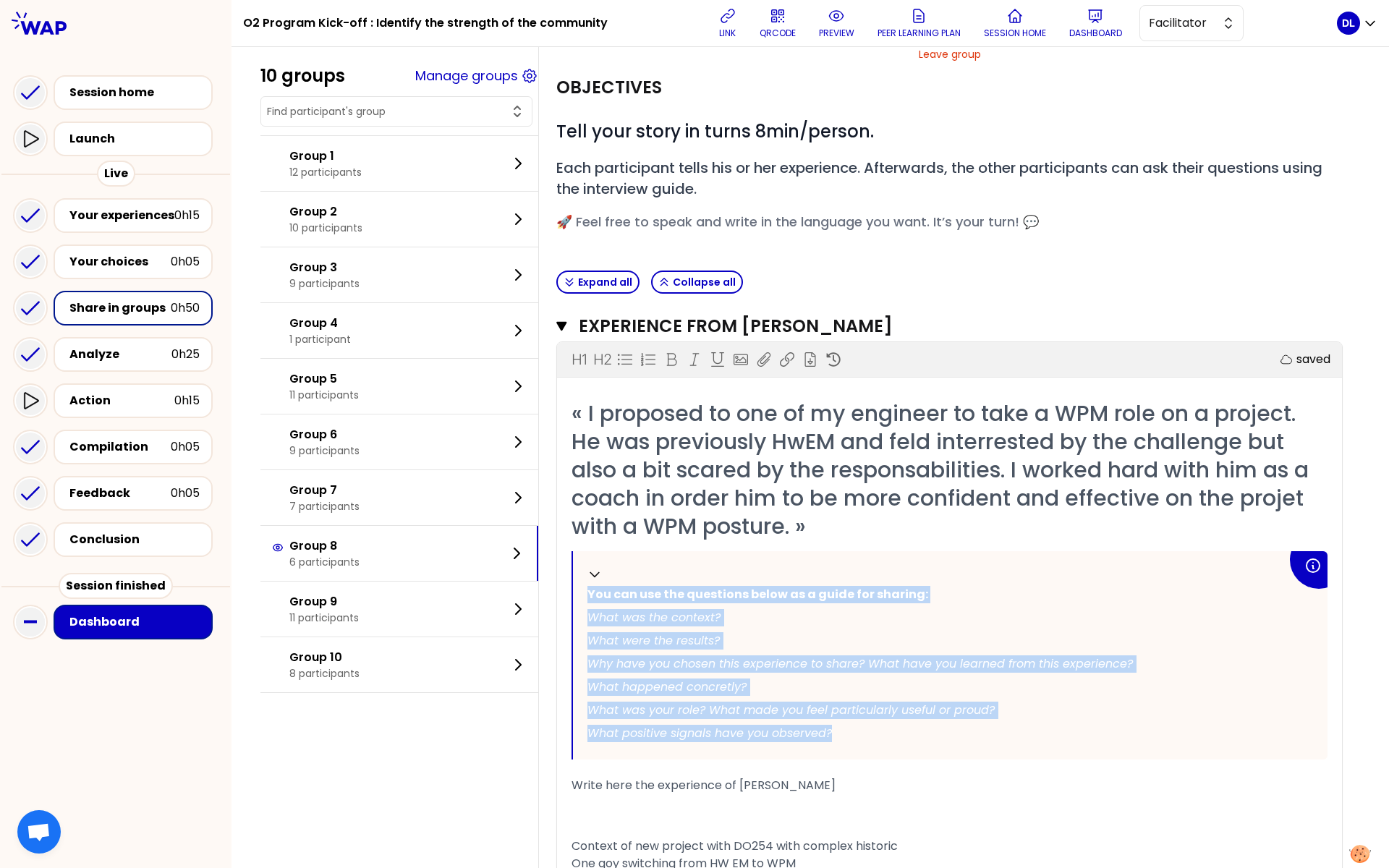
drag, startPoint x: 838, startPoint y: 729, endPoint x: 588, endPoint y: 592, distance: 285.1
click at [588, 592] on div "Collapse You can use the questions below as a guide for sharing: What was the c…" at bounding box center [949, 655] width 754 height 208
click at [563, 327] on icon "button" at bounding box center [562, 325] width 11 height 12
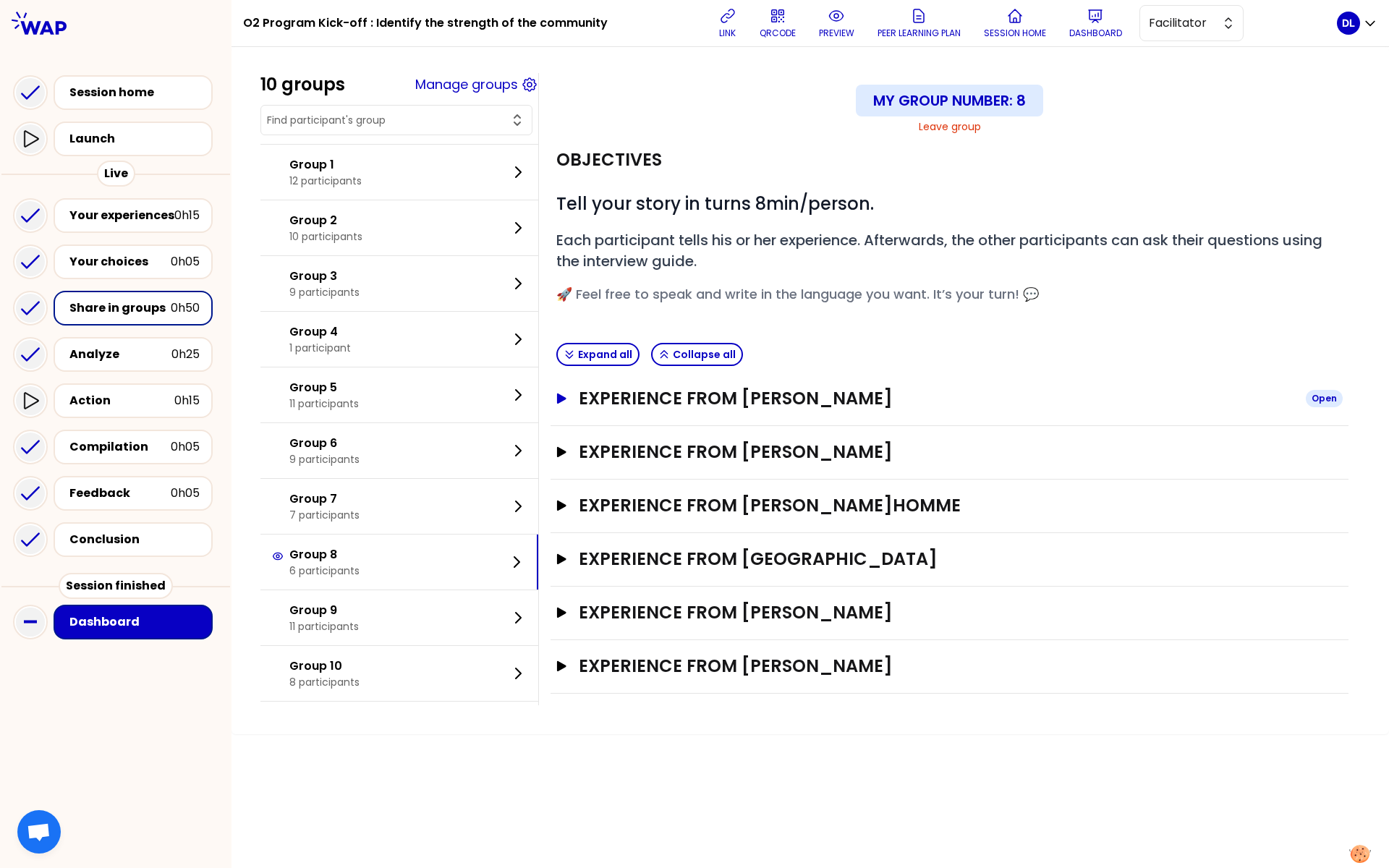
scroll to position [0, 0]
click at [142, 217] on div "Your experiences" at bounding box center [121, 215] width 105 height 17
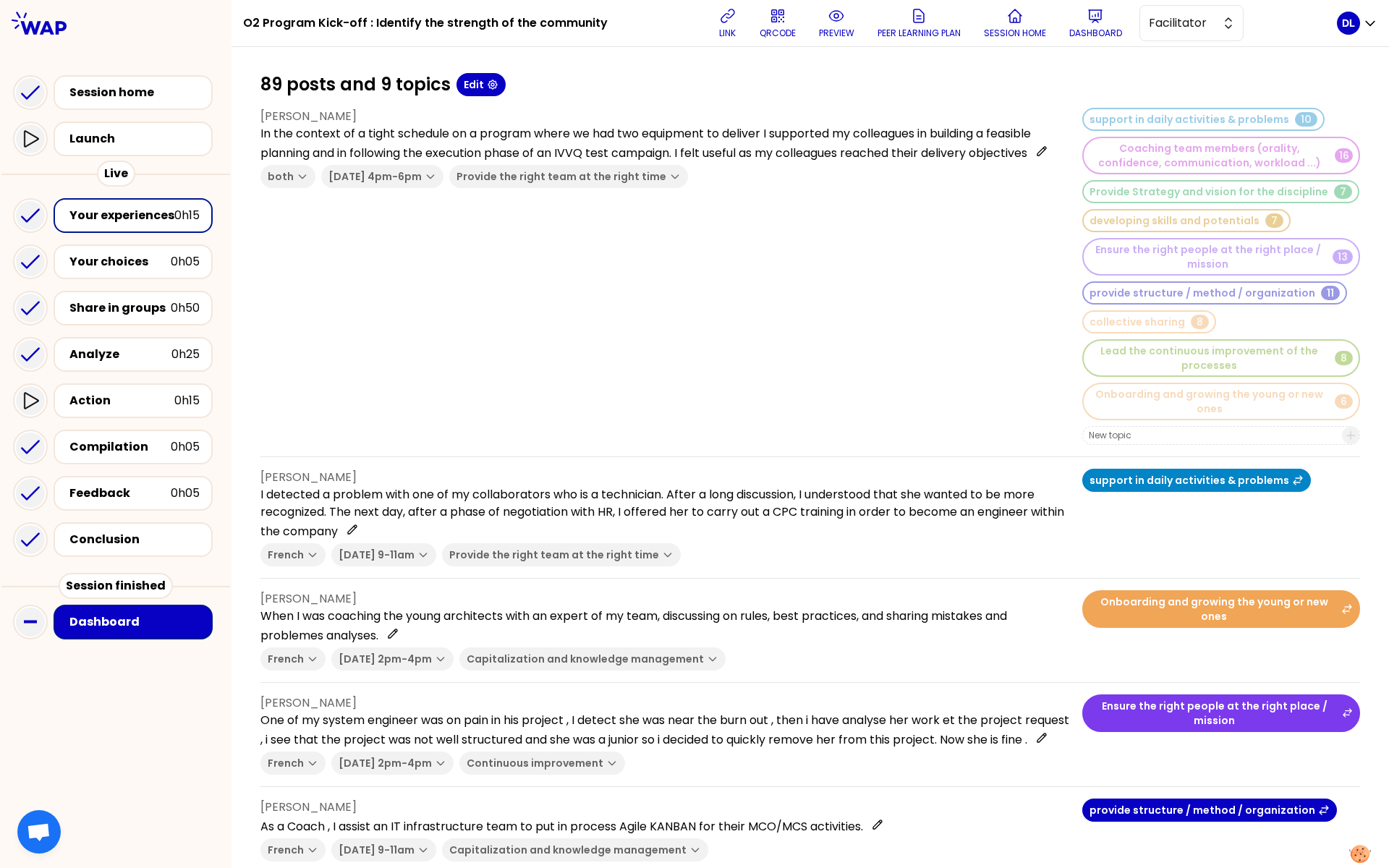
click at [280, 83] on h1 "89 posts and 9 topics" at bounding box center [356, 84] width 191 height 23
click at [94, 486] on div "Feedback" at bounding box center [120, 492] width 102 height 17
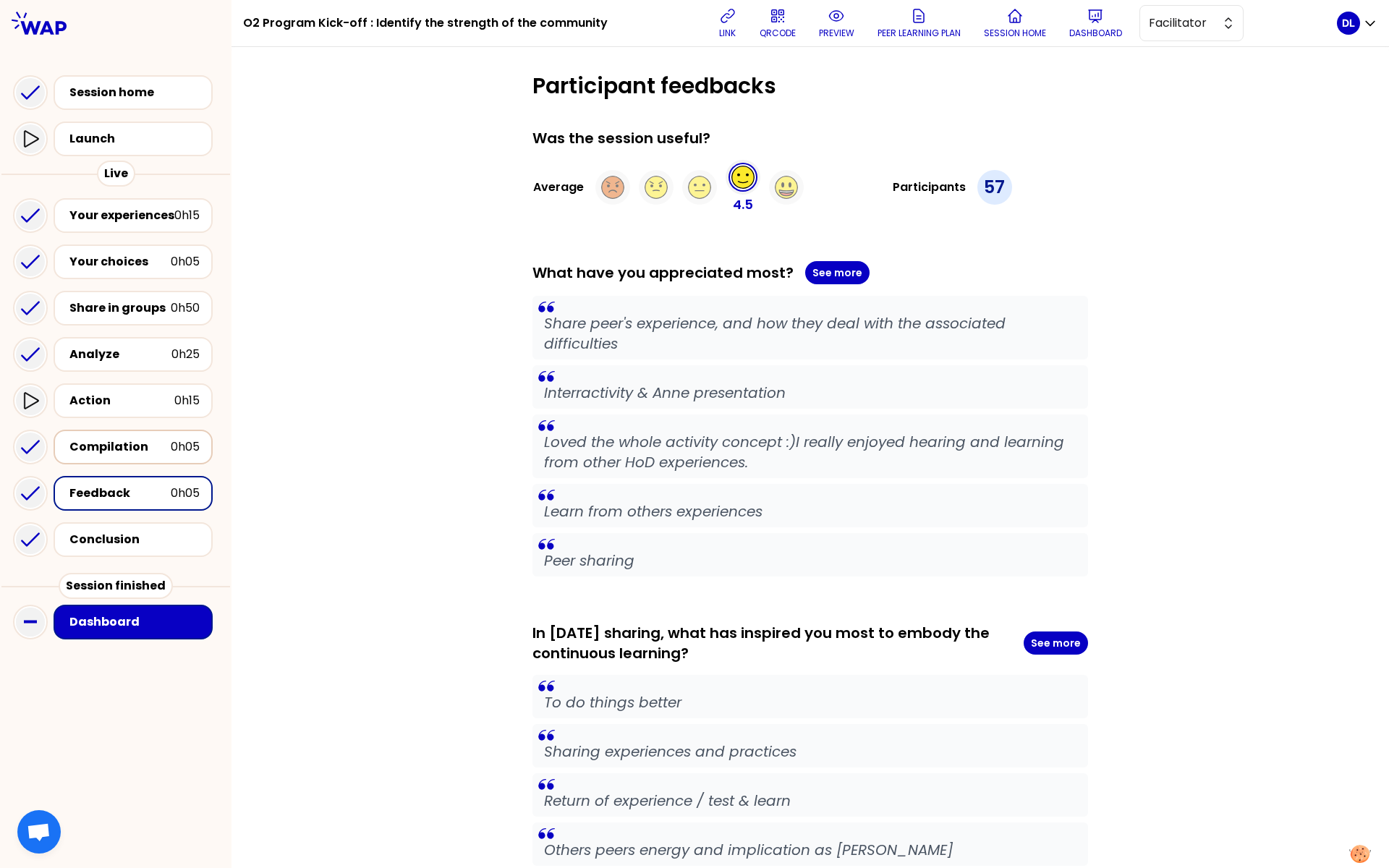
click at [109, 448] on div "Compilation" at bounding box center [120, 447] width 102 height 17
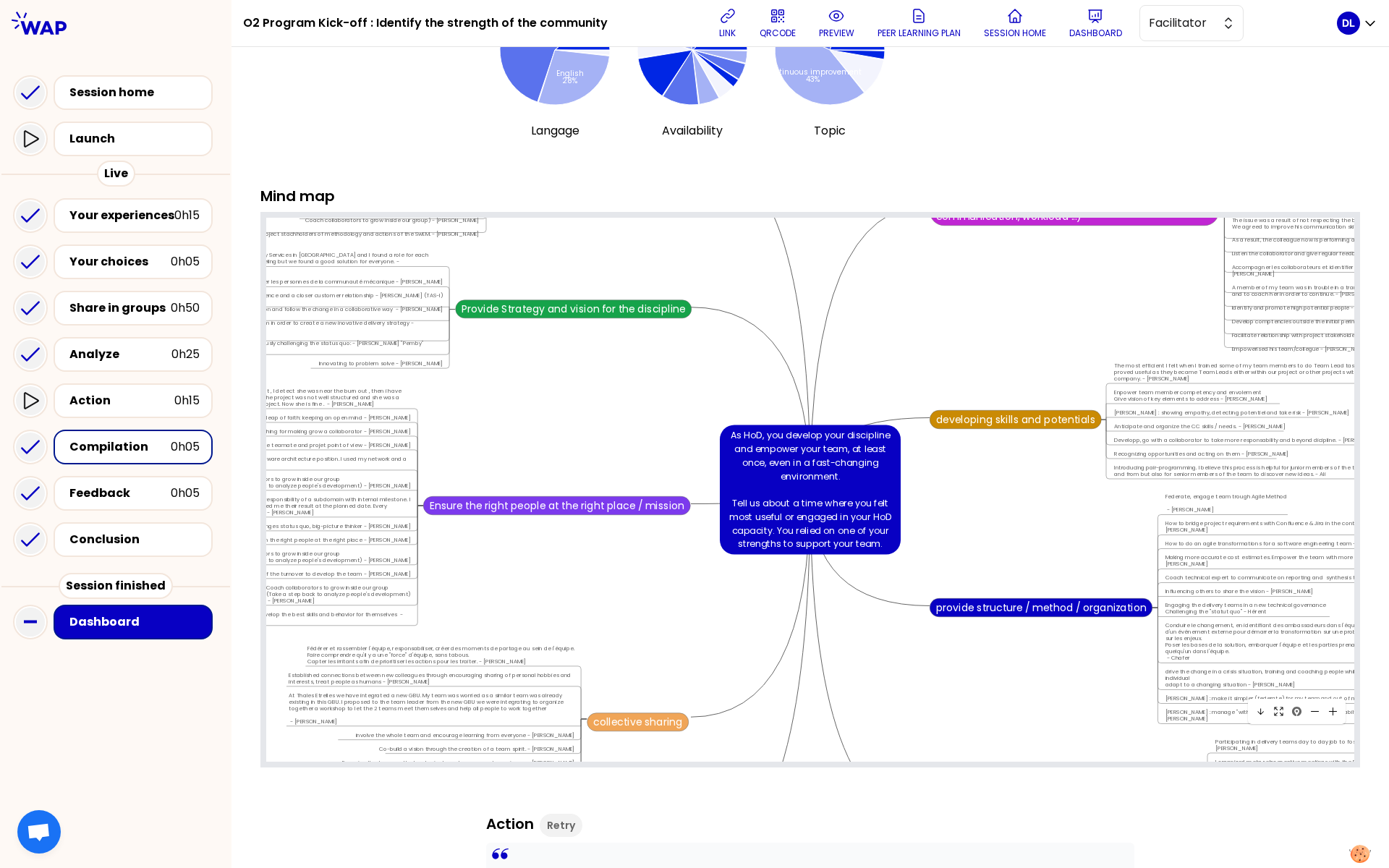
scroll to position [1129, 0]
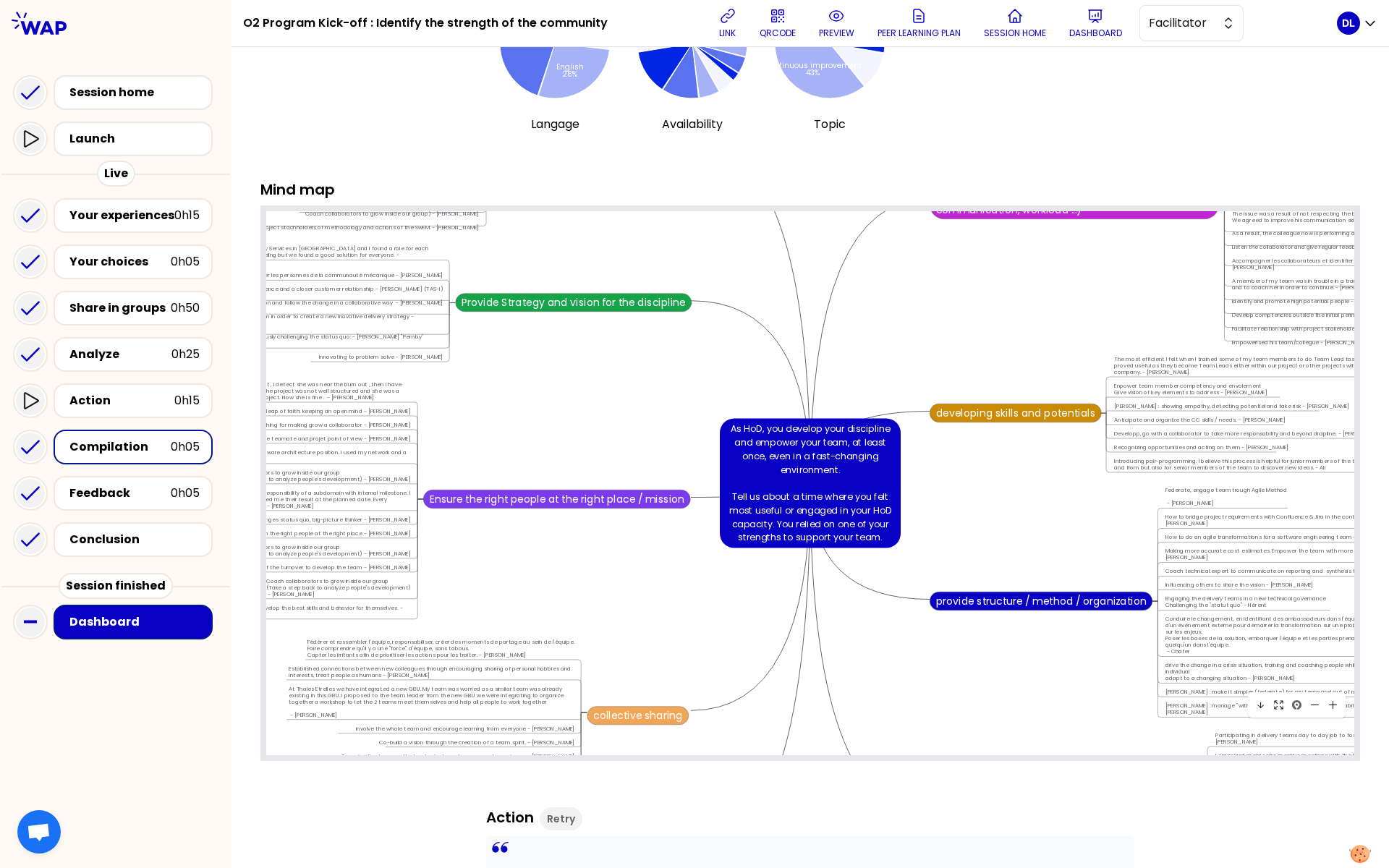
click at [1279, 678] on icon at bounding box center [1278, 704] width 11 height 11
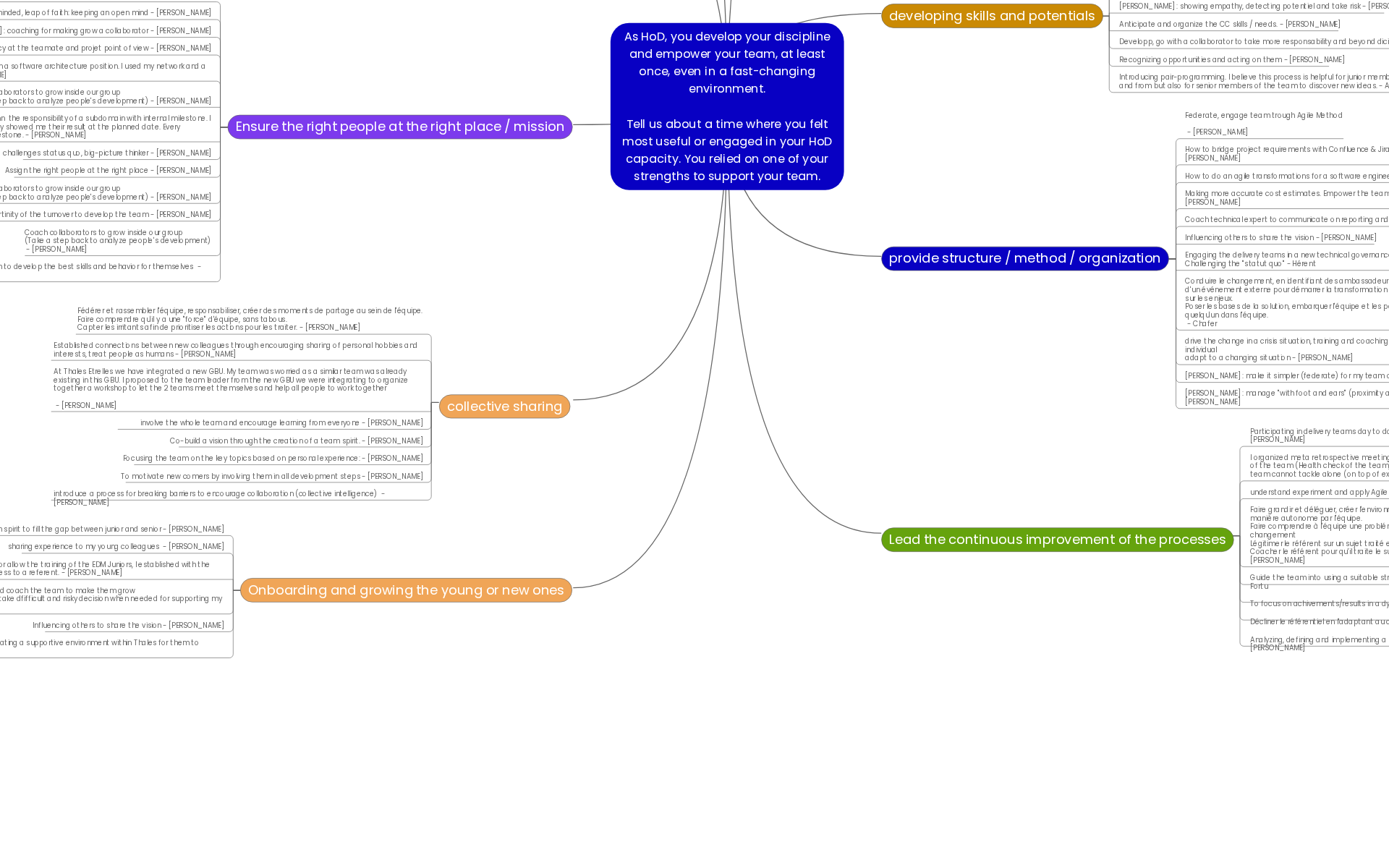
scroll to position [7088, 6539]
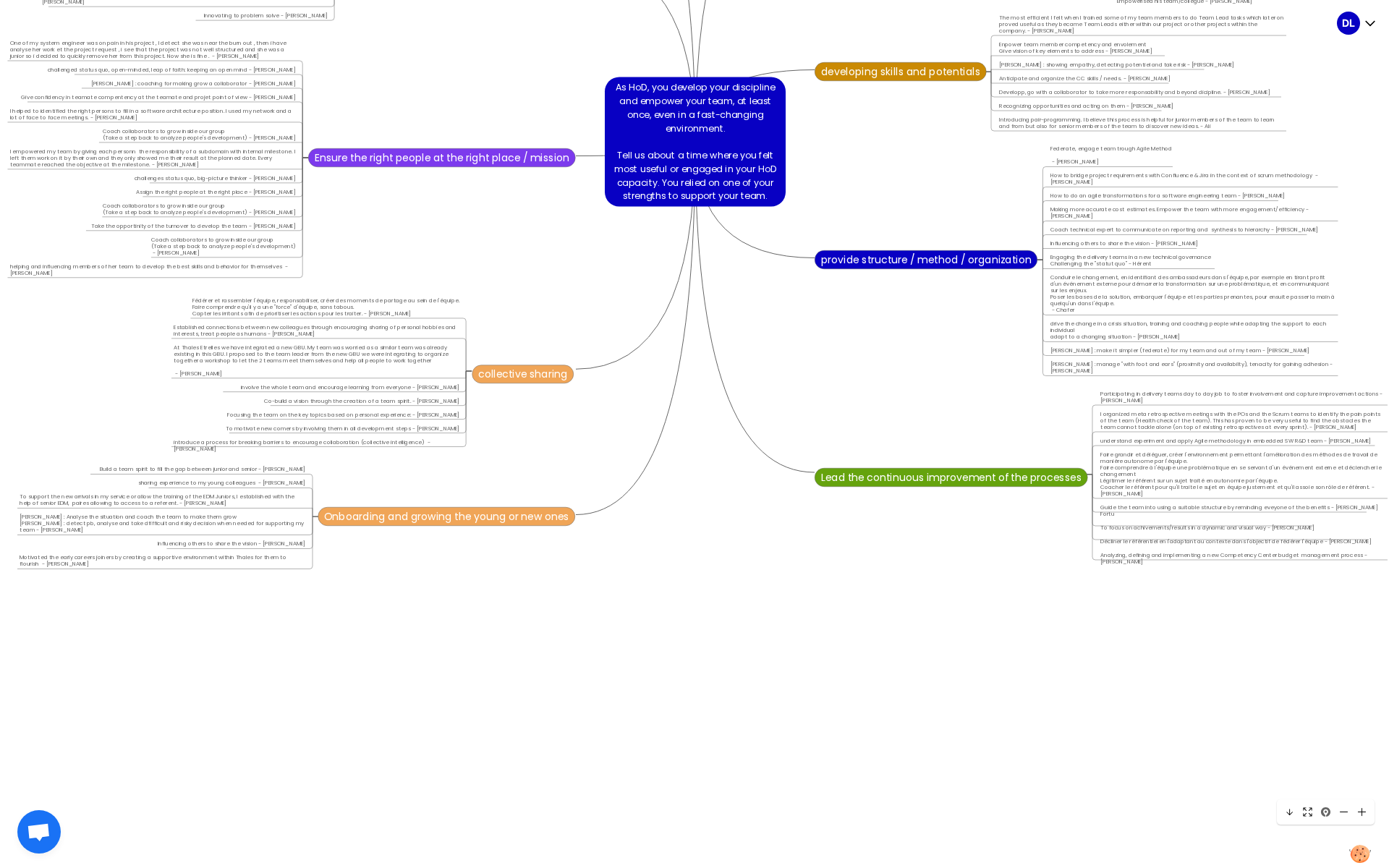
click at [1301, 678] on icon at bounding box center [1307, 811] width 11 height 11
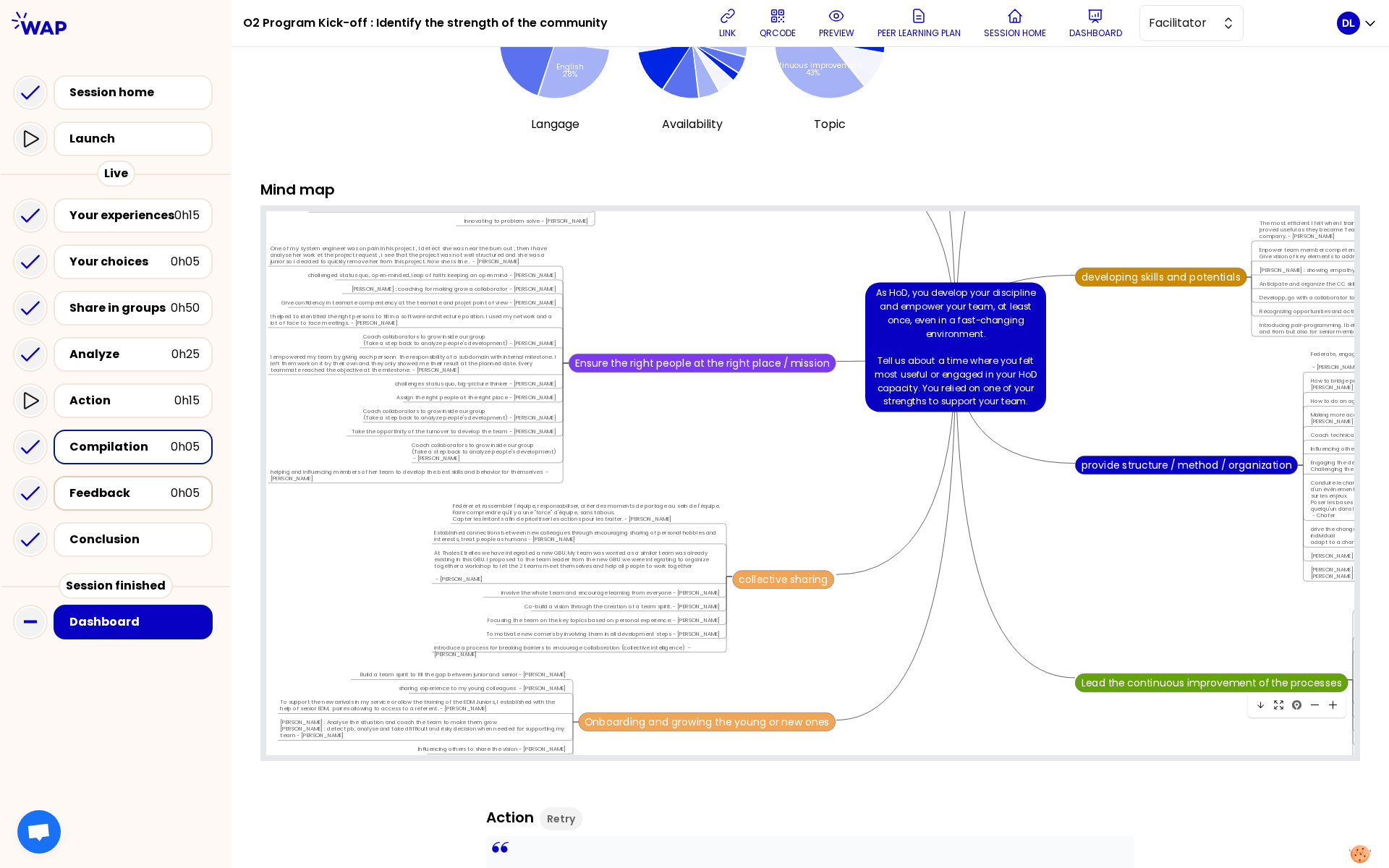
click at [91, 484] on div "Feedback" at bounding box center [120, 492] width 102 height 17
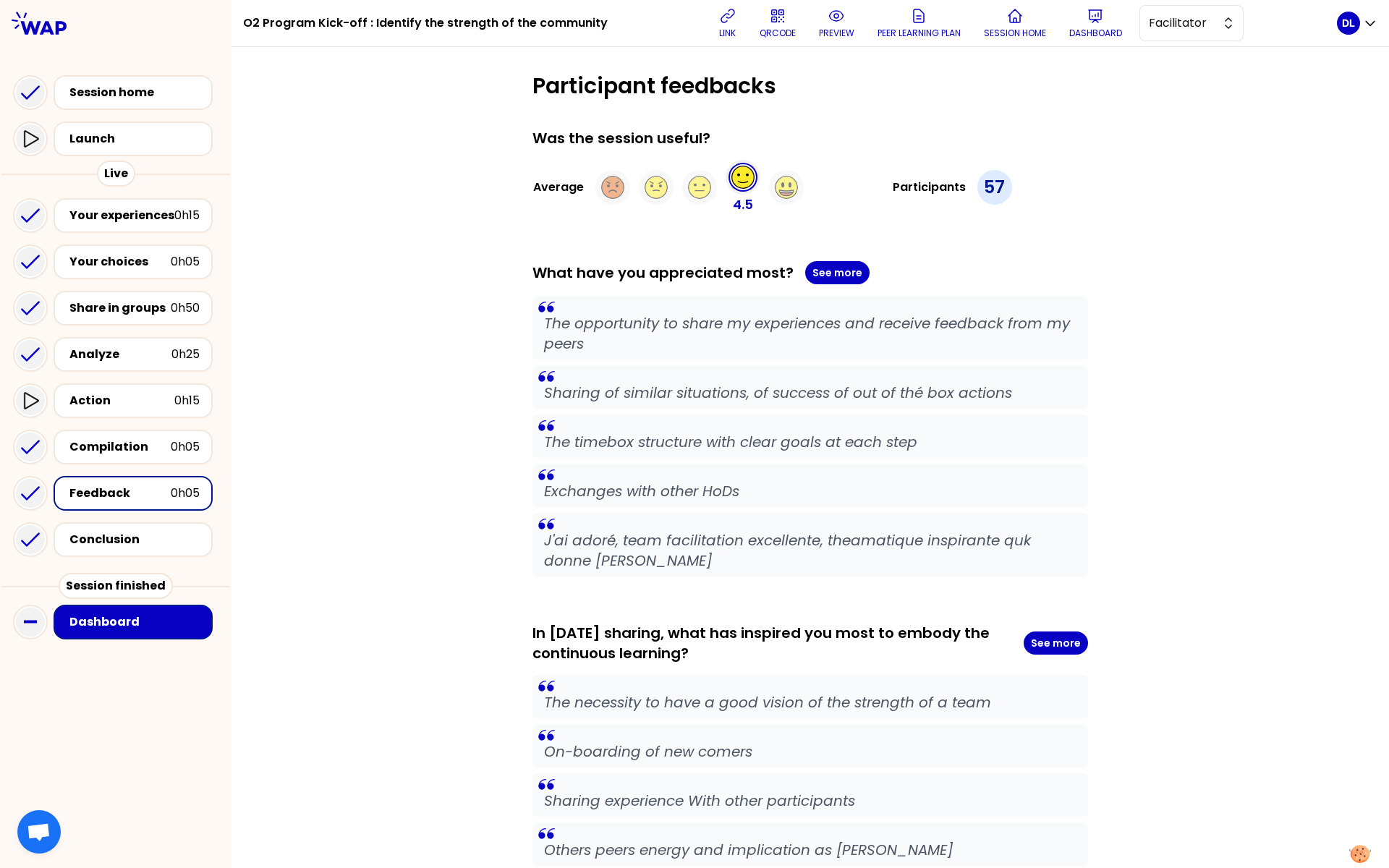
click at [989, 185] on p "57" at bounding box center [993, 188] width 21 height 23
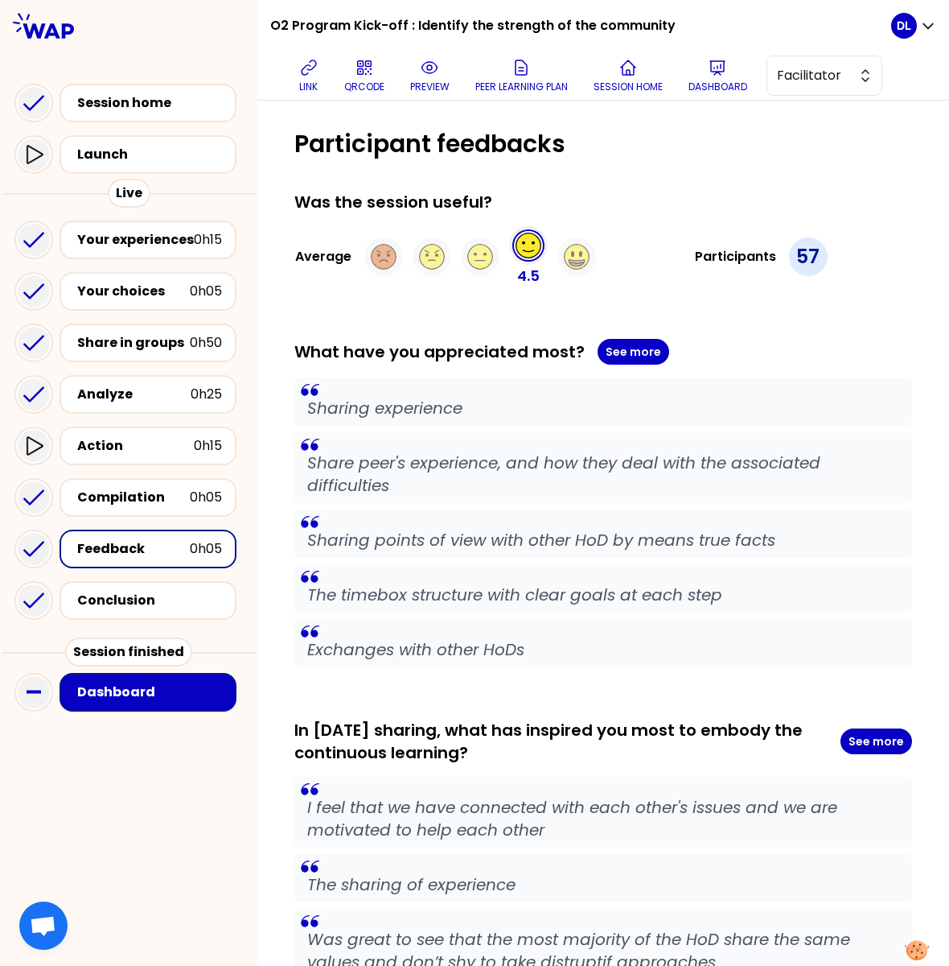
click at [850, 253] on div "Participants 57" at bounding box center [761, 256] width 303 height 61
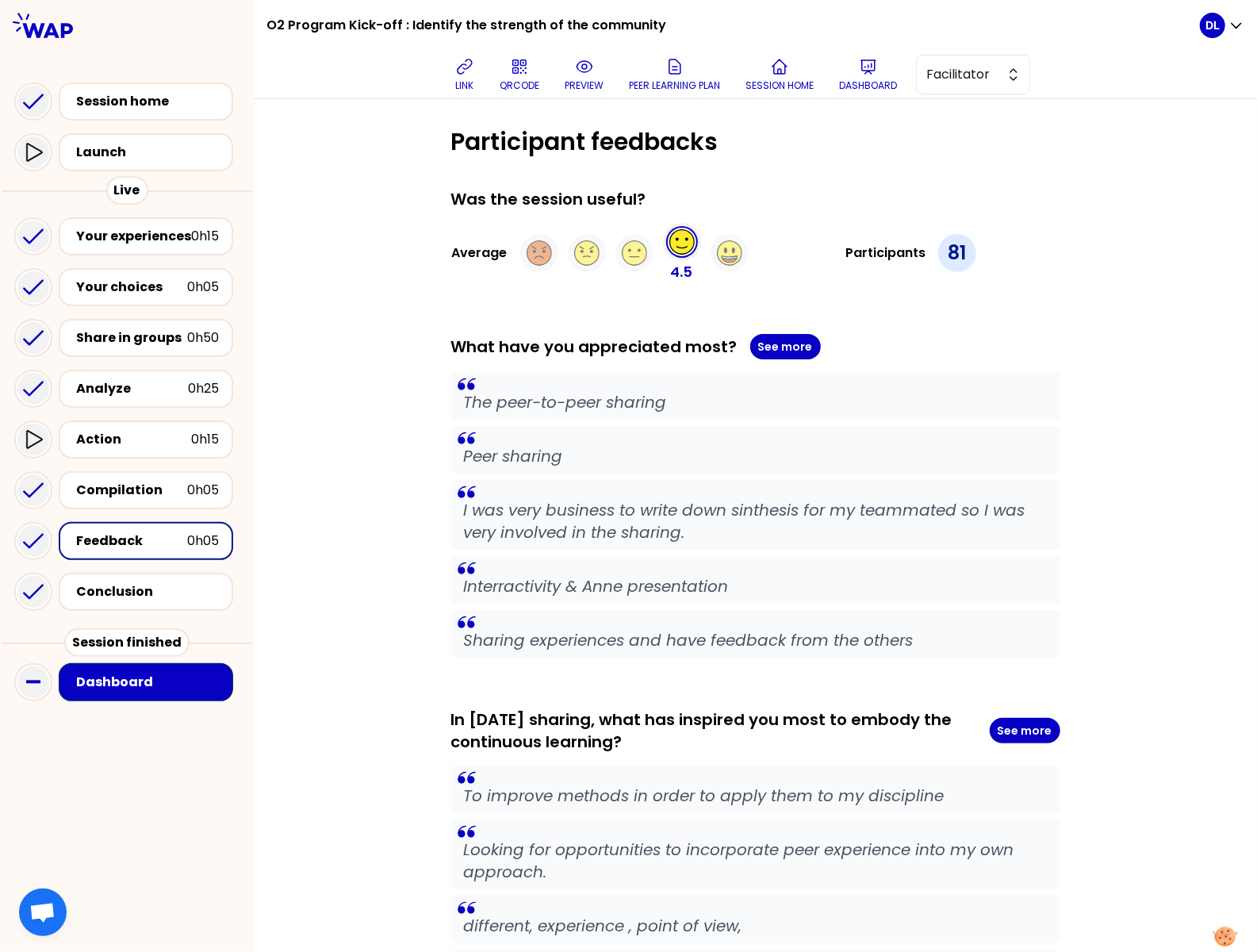
click at [999, 321] on div "Was the session useful? Average 4.5 Participants 81 What have you appreciated m…" at bounding box center [756, 882] width 609 height 1388
